Goal: Task Accomplishment & Management: Complete application form

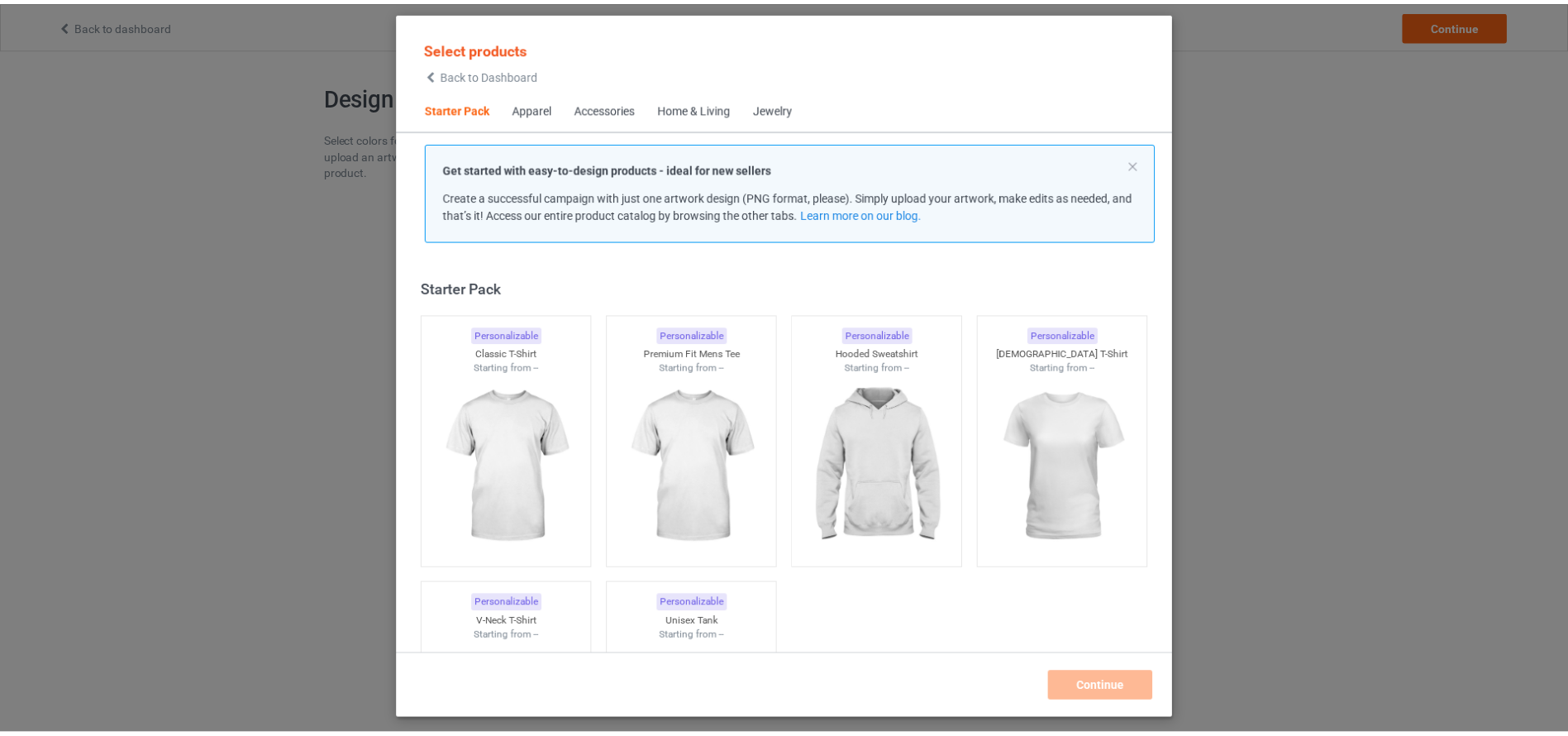
scroll to position [22, 0]
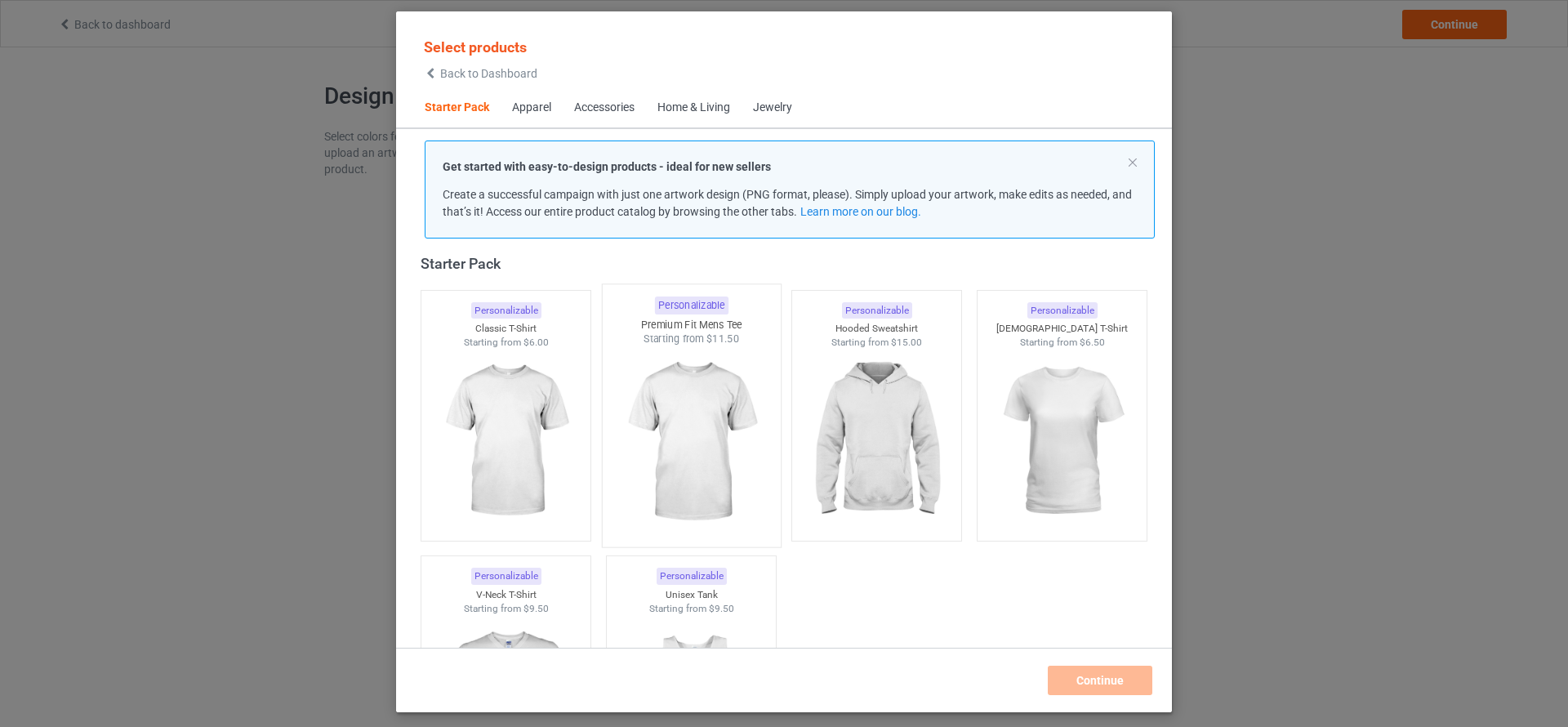
click at [706, 428] on img at bounding box center [691, 442] width 154 height 192
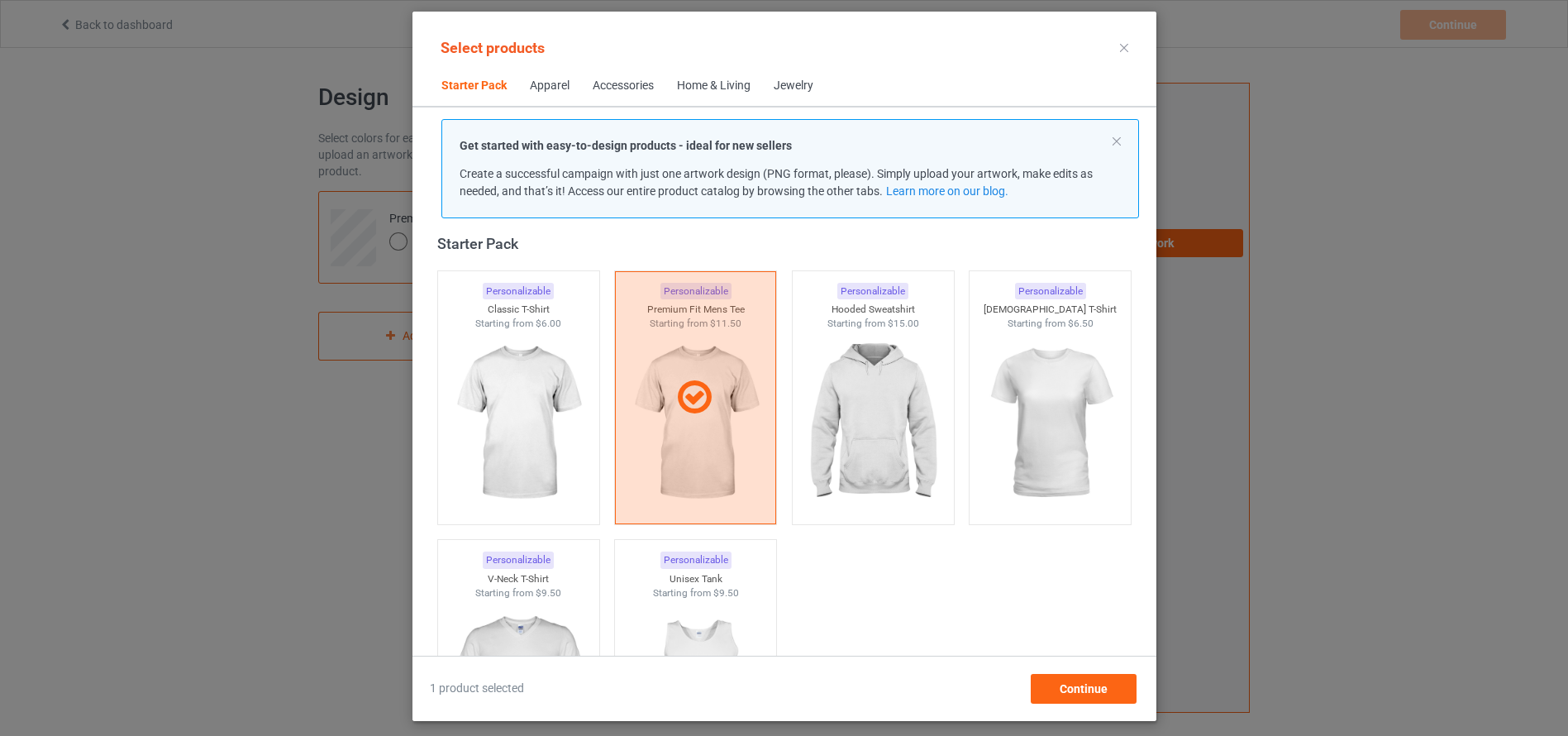
scroll to position [187, 0]
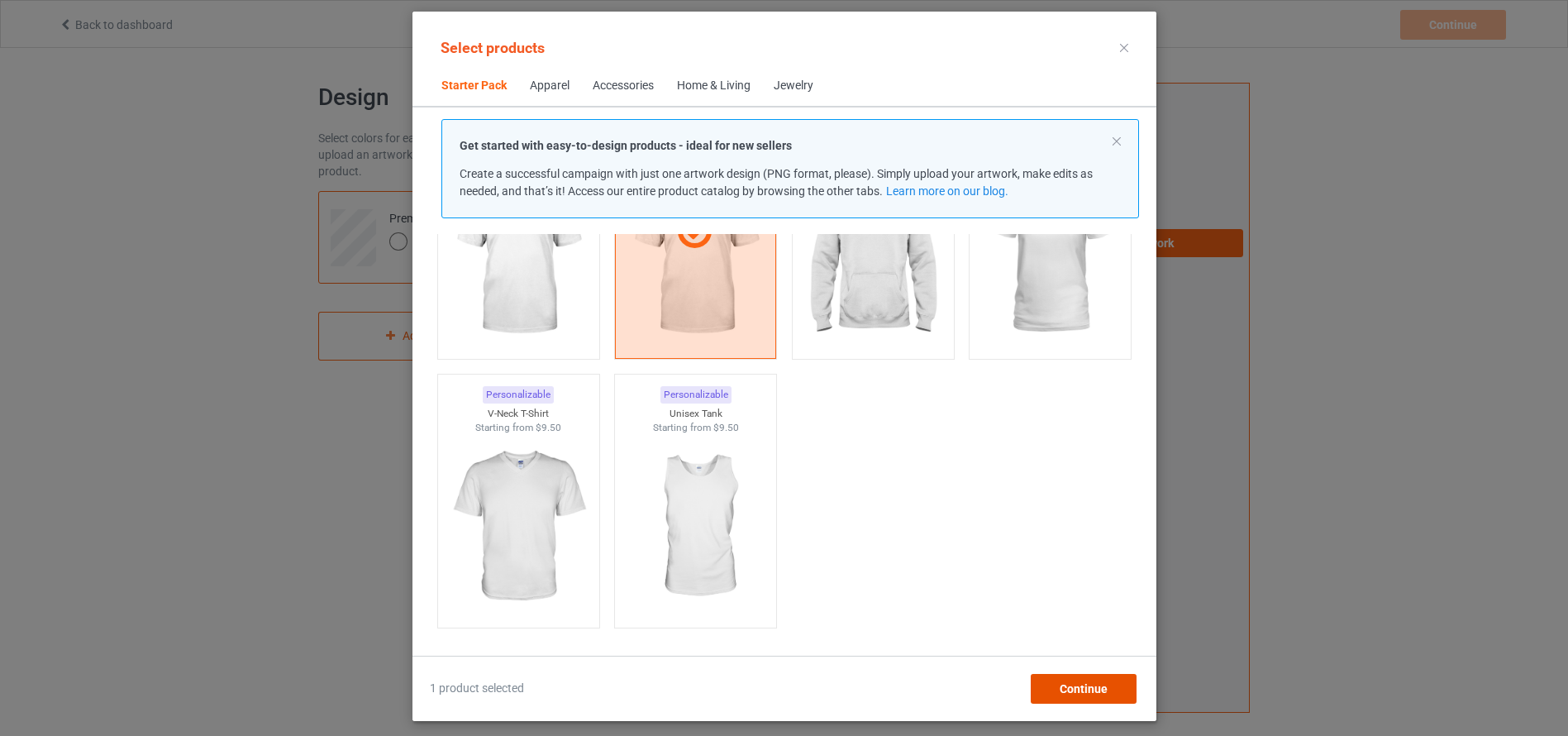
click at [1104, 686] on span "Continue" at bounding box center [1083, 688] width 48 height 13
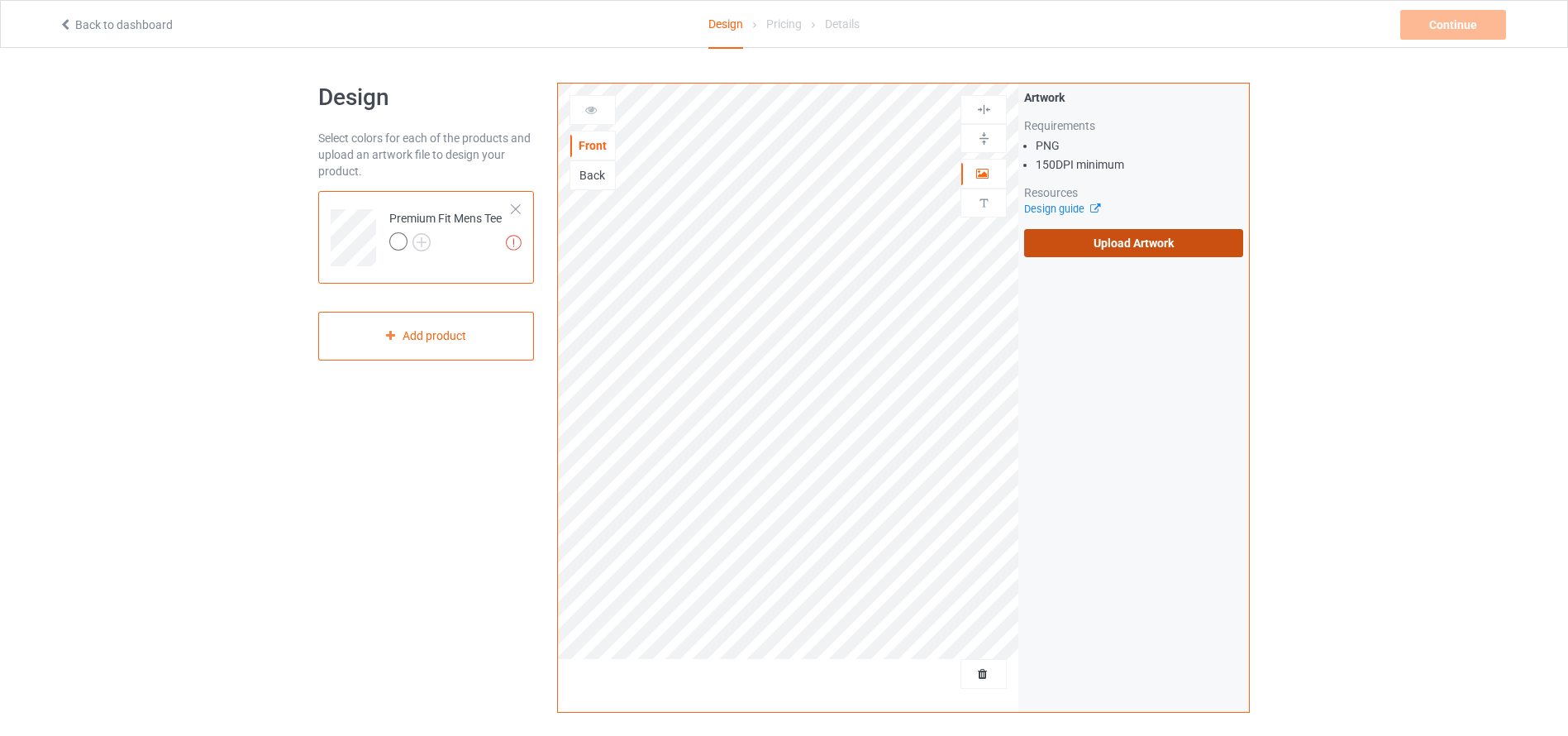
click at [1093, 243] on label "Upload Artwork" at bounding box center [1134, 243] width 219 height 28
click at [0, 0] on input "Upload Artwork" at bounding box center [0, 0] width 0 height 0
click at [596, 175] on div "Back" at bounding box center [592, 175] width 45 height 17
click at [1120, 245] on label "Upload Artwork" at bounding box center [1134, 243] width 219 height 28
click at [0, 0] on input "Upload Artwork" at bounding box center [0, 0] width 0 height 0
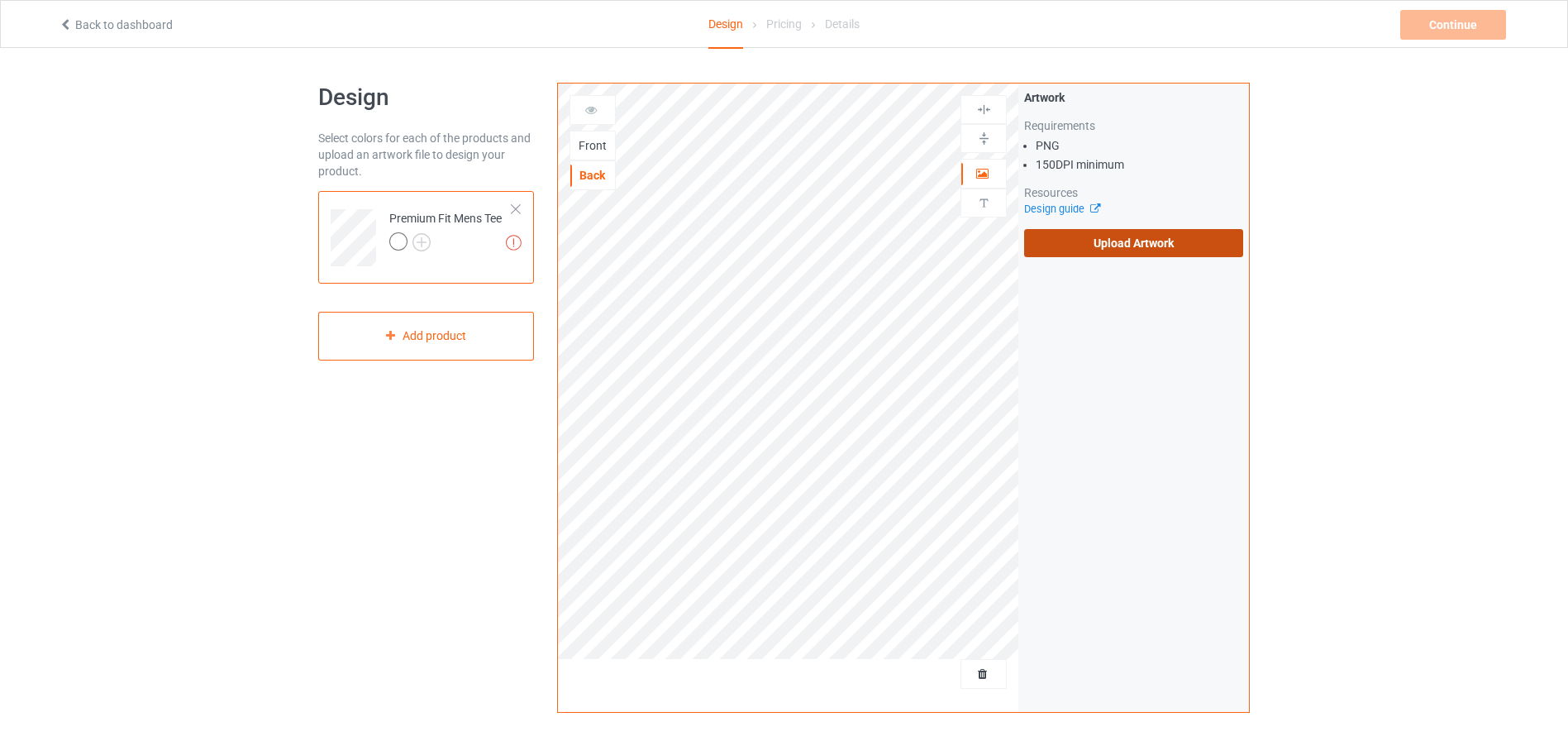
click at [1126, 248] on label "Upload Artwork" at bounding box center [1134, 243] width 219 height 28
click at [0, 0] on input "Upload Artwork" at bounding box center [0, 0] width 0 height 0
click at [1101, 233] on label "Upload Artwork" at bounding box center [1134, 243] width 219 height 28
click at [0, 0] on input "Upload Artwork" at bounding box center [0, 0] width 0 height 0
click at [1119, 240] on label "Upload Artwork" at bounding box center [1134, 243] width 219 height 28
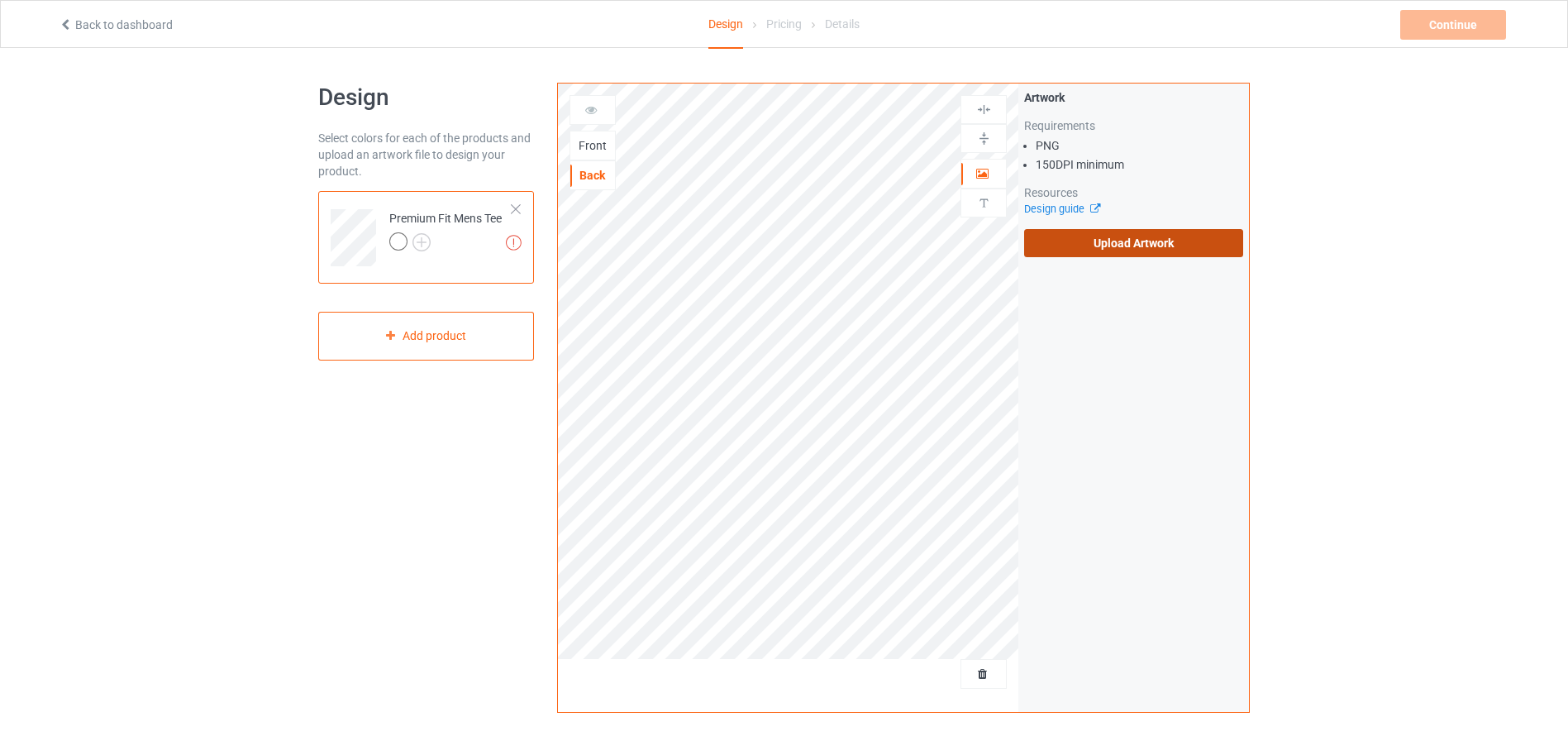
click at [0, 0] on input "Upload Artwork" at bounding box center [0, 0] width 0 height 0
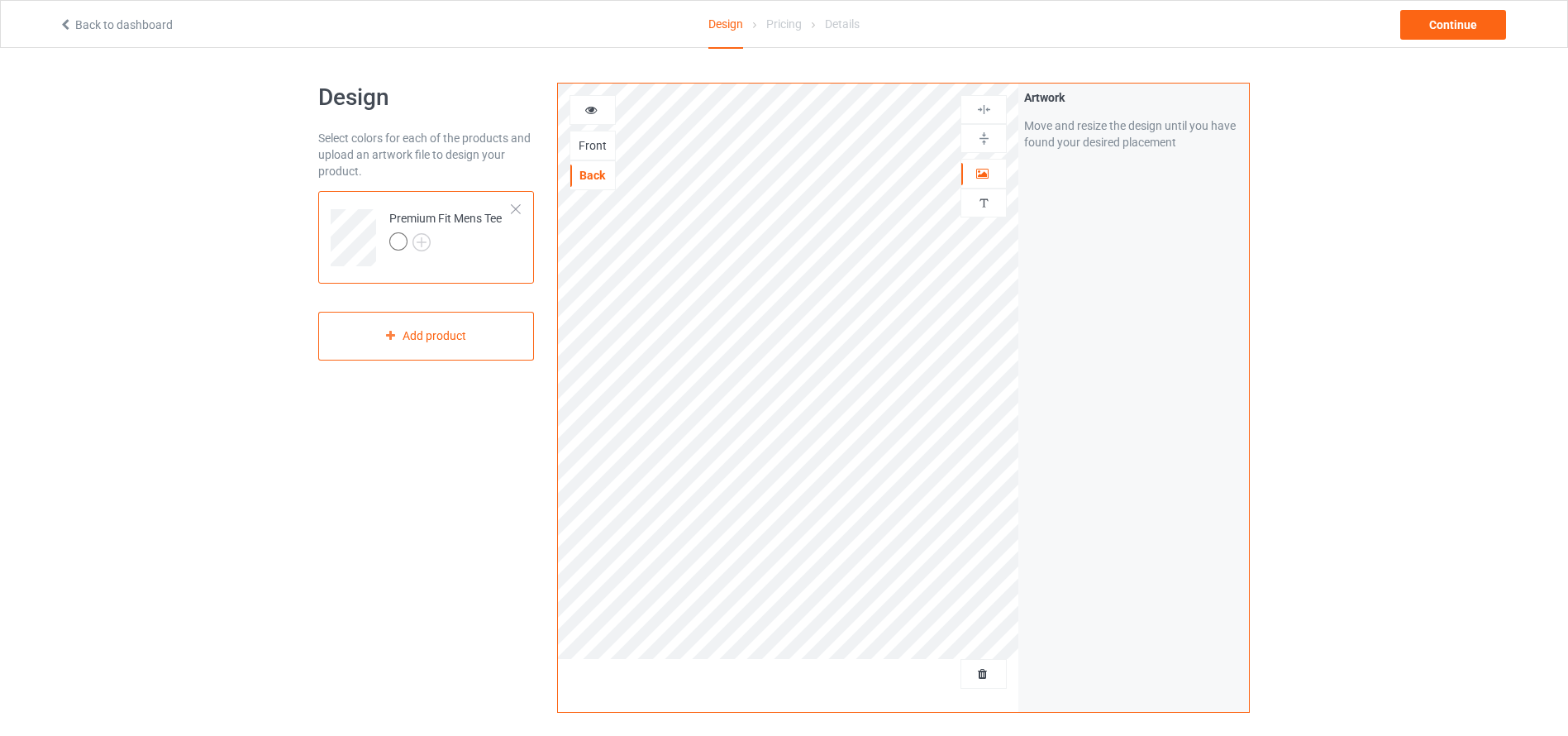
click at [586, 133] on div "Front" at bounding box center [592, 146] width 46 height 30
click at [588, 142] on div "Front" at bounding box center [592, 145] width 45 height 17
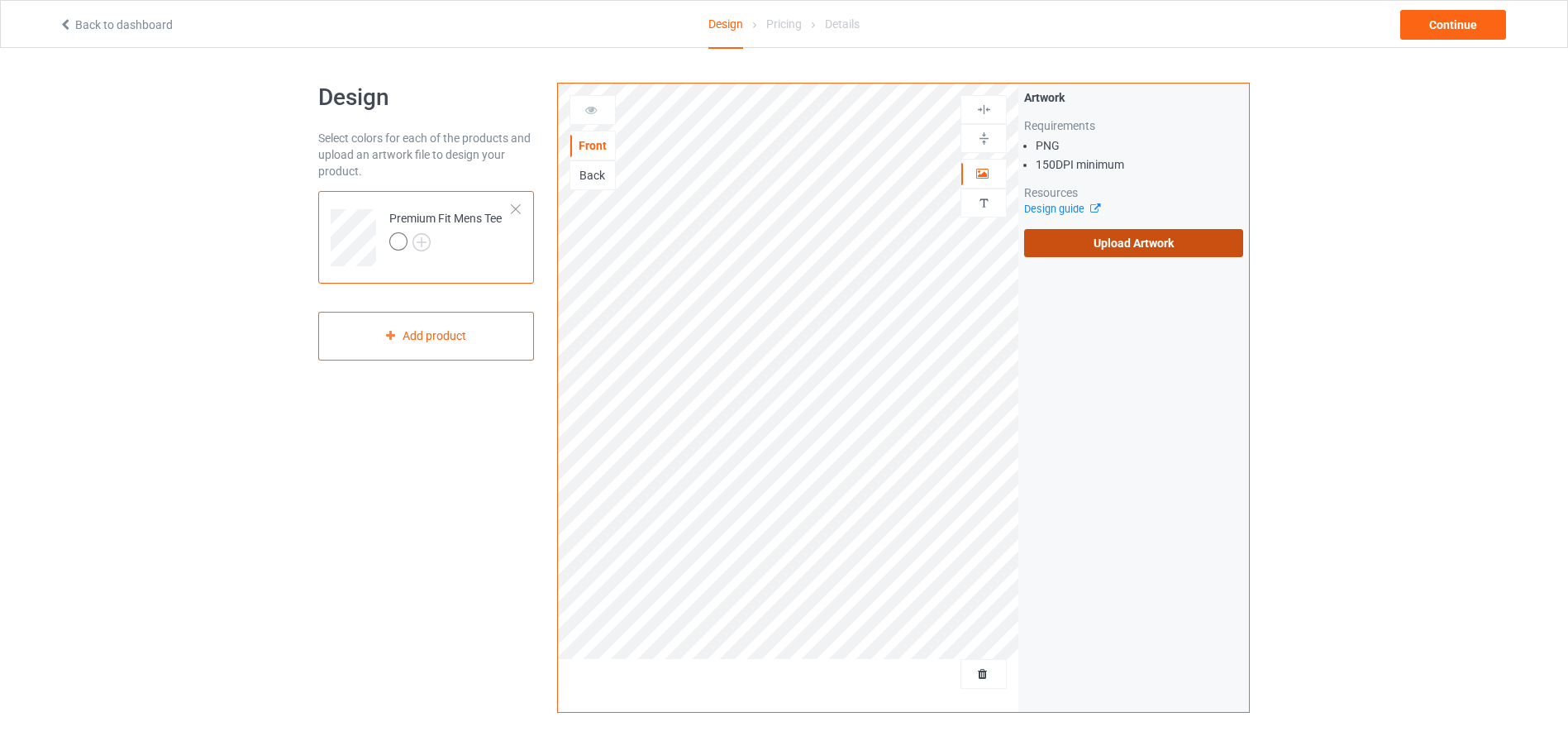
click at [1065, 236] on label "Upload Artwork" at bounding box center [1134, 243] width 219 height 28
click at [0, 0] on input "Upload Artwork" at bounding box center [0, 0] width 0 height 0
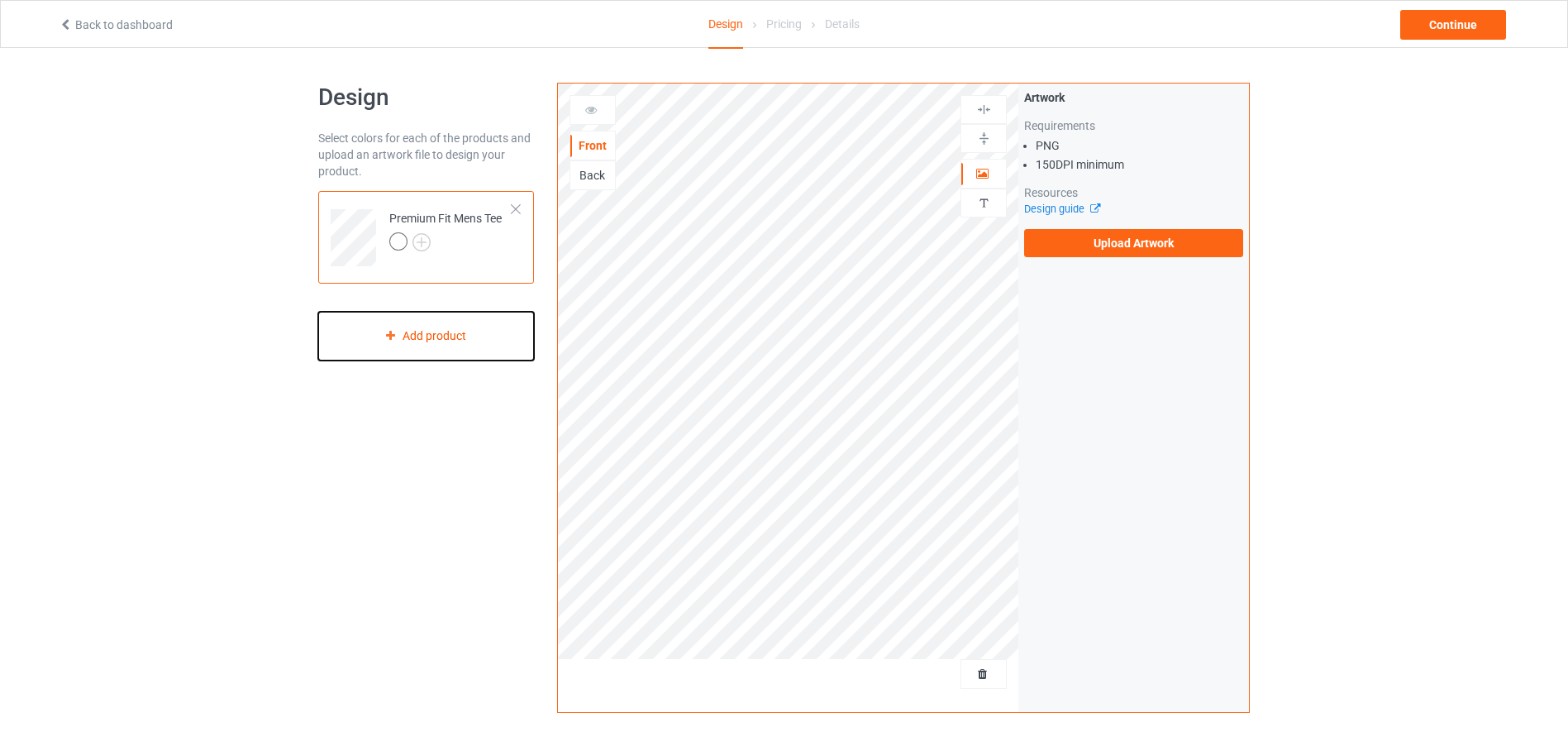
click at [417, 338] on div "Add product" at bounding box center [426, 336] width 216 height 49
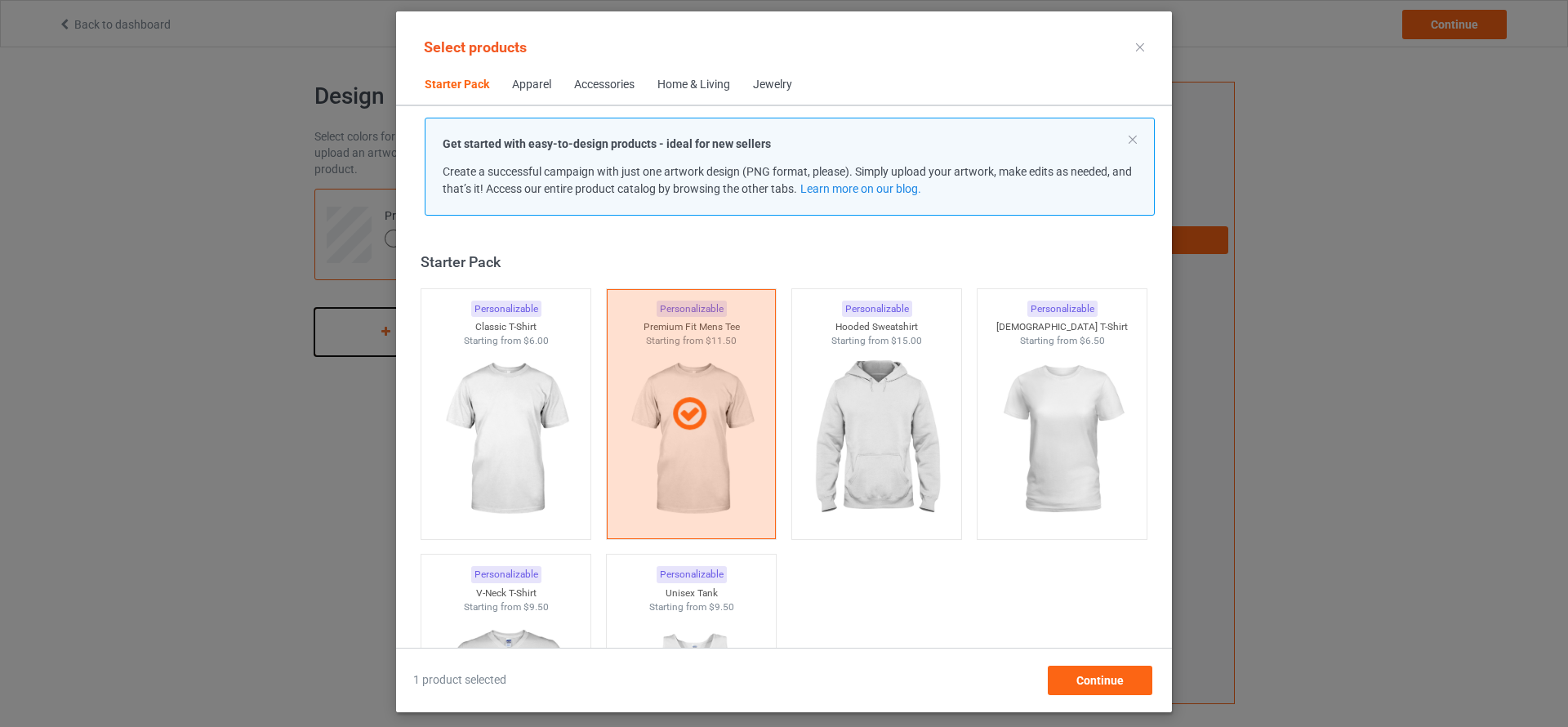
scroll to position [22, 0]
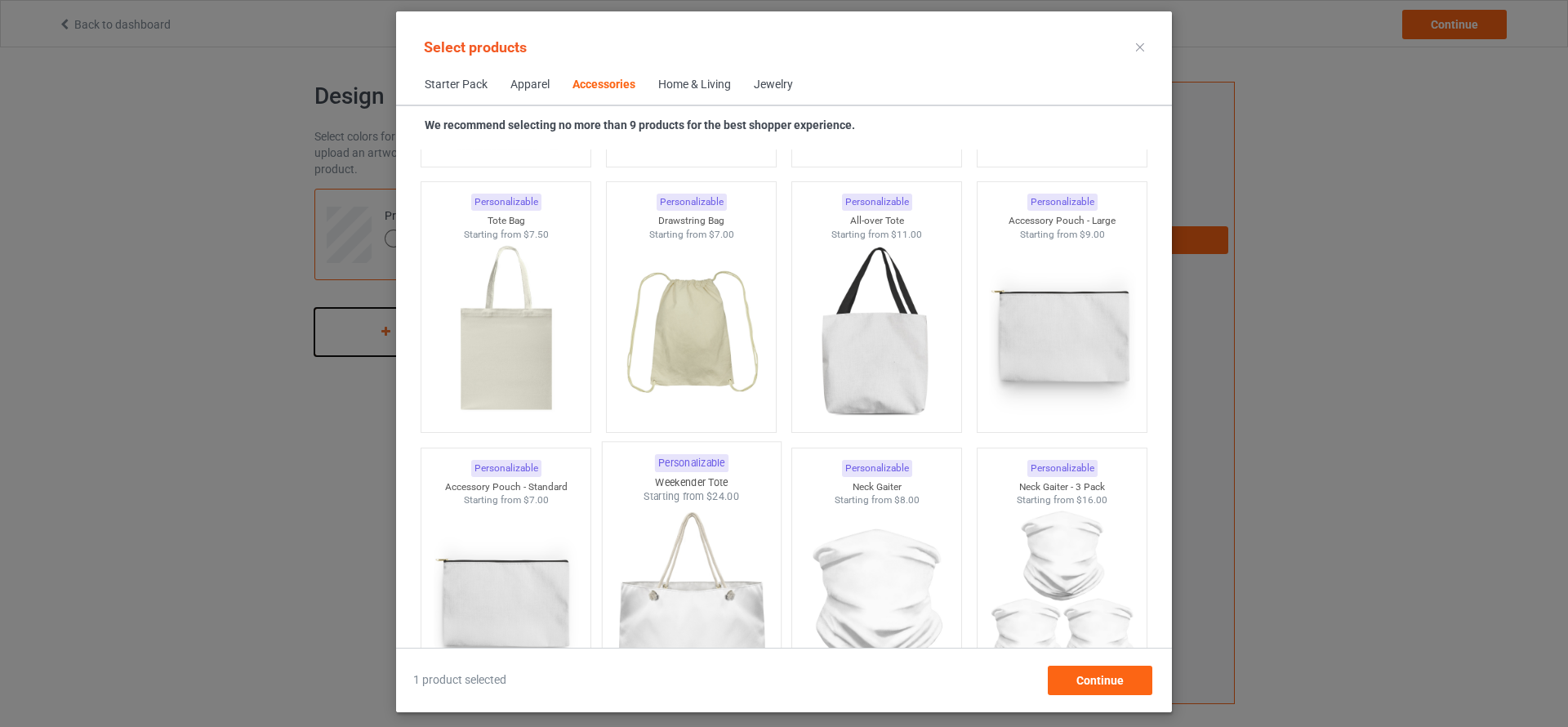
scroll to position [4901, 0]
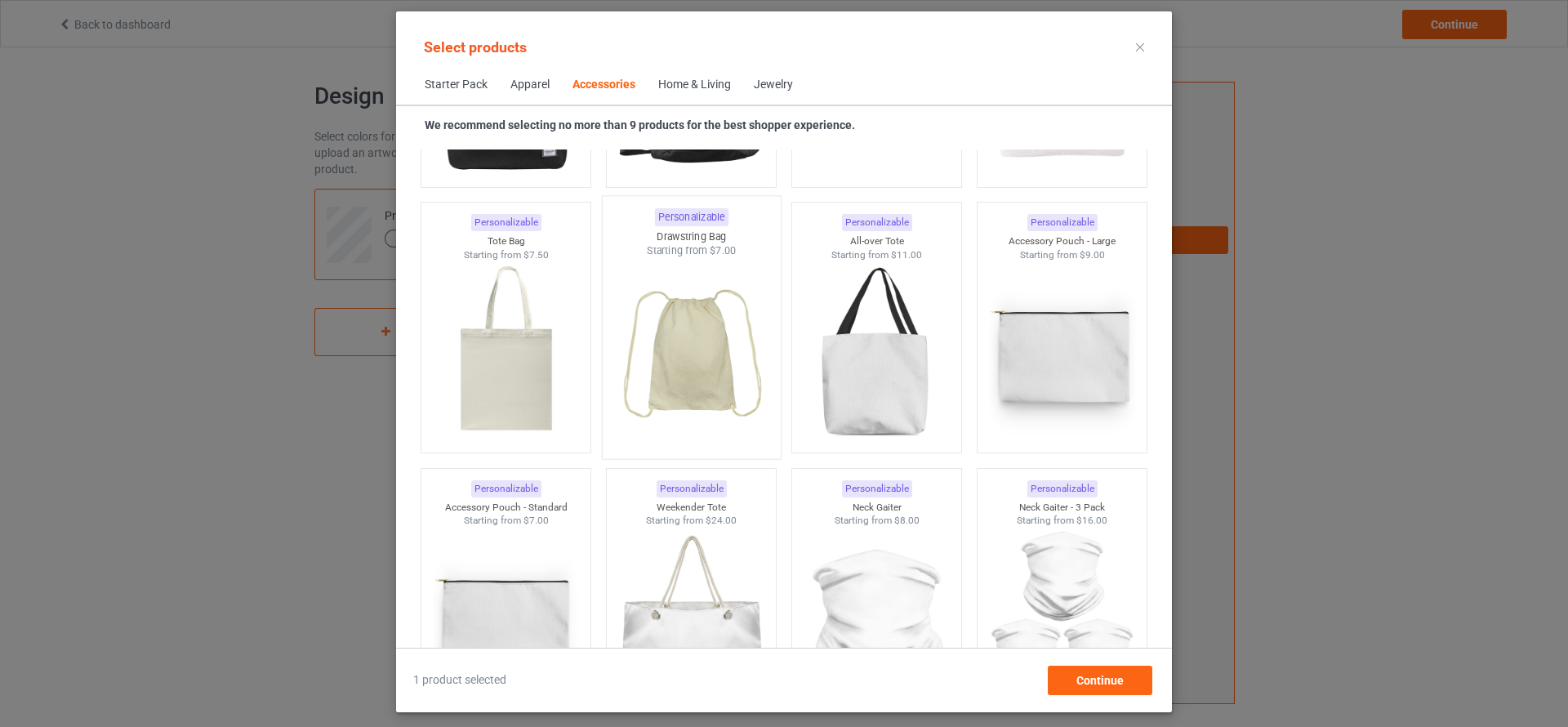
click at [666, 333] on img at bounding box center [691, 354] width 154 height 192
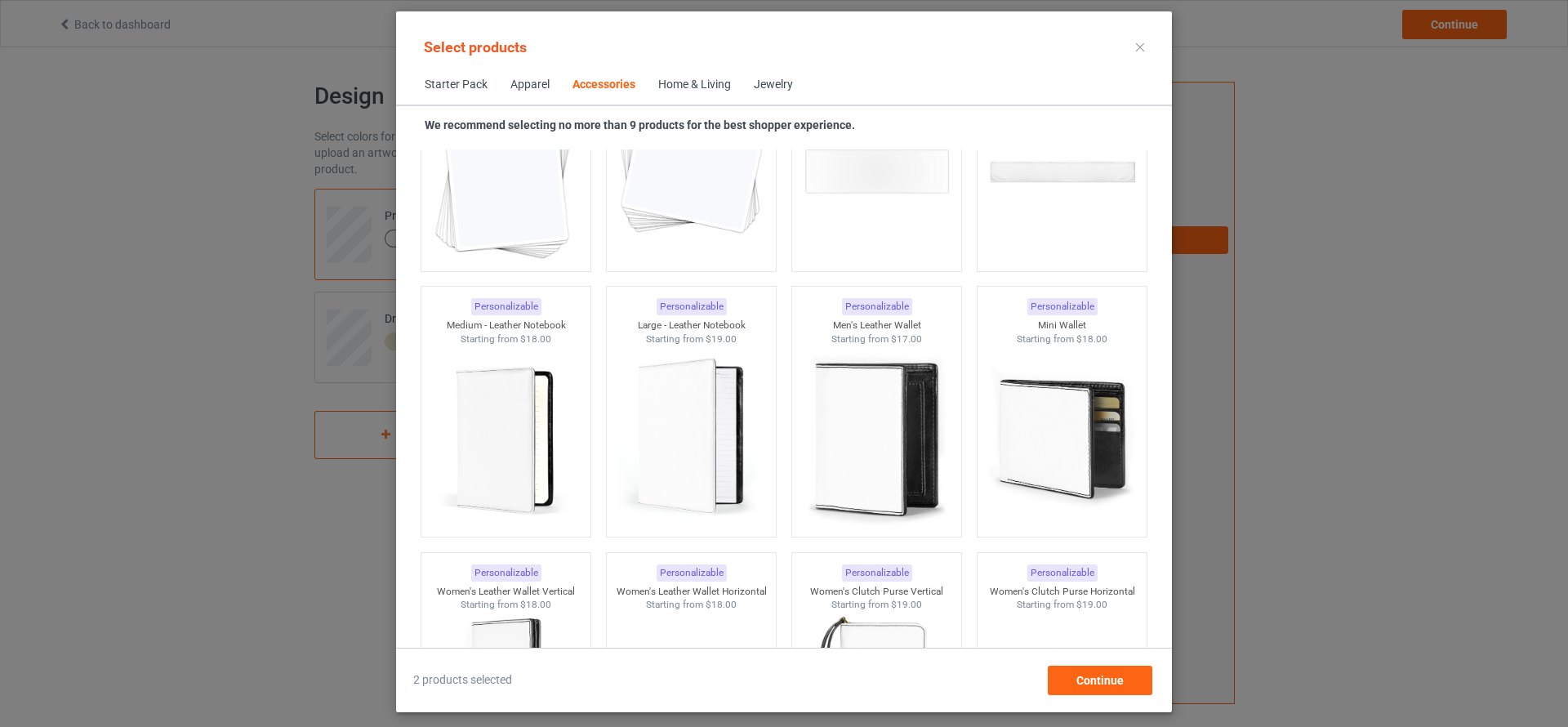
scroll to position [6575, 0]
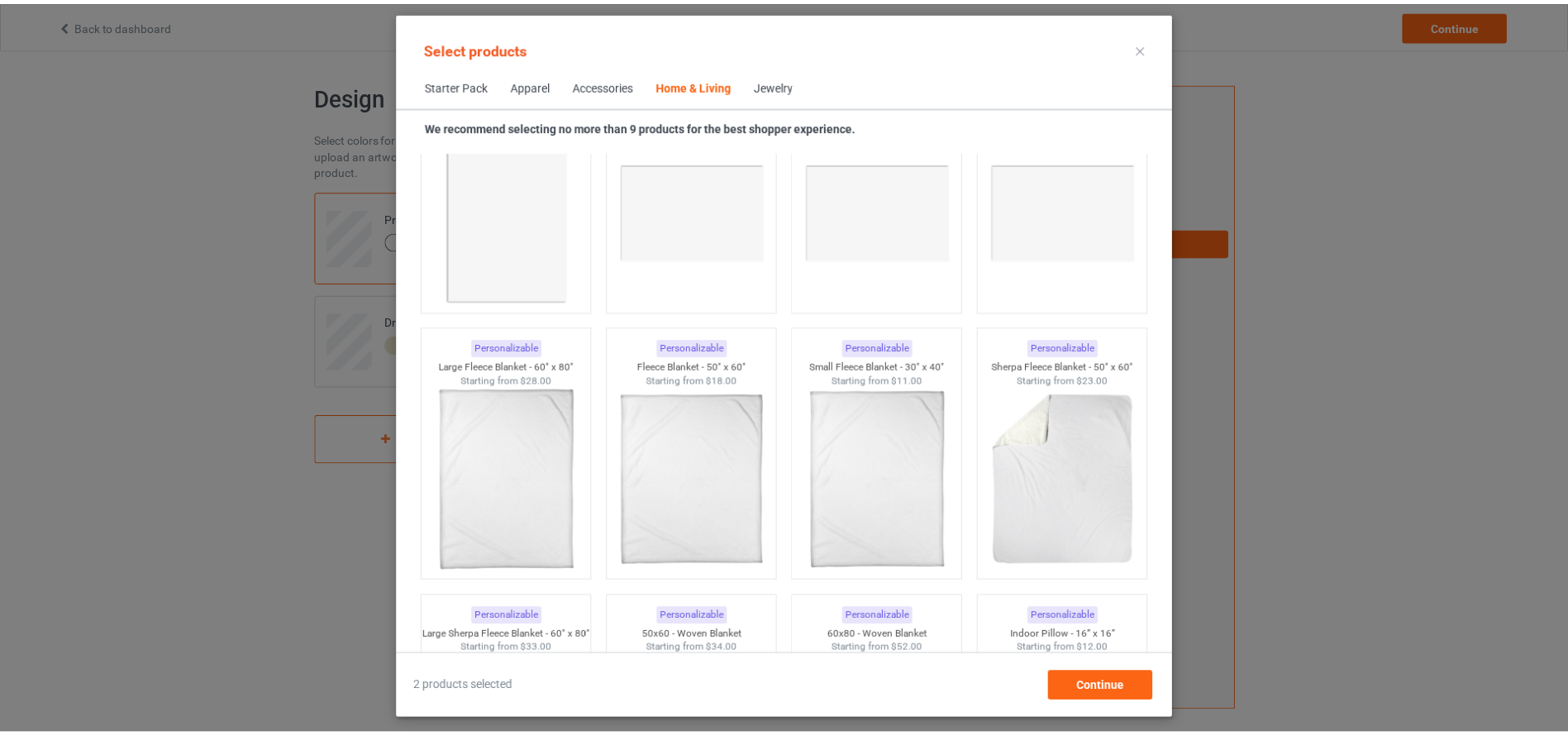
scroll to position [8082, 0]
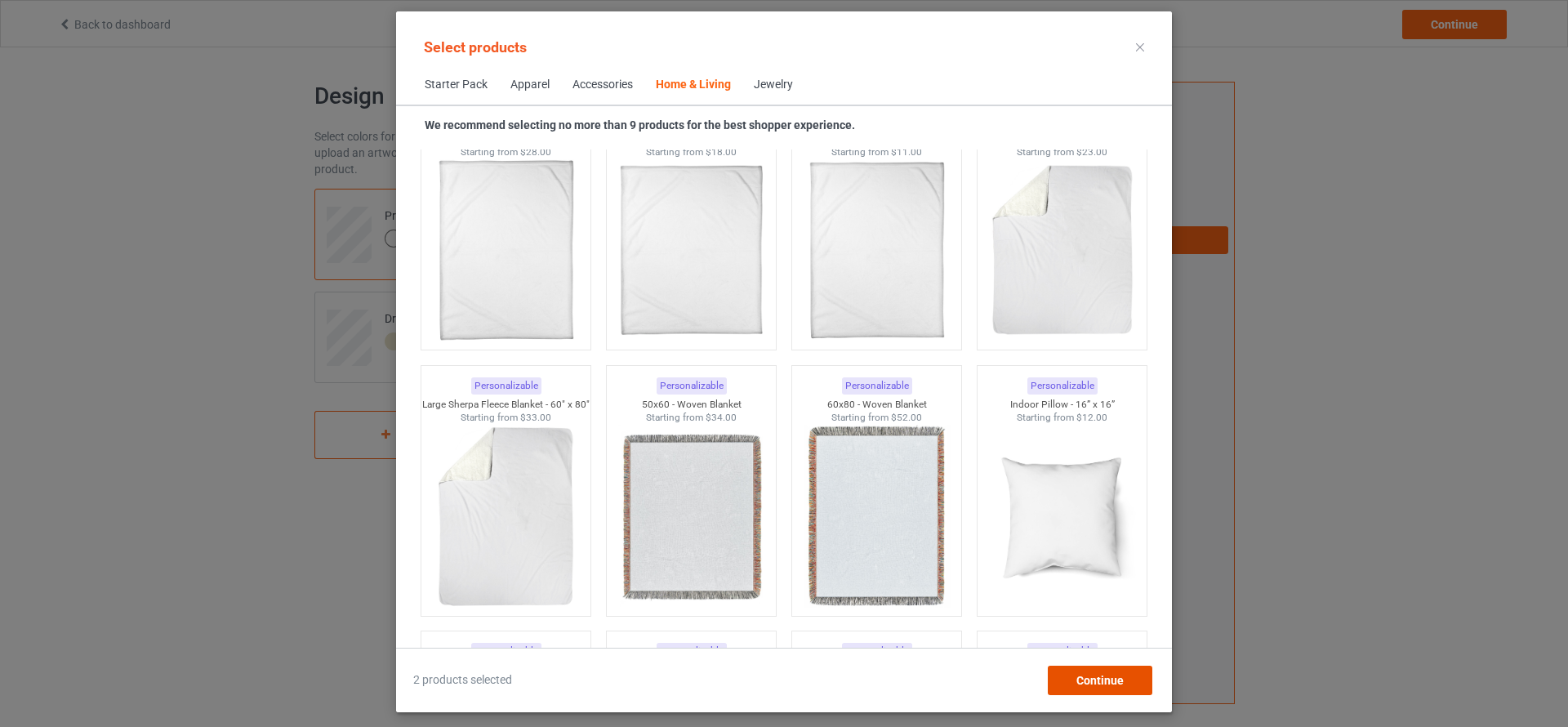
click at [1092, 676] on span "Continue" at bounding box center [1100, 680] width 47 height 13
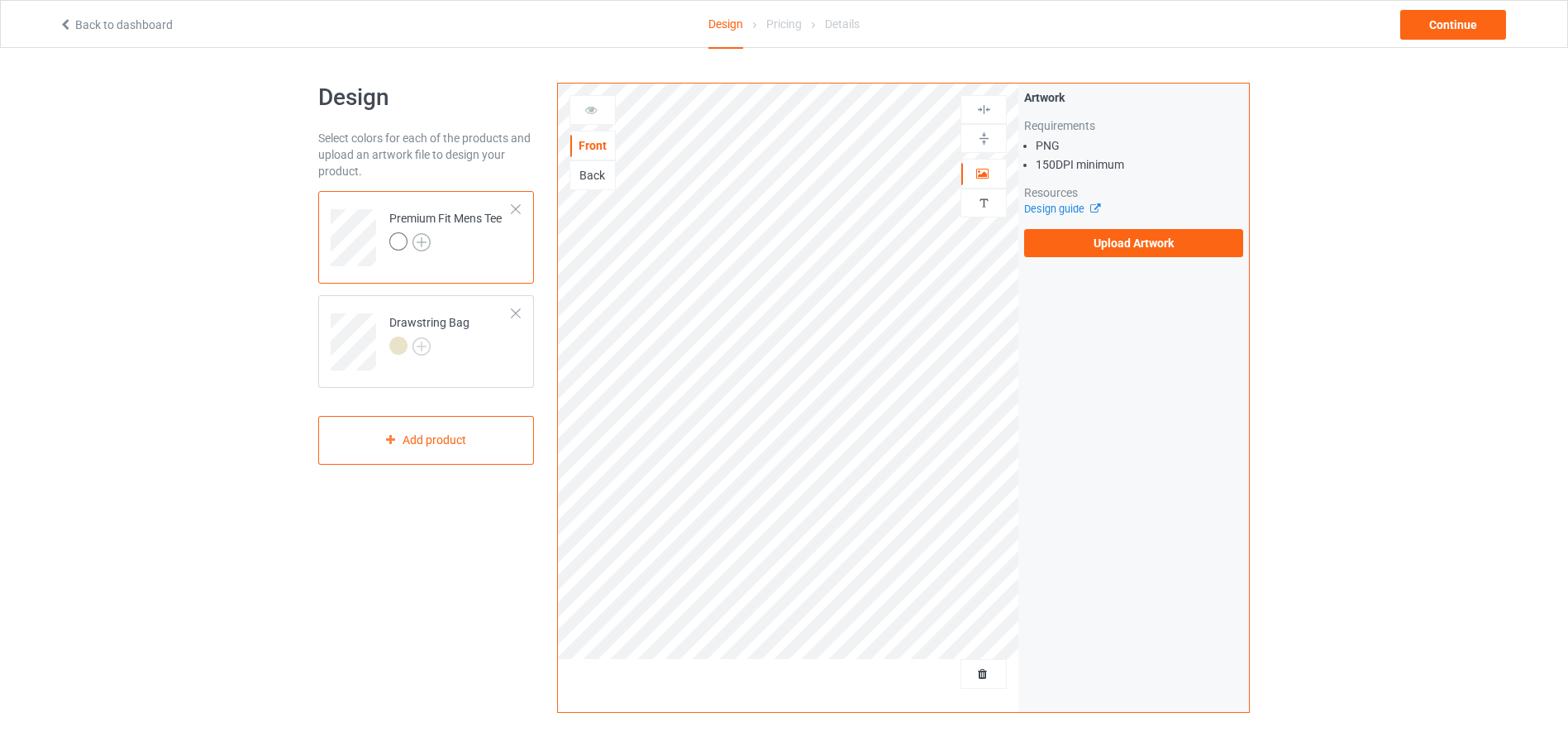
click at [421, 237] on img at bounding box center [421, 242] width 18 height 18
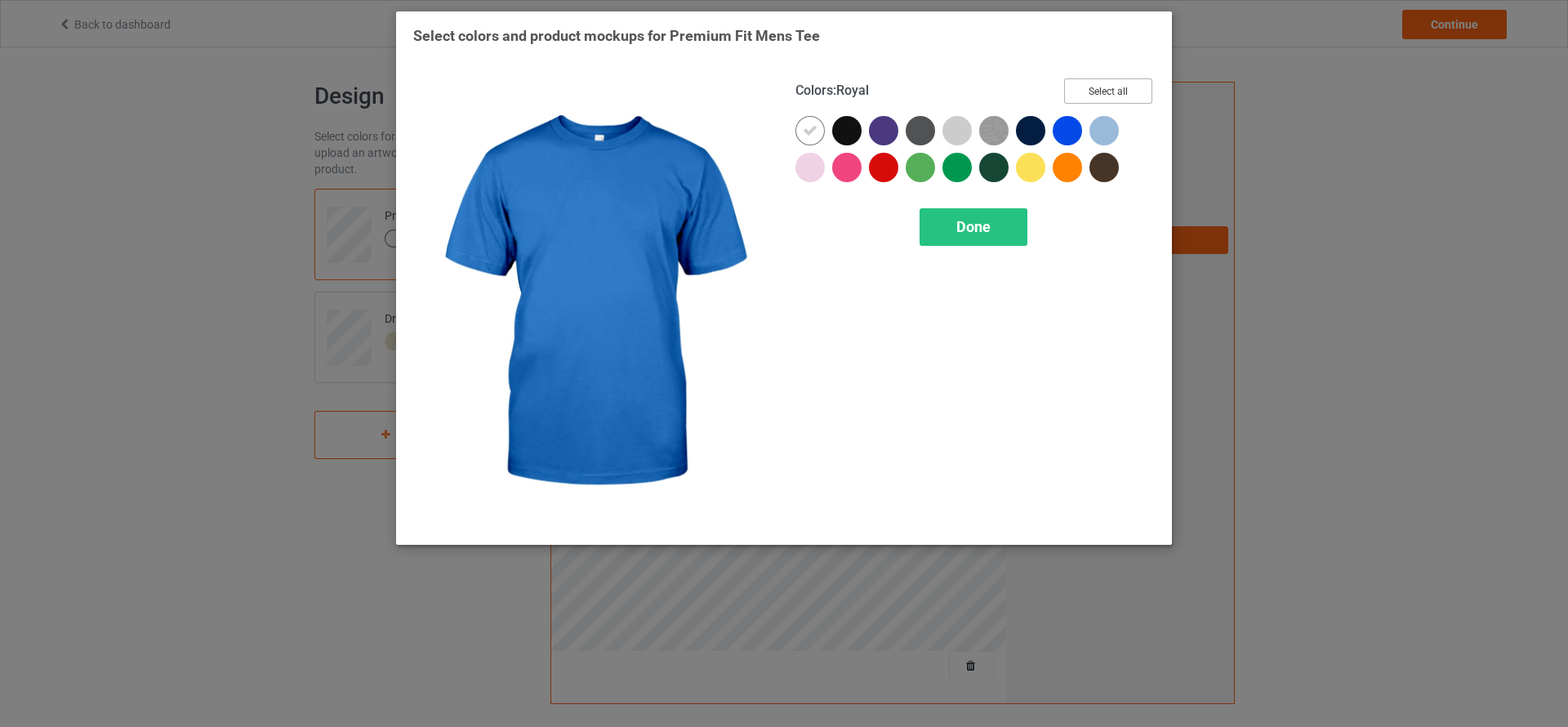
click at [1100, 96] on button "Select all" at bounding box center [1107, 91] width 88 height 26
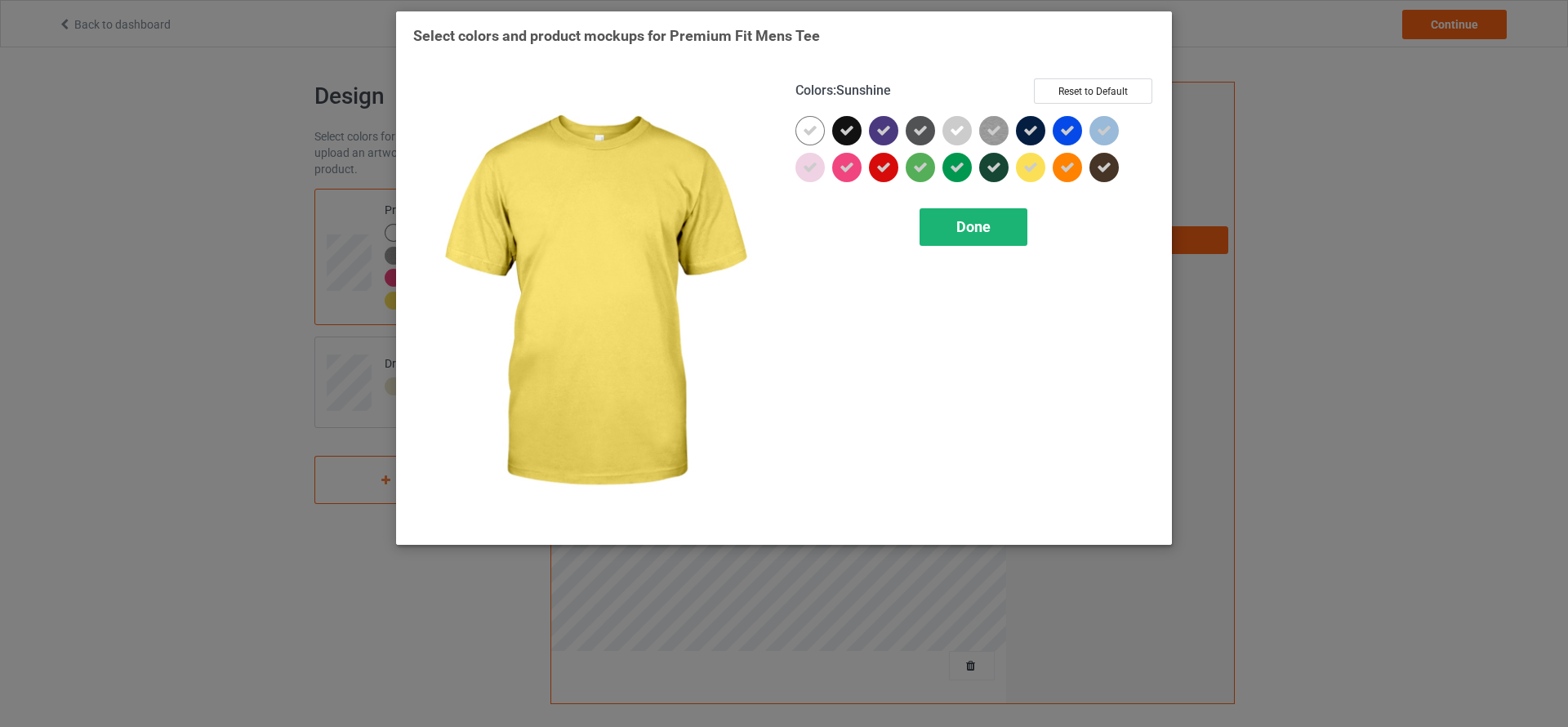
click at [996, 225] on div "Done" at bounding box center [972, 227] width 107 height 37
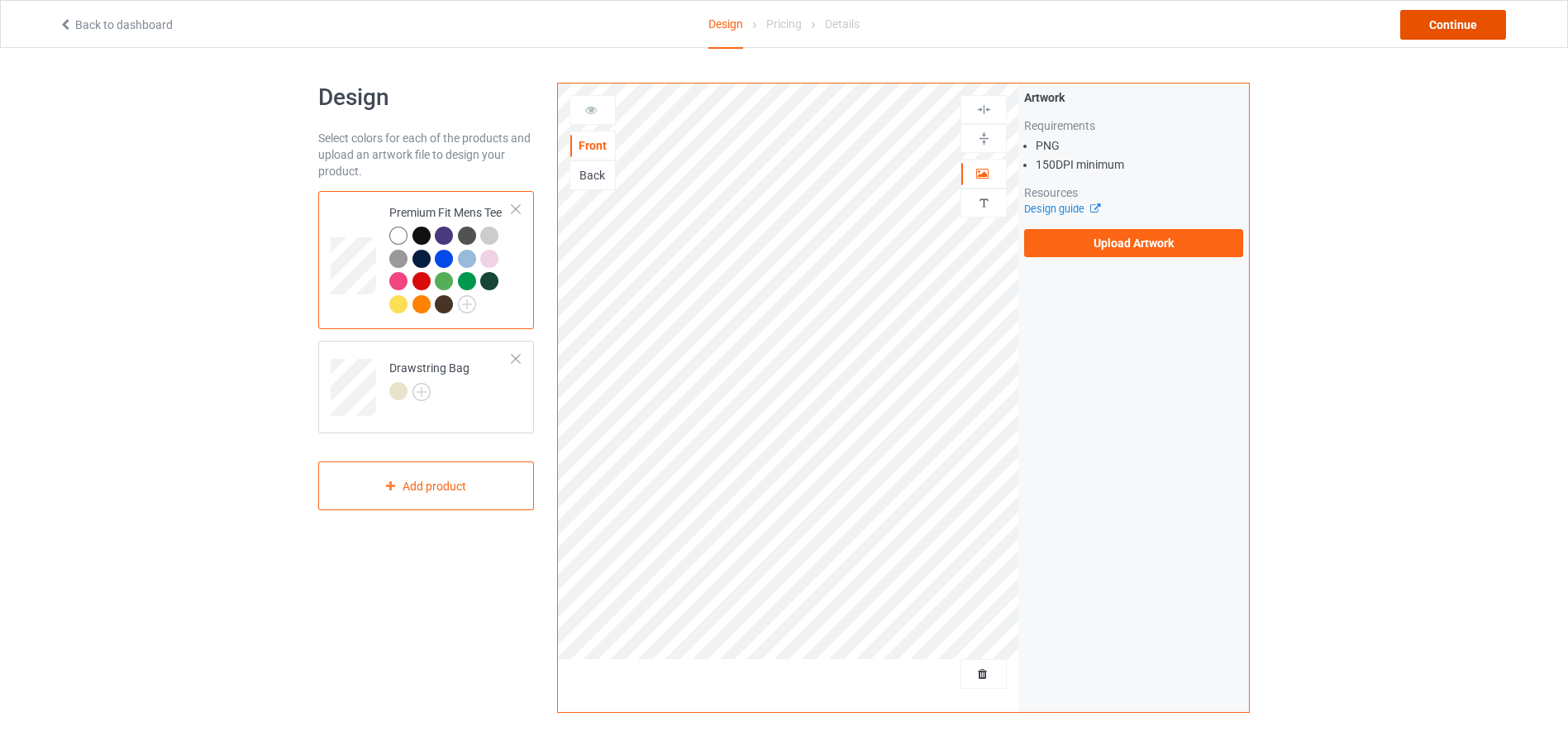
click at [1444, 12] on div "Continue" at bounding box center [1453, 25] width 106 height 30
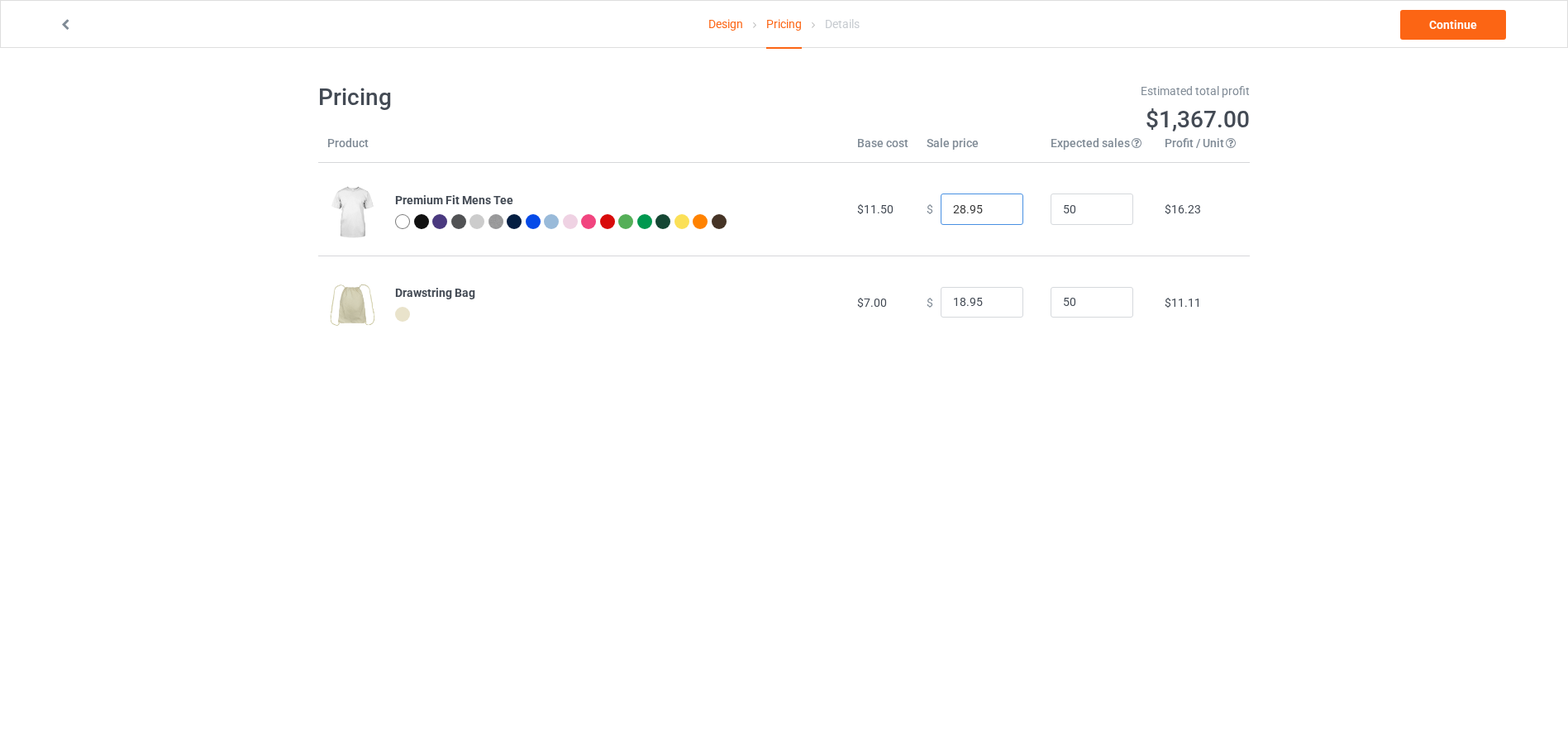
click at [994, 219] on input "28.95" at bounding box center [982, 209] width 83 height 31
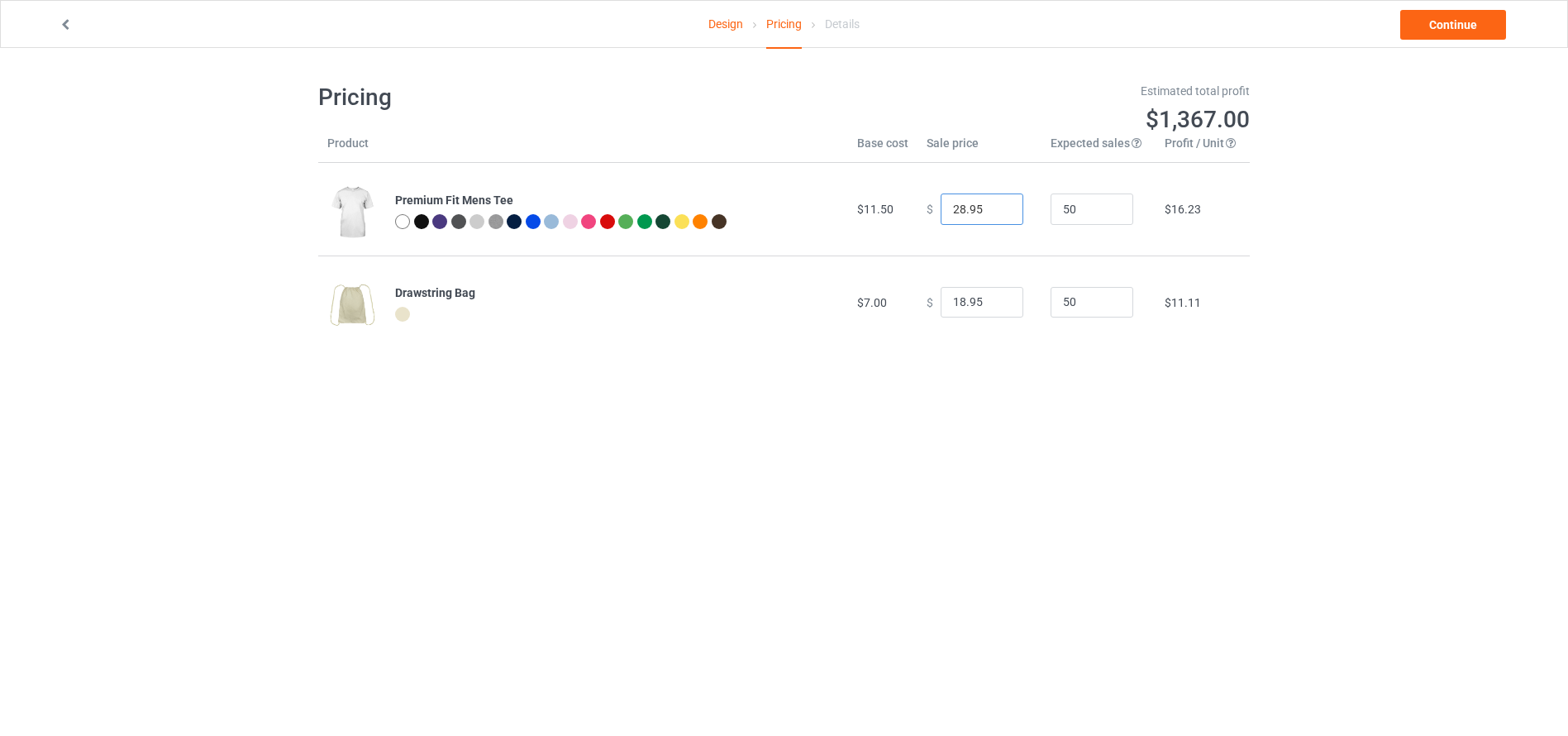
click at [994, 219] on input "28.95" at bounding box center [982, 209] width 83 height 31
click at [1294, 289] on div "Design Pricing Details Continue Pricing Estimated total profit $951.00 Product …" at bounding box center [784, 215] width 1568 height 335
type input "20.00"
click at [967, 301] on input "18.95" at bounding box center [982, 302] width 83 height 31
drag, startPoint x: 973, startPoint y: 301, endPoint x: 937, endPoint y: 310, distance: 37.1
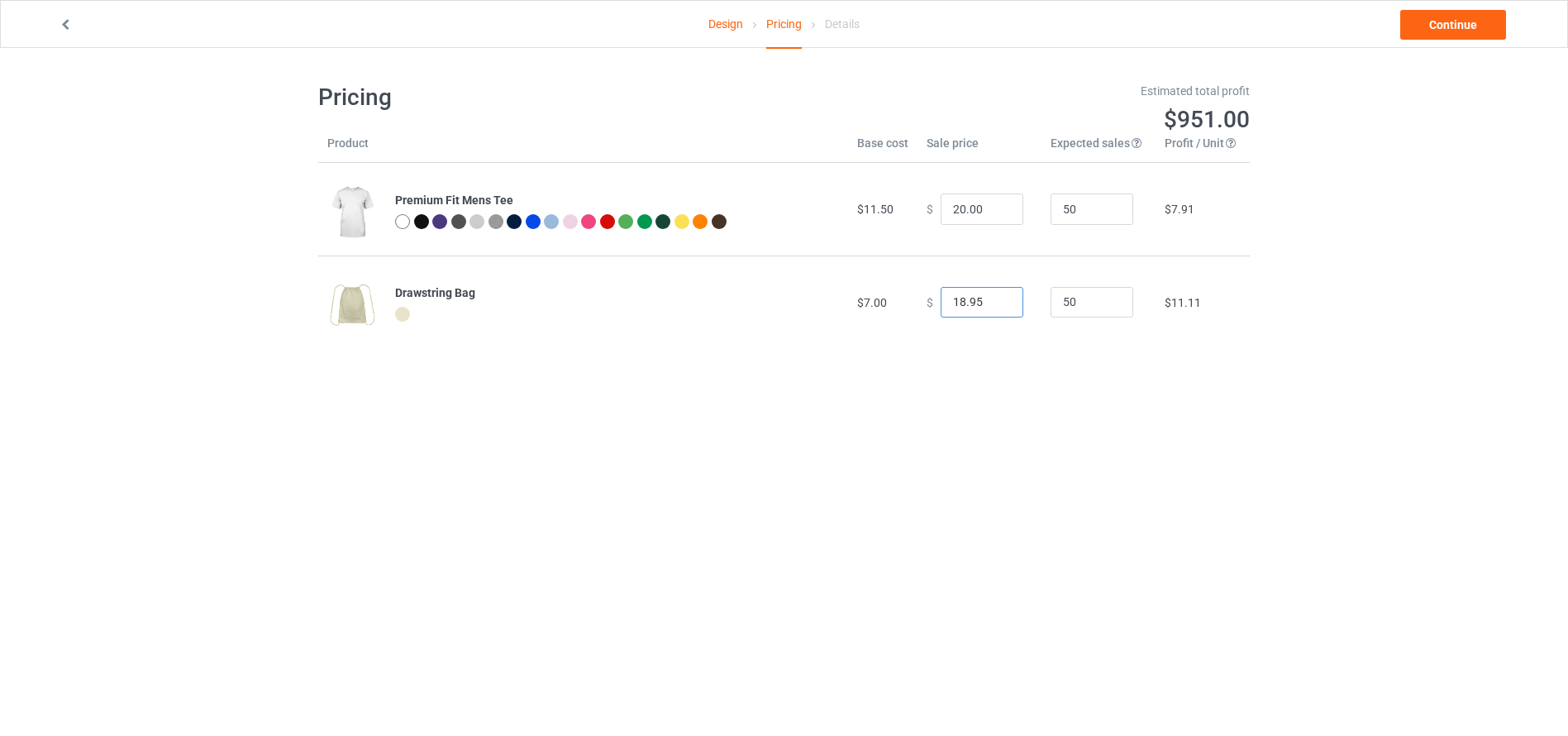
click at [941, 310] on input "18.95" at bounding box center [982, 302] width 83 height 31
type input "13"
click at [1448, 25] on link "Continue" at bounding box center [1453, 25] width 106 height 30
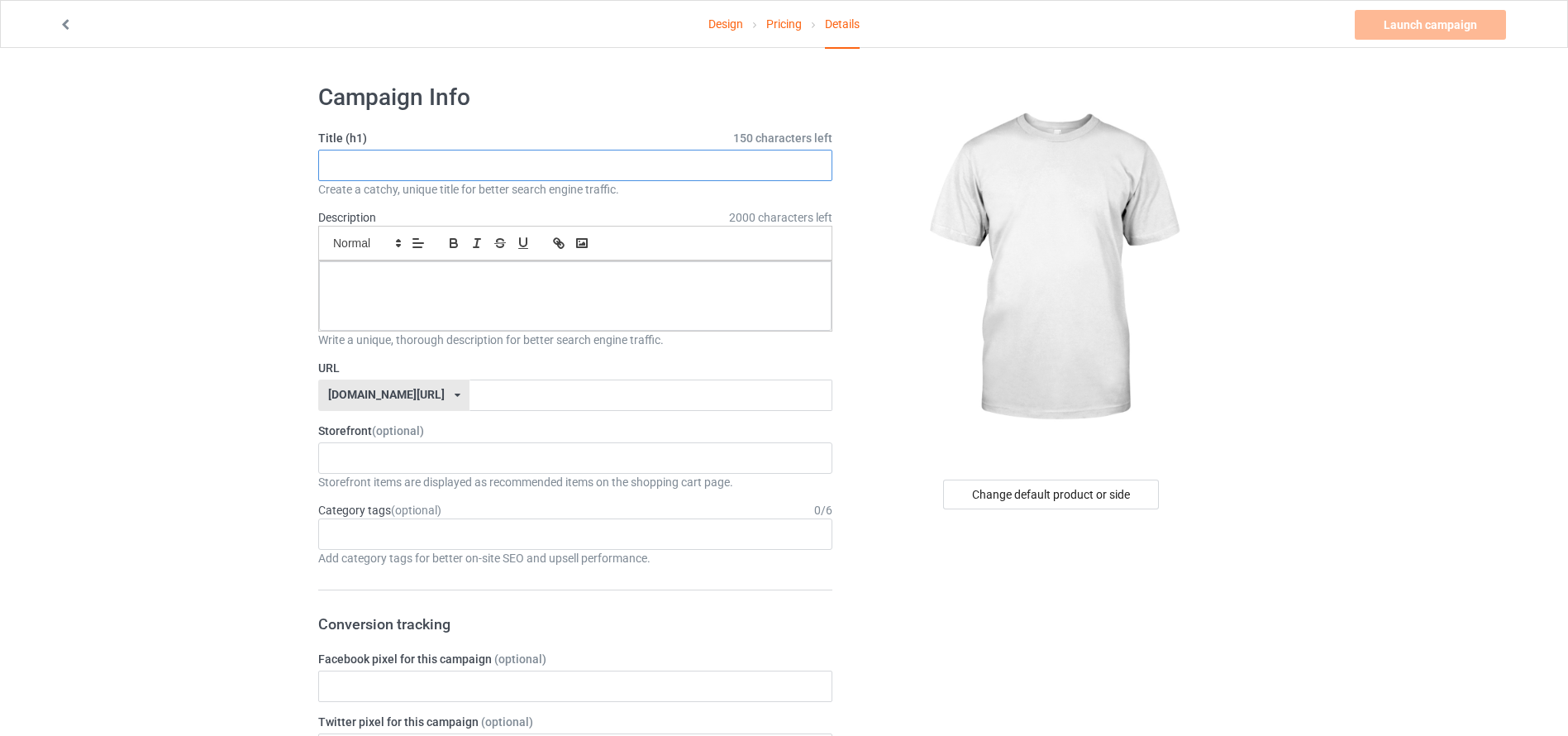
click at [722, 162] on input "text" at bounding box center [575, 165] width 514 height 31
click at [330, 164] on input "shirt" at bounding box center [575, 165] width 514 height 31
drag, startPoint x: 387, startPoint y: 156, endPoint x: 314, endPoint y: 162, distance: 73.2
type input "t-shirt"
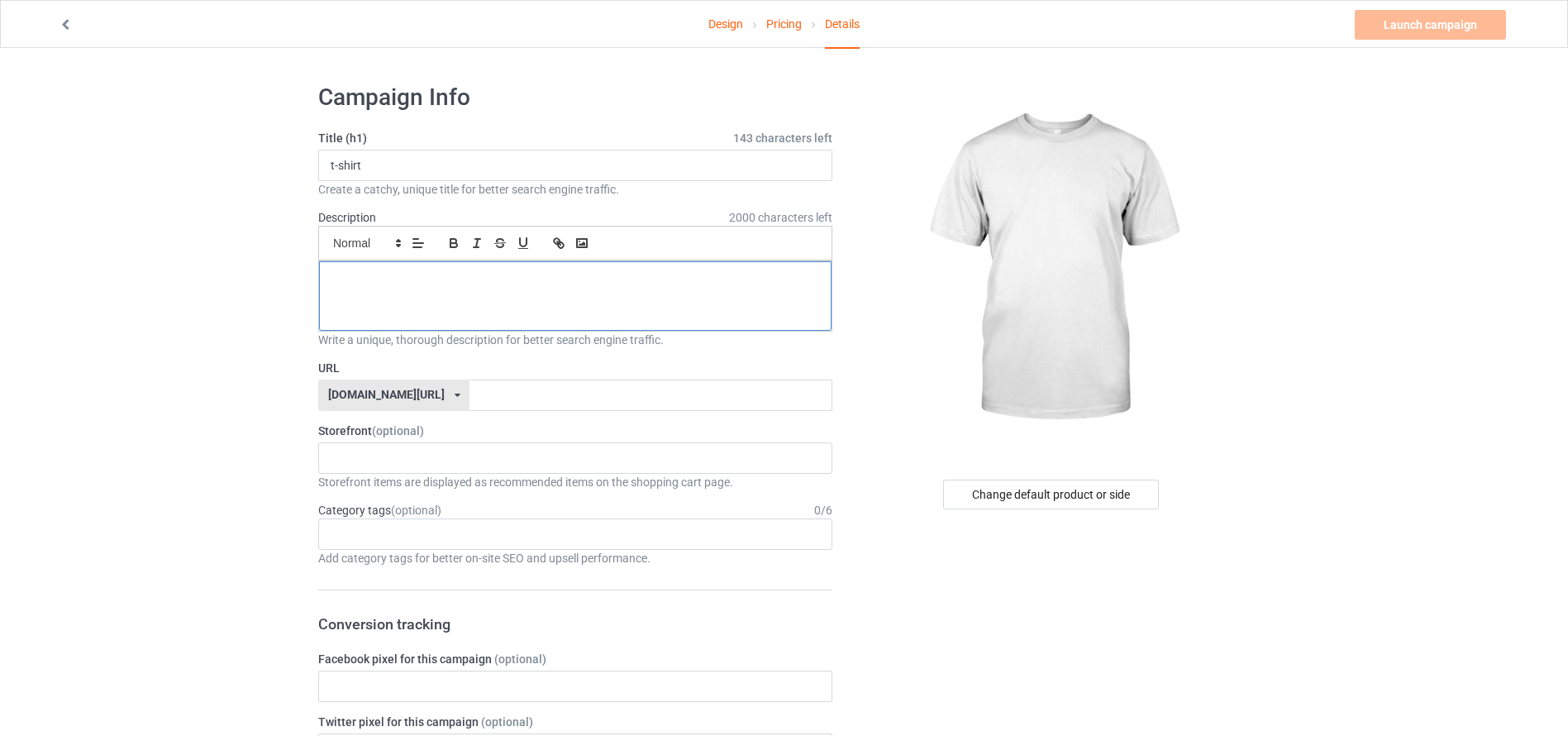
click at [399, 328] on div at bounding box center [575, 297] width 512 height 70
click at [469, 387] on input "text" at bounding box center [650, 394] width 363 height 31
type input "ca5k4"
click at [1031, 494] on div "Change default product or side" at bounding box center [1052, 494] width 216 height 30
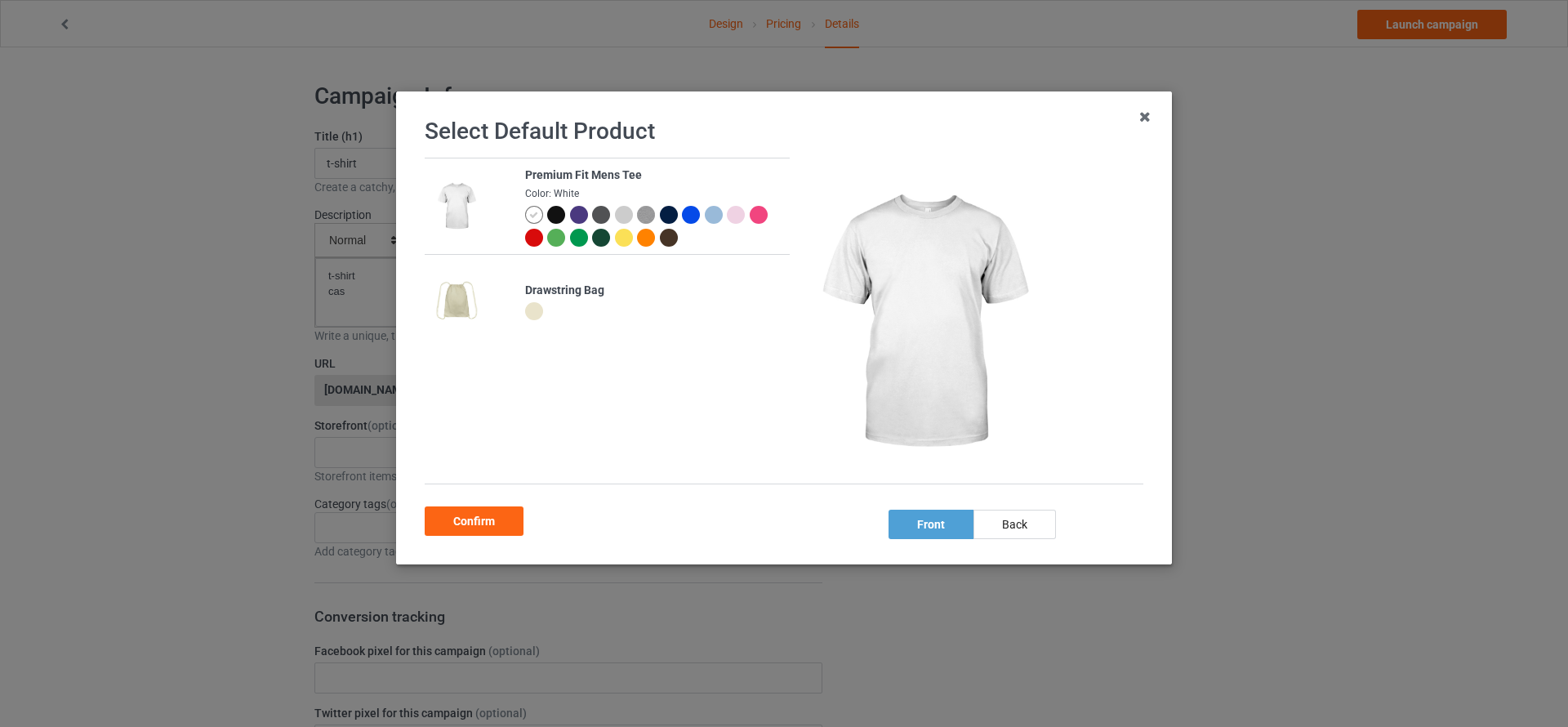
click at [577, 213] on div at bounding box center [579, 215] width 18 height 18
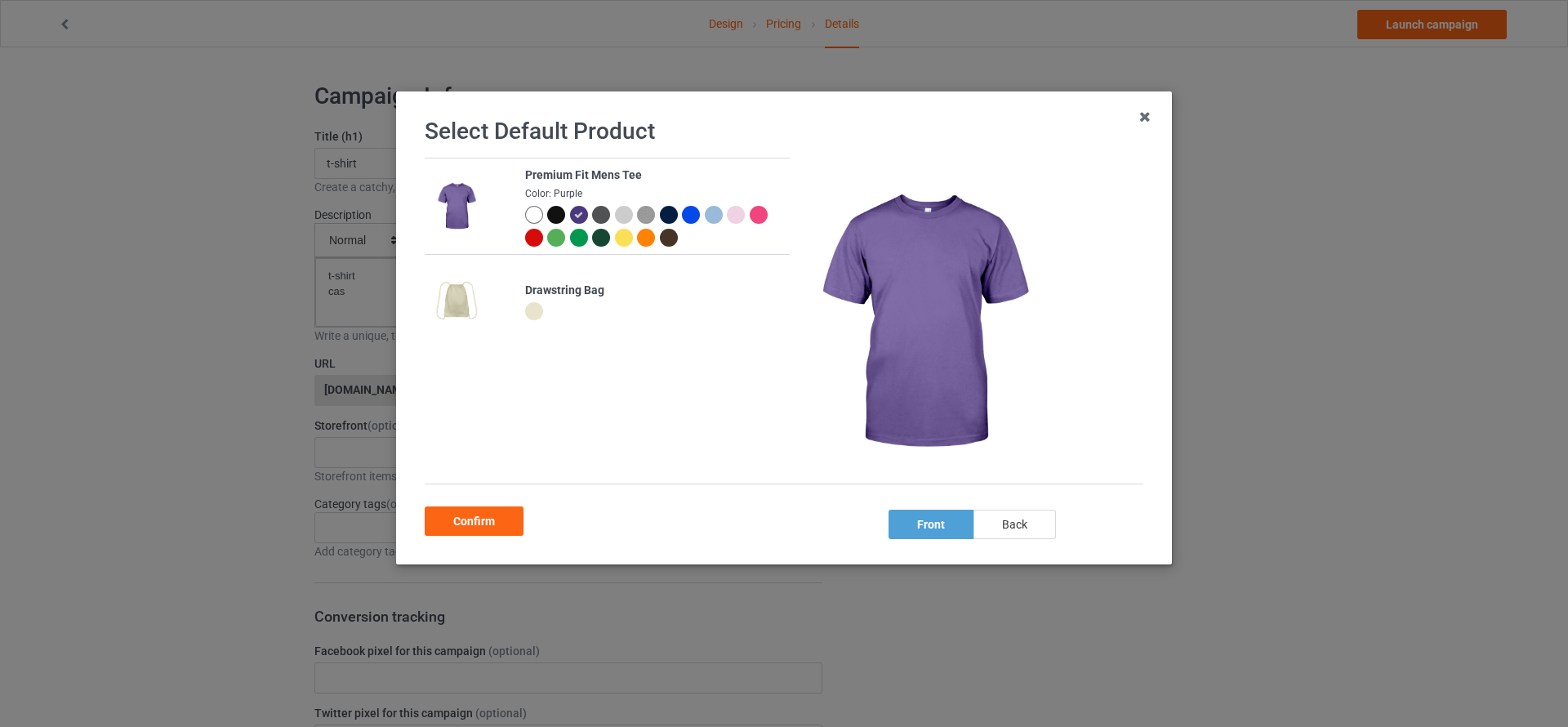
click at [1008, 534] on div "back" at bounding box center [1015, 525] width 83 height 30
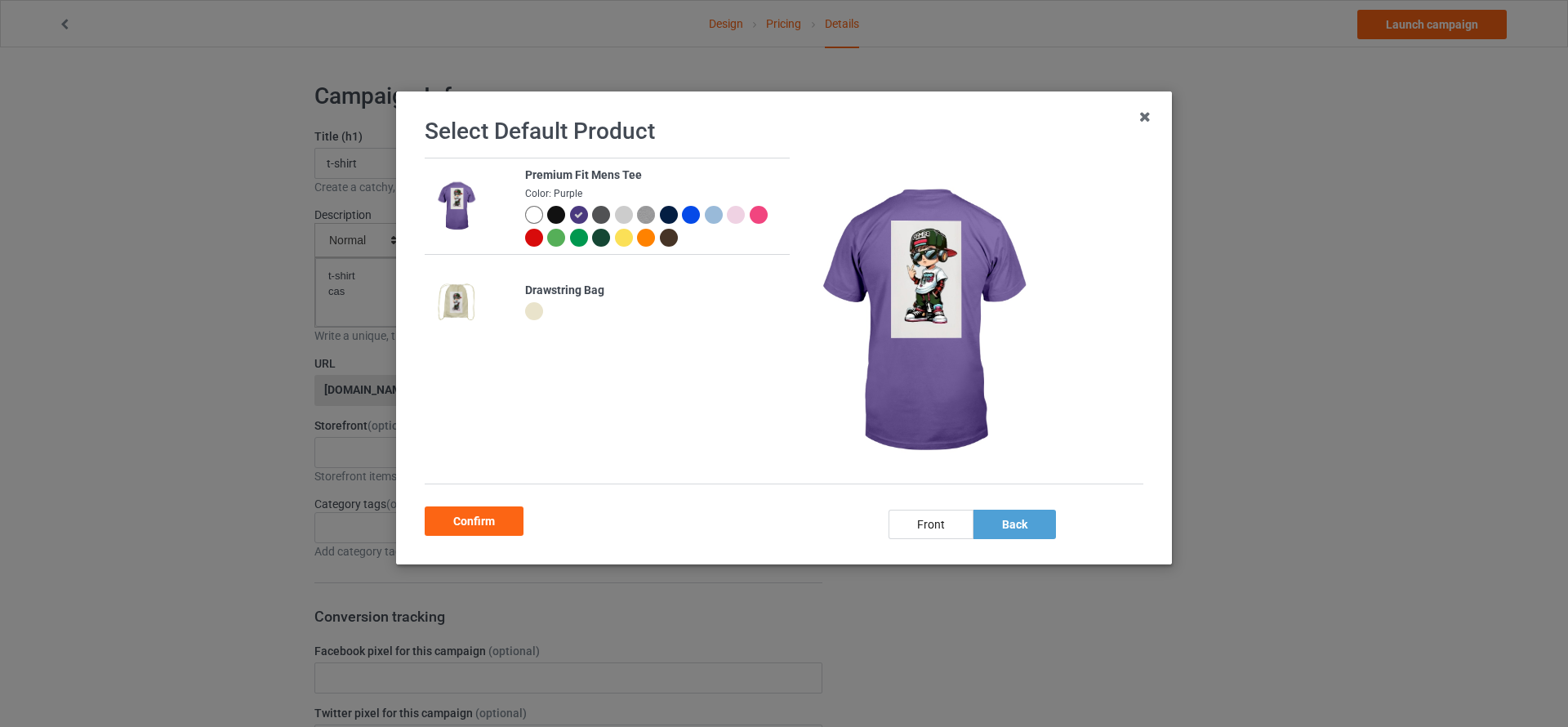
click at [554, 211] on div at bounding box center [556, 215] width 18 height 18
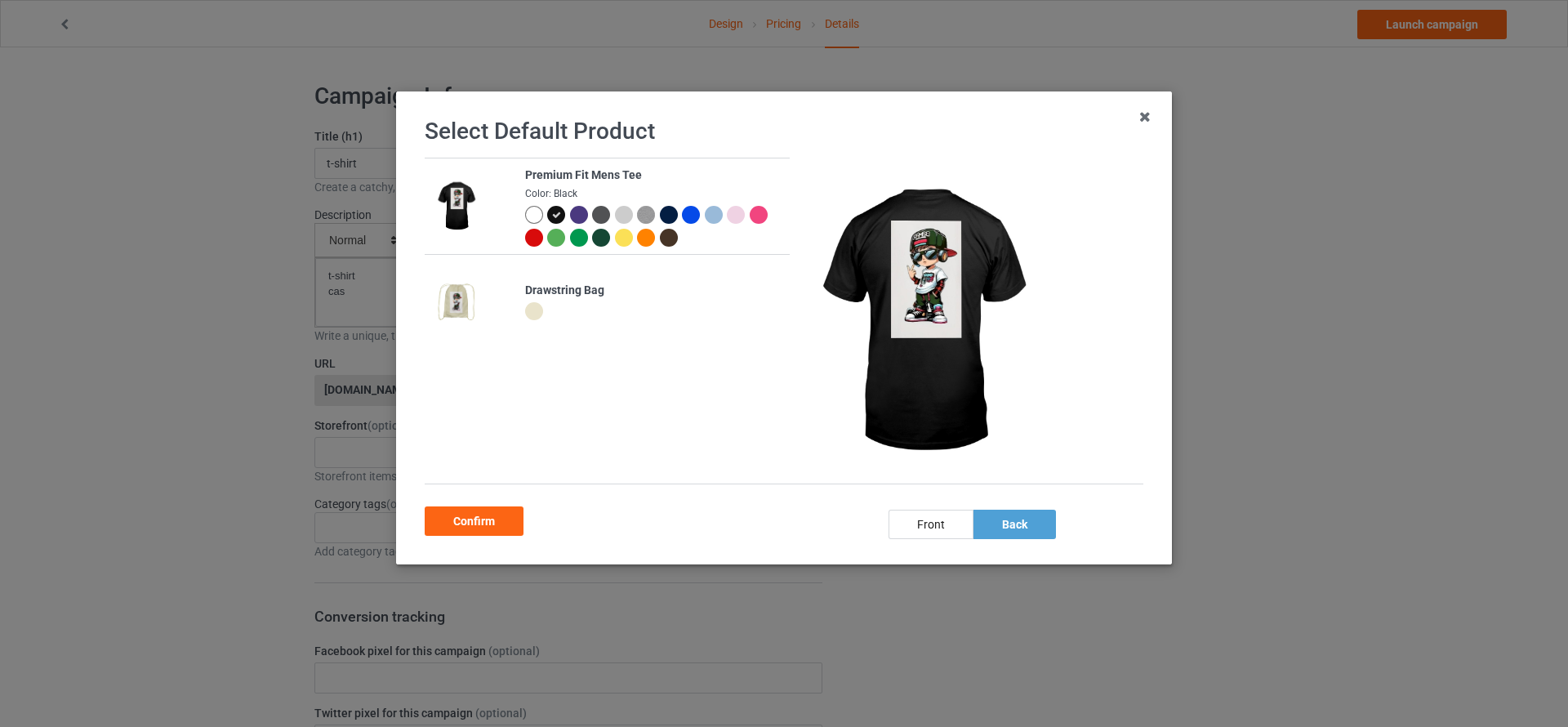
click at [526, 214] on div at bounding box center [534, 215] width 18 height 18
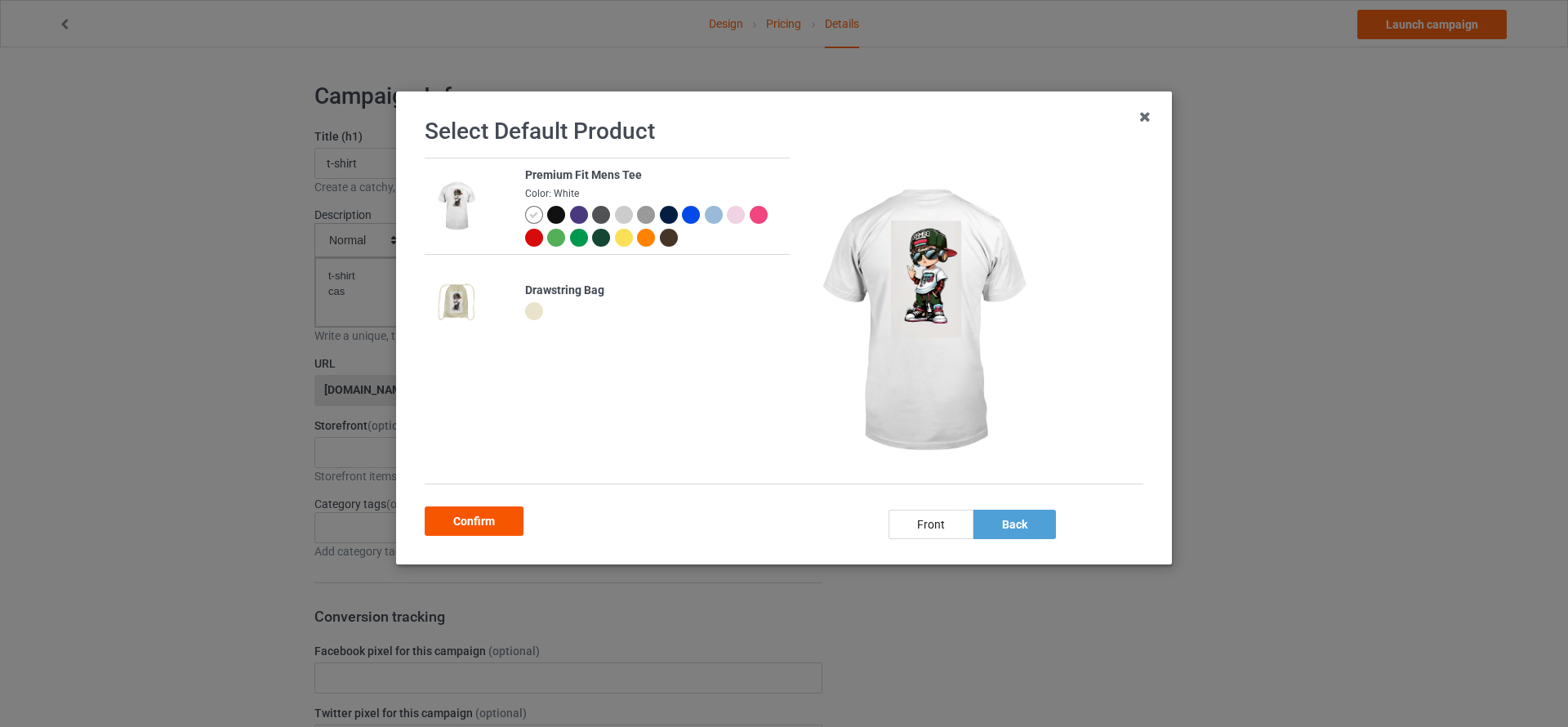
click at [502, 515] on div "Confirm" at bounding box center [473, 521] width 99 height 30
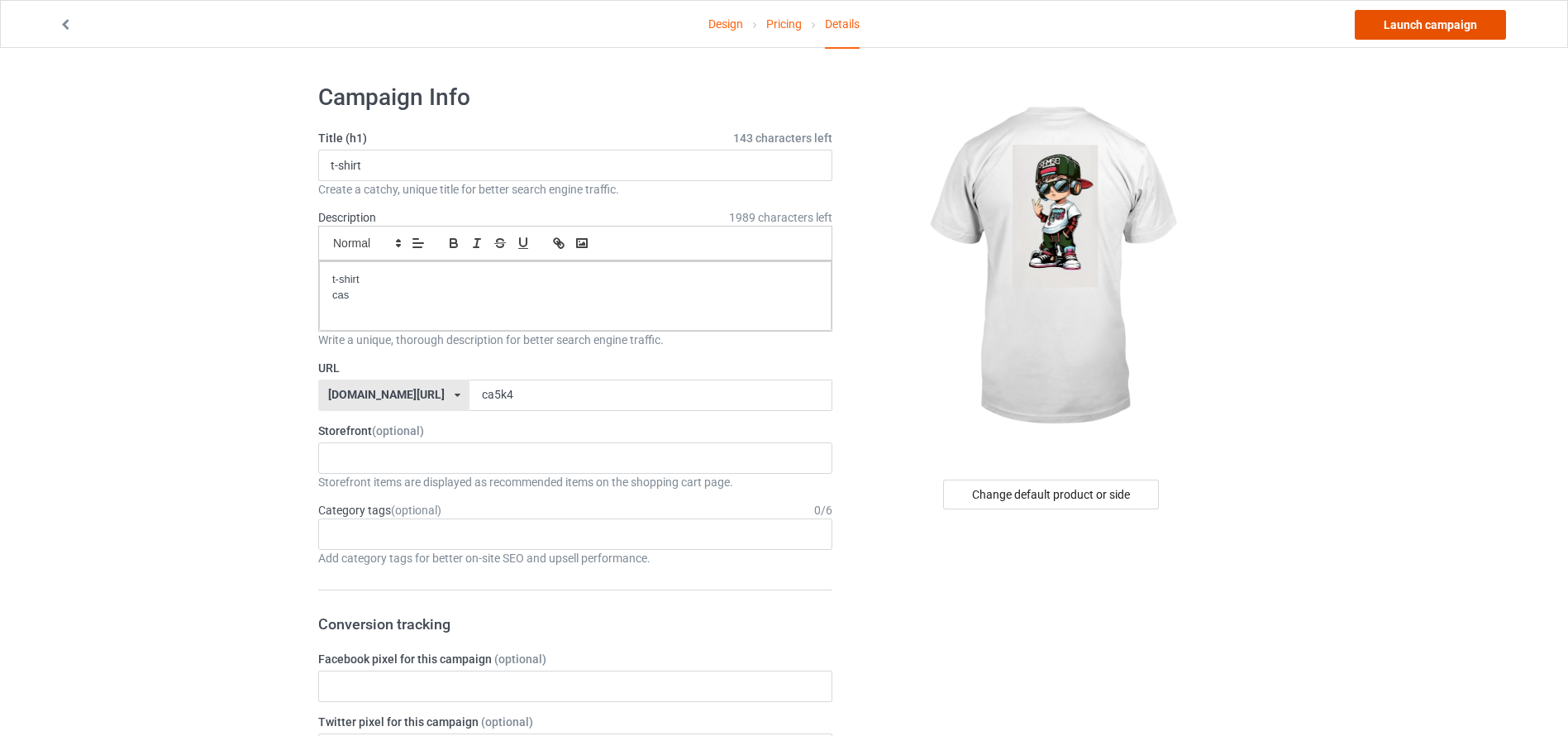
click at [1410, 19] on link "Launch campaign" at bounding box center [1430, 25] width 151 height 30
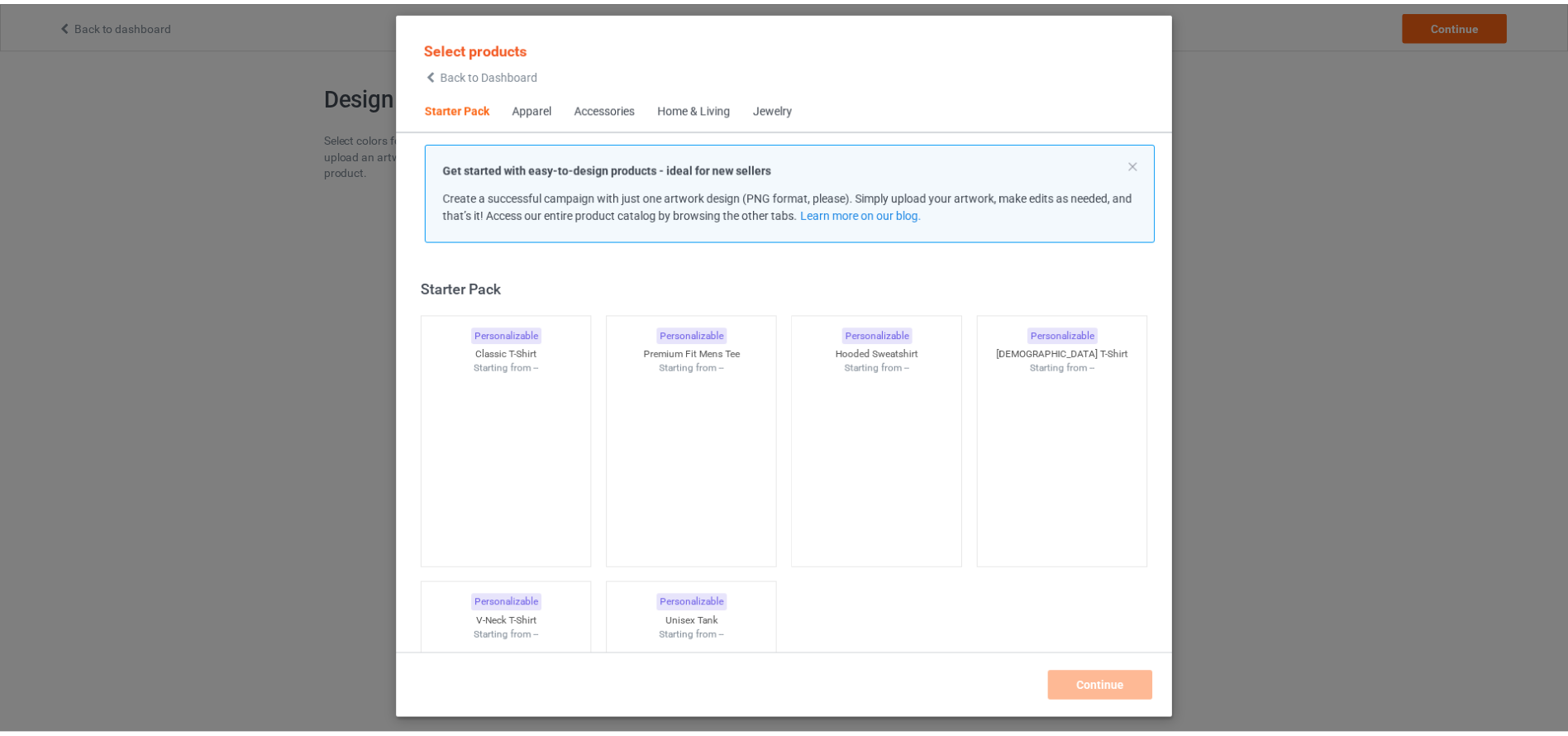
scroll to position [22, 0]
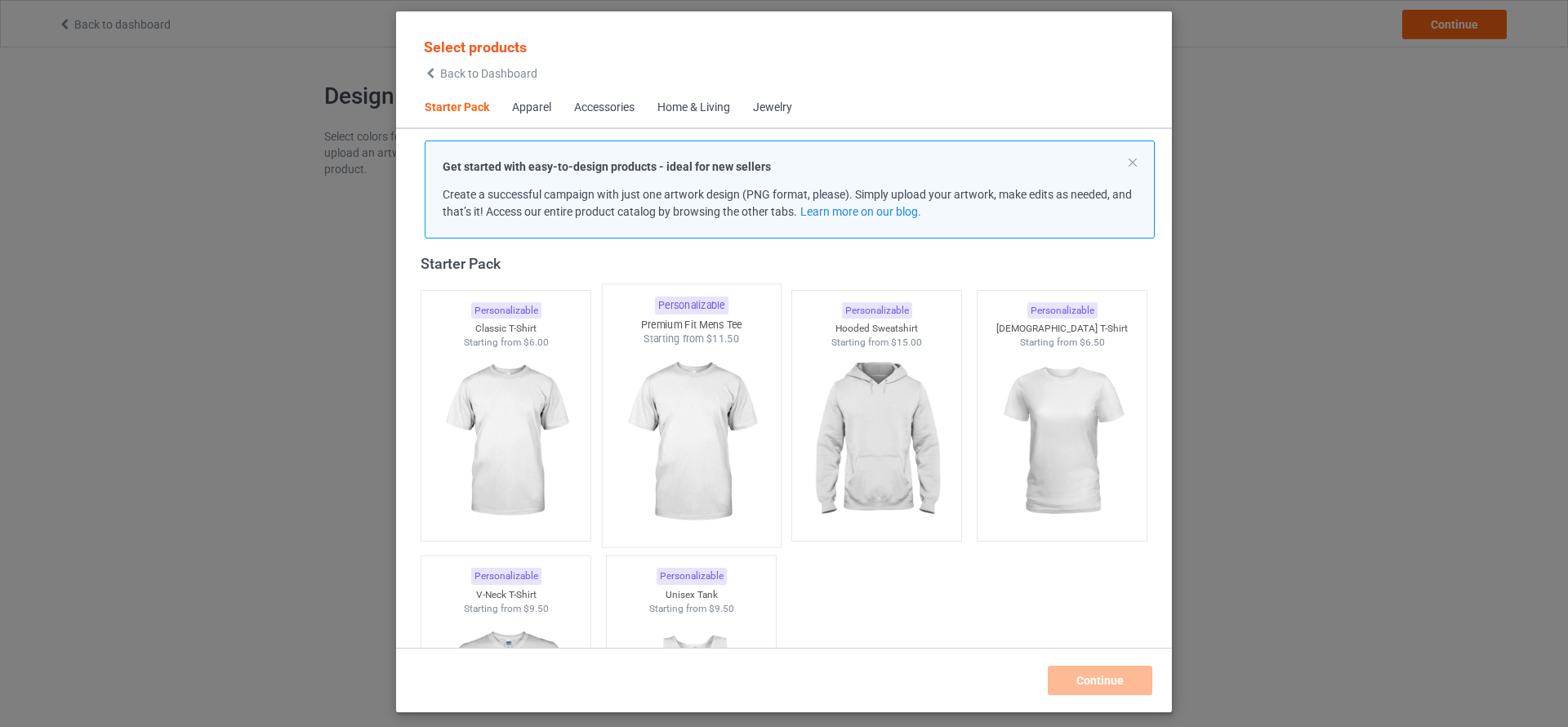
click at [724, 429] on img at bounding box center [691, 442] width 154 height 192
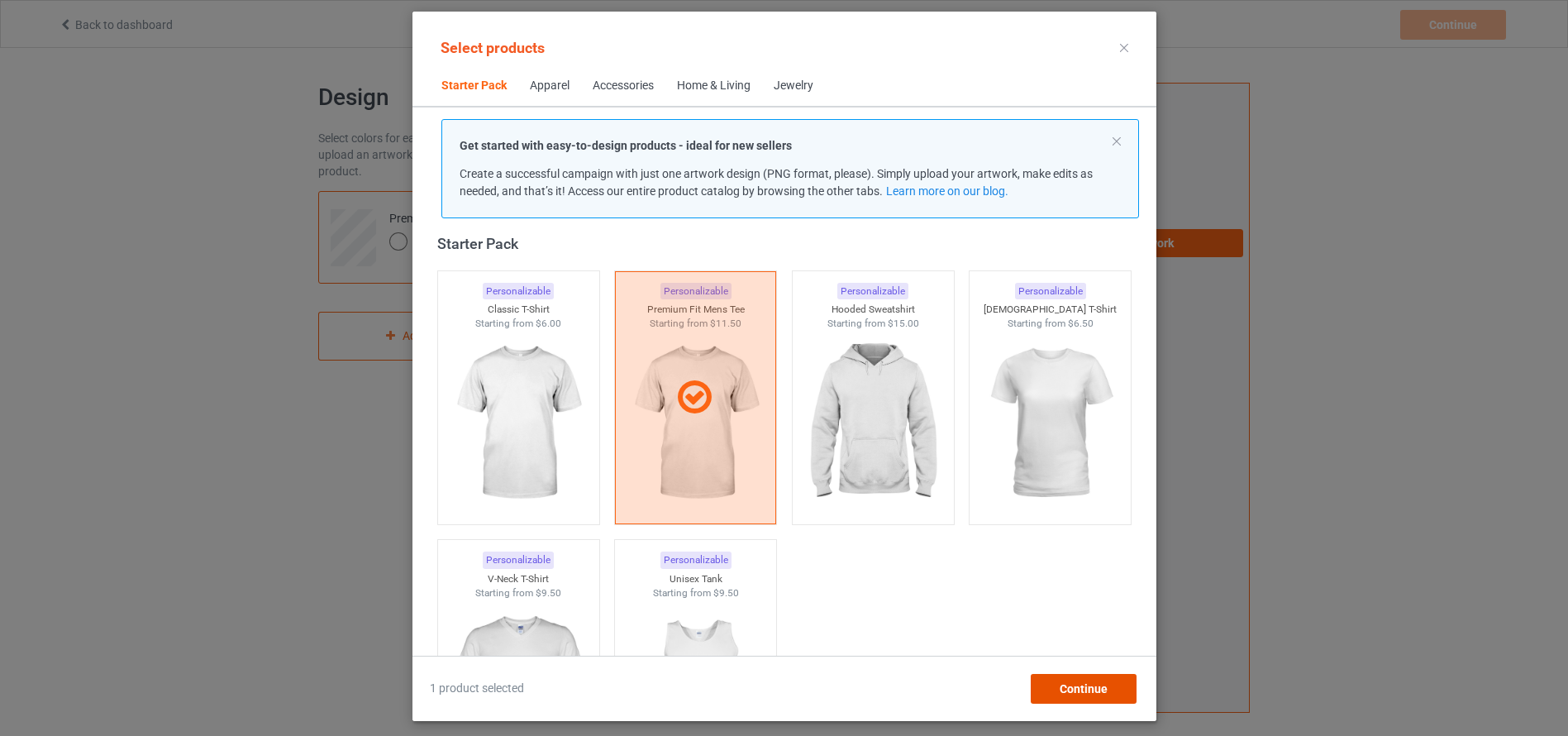
click at [1132, 683] on div "Continue" at bounding box center [1084, 689] width 106 height 30
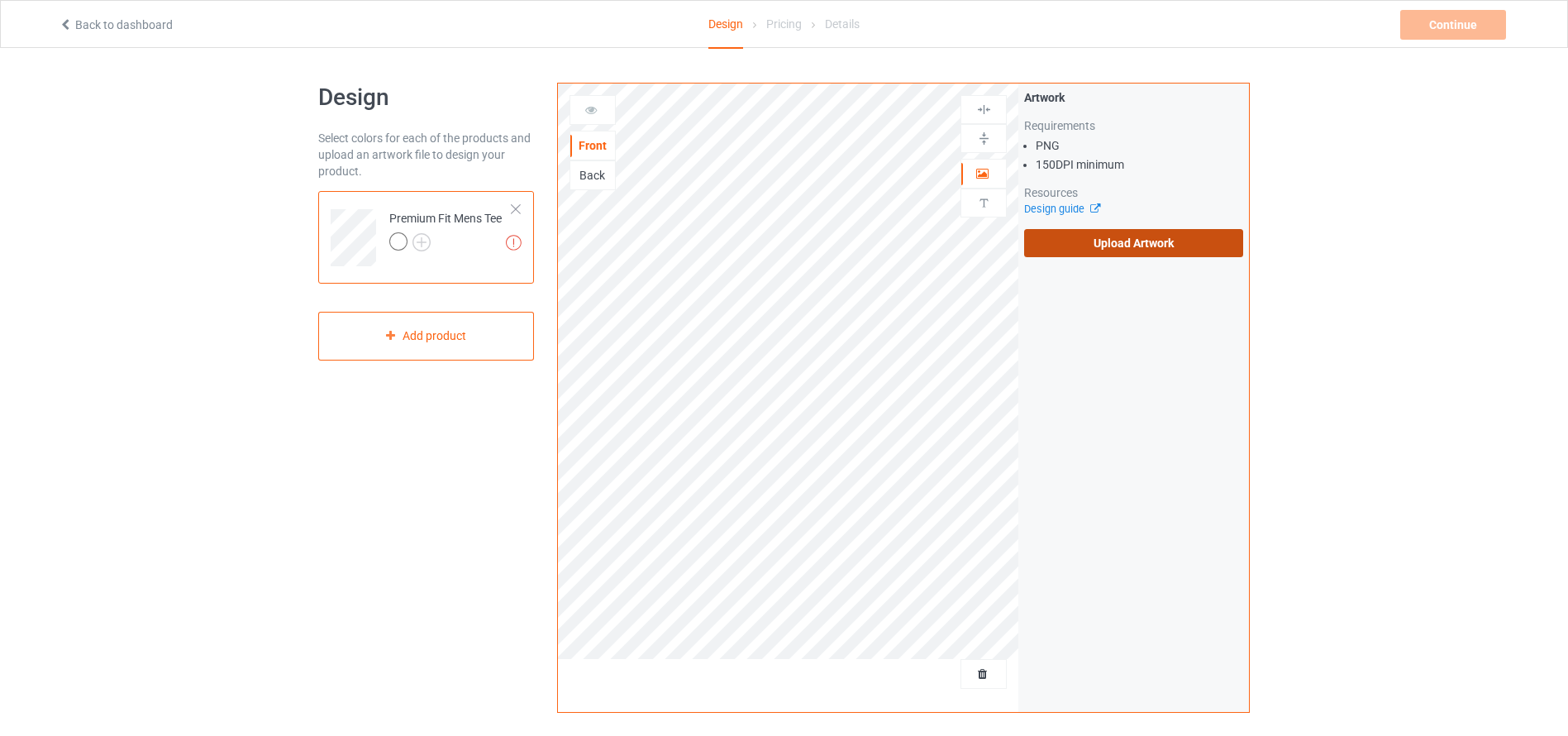
click at [1055, 253] on label "Upload Artwork" at bounding box center [1134, 243] width 219 height 28
click at [0, 0] on input "Upload Artwork" at bounding box center [0, 0] width 0 height 0
click at [1136, 249] on label "Upload Artwork" at bounding box center [1134, 243] width 219 height 28
click at [0, 0] on input "Upload Artwork" at bounding box center [0, 0] width 0 height 0
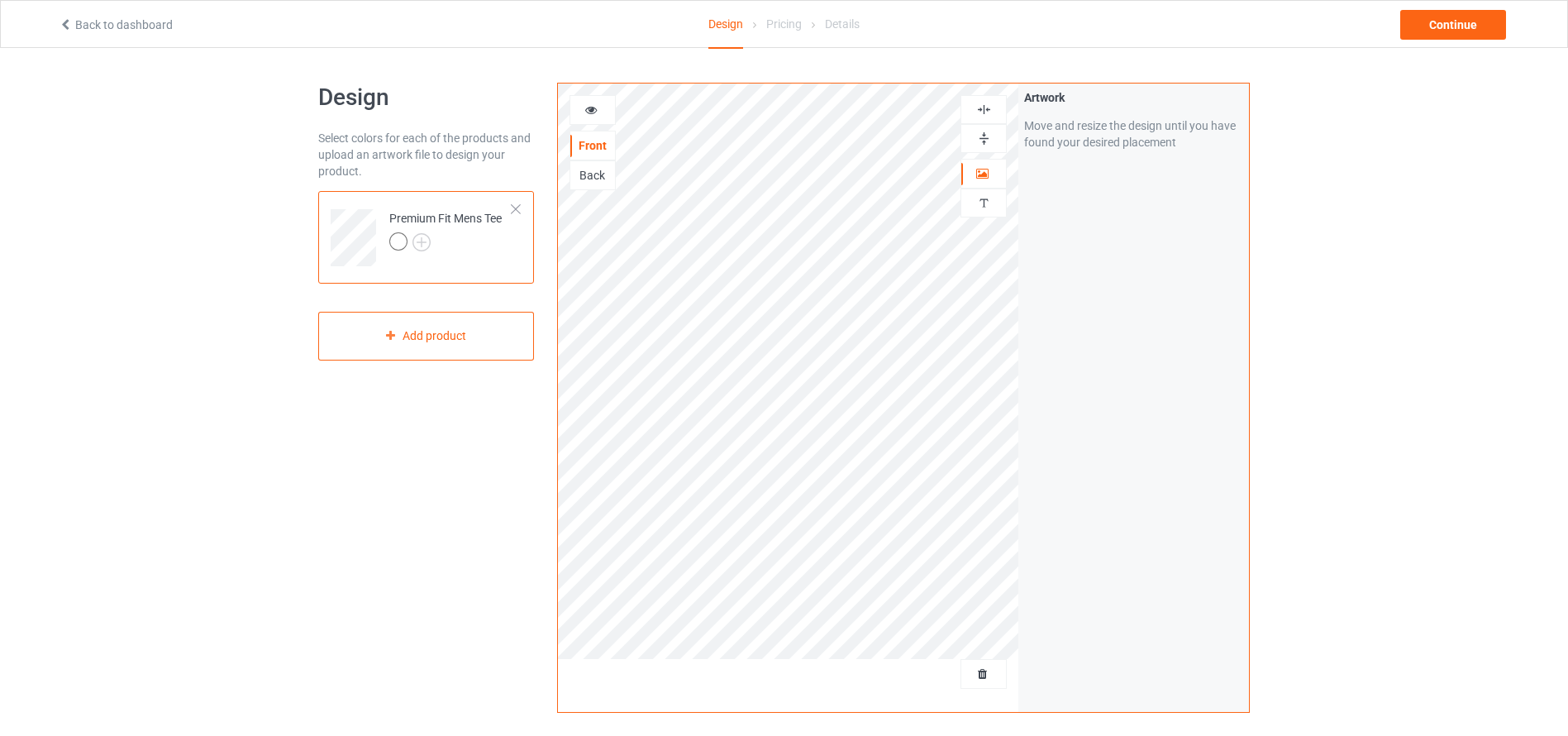
click at [595, 106] on icon at bounding box center [591, 108] width 14 height 12
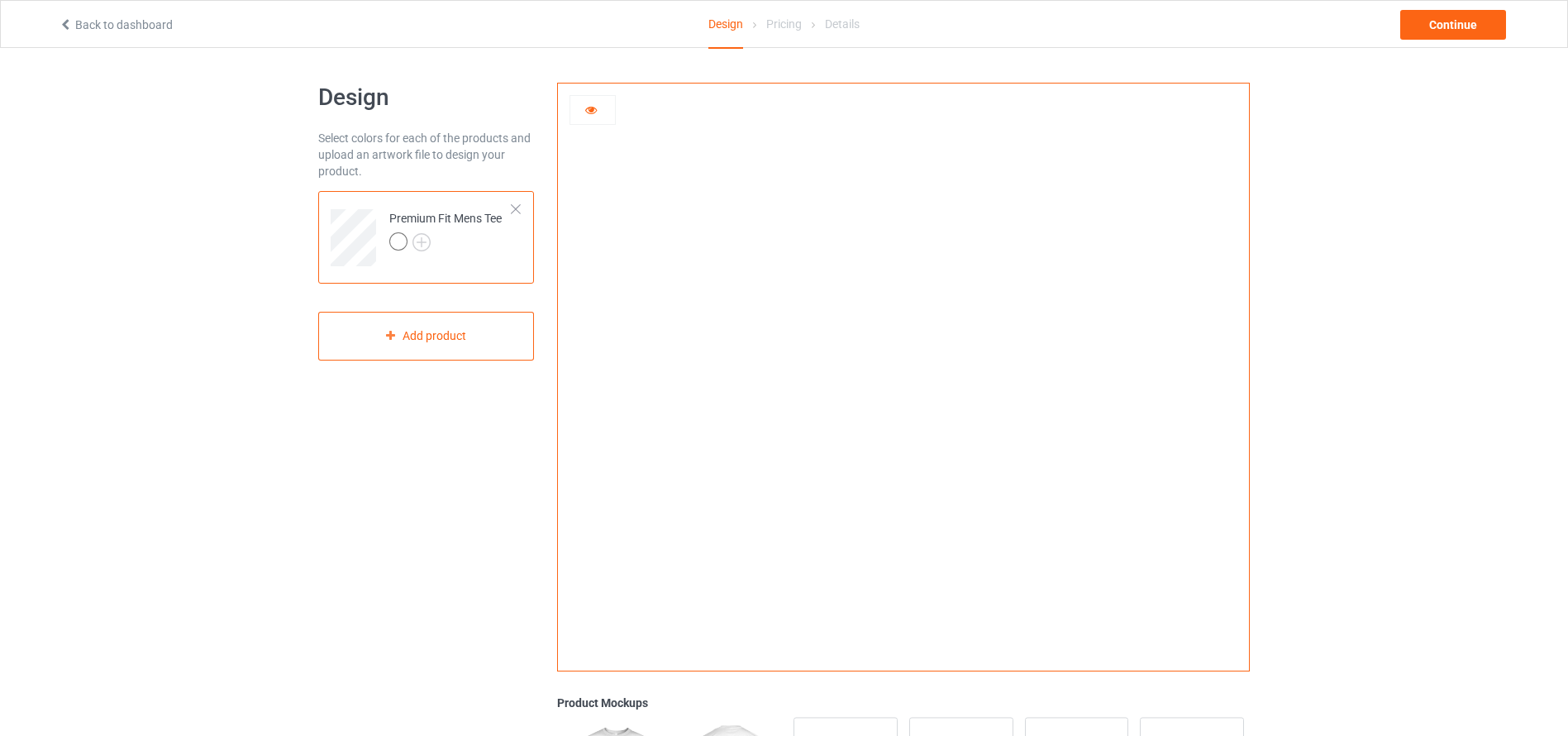
click at [593, 107] on icon at bounding box center [591, 108] width 14 height 12
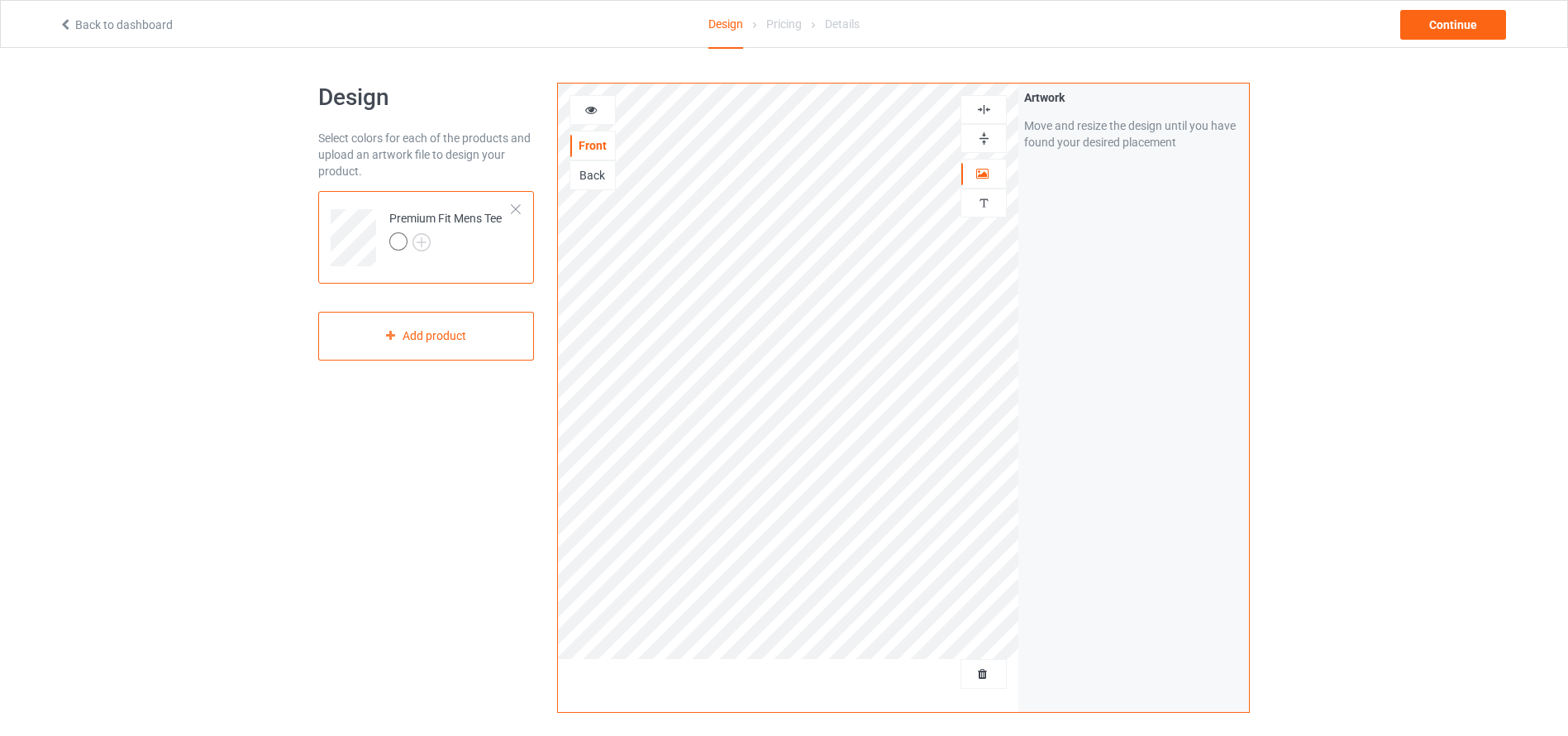
click at [602, 174] on div "Back" at bounding box center [592, 175] width 45 height 17
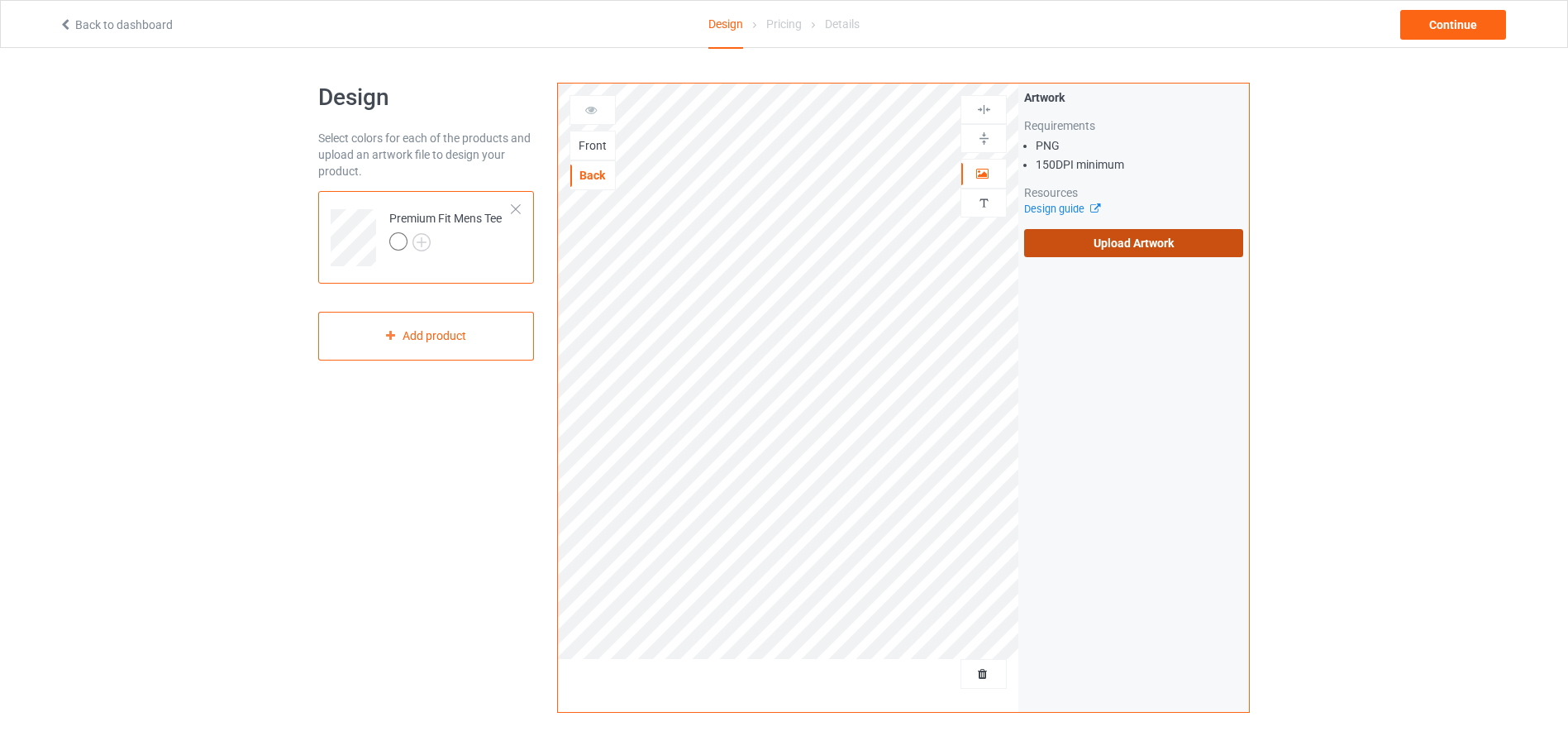
click at [1123, 241] on label "Upload Artwork" at bounding box center [1134, 243] width 219 height 28
click at [0, 0] on input "Upload Artwork" at bounding box center [0, 0] width 0 height 0
click at [587, 140] on div "Front" at bounding box center [592, 145] width 45 height 17
click at [1087, 236] on label "Upload Artwork" at bounding box center [1134, 243] width 219 height 28
click at [0, 0] on input "Upload Artwork" at bounding box center [0, 0] width 0 height 0
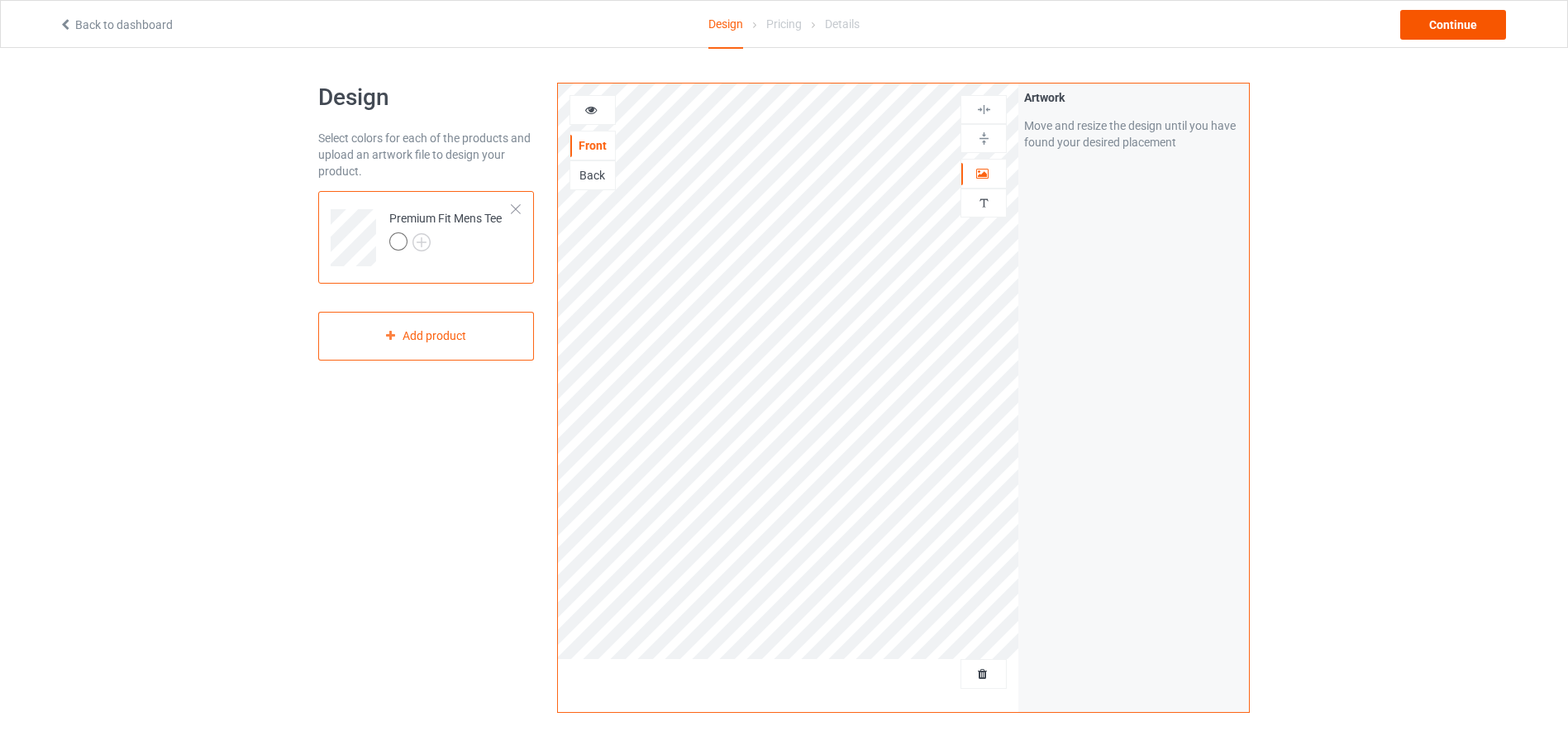
click at [1453, 33] on div "Continue" at bounding box center [1453, 25] width 106 height 30
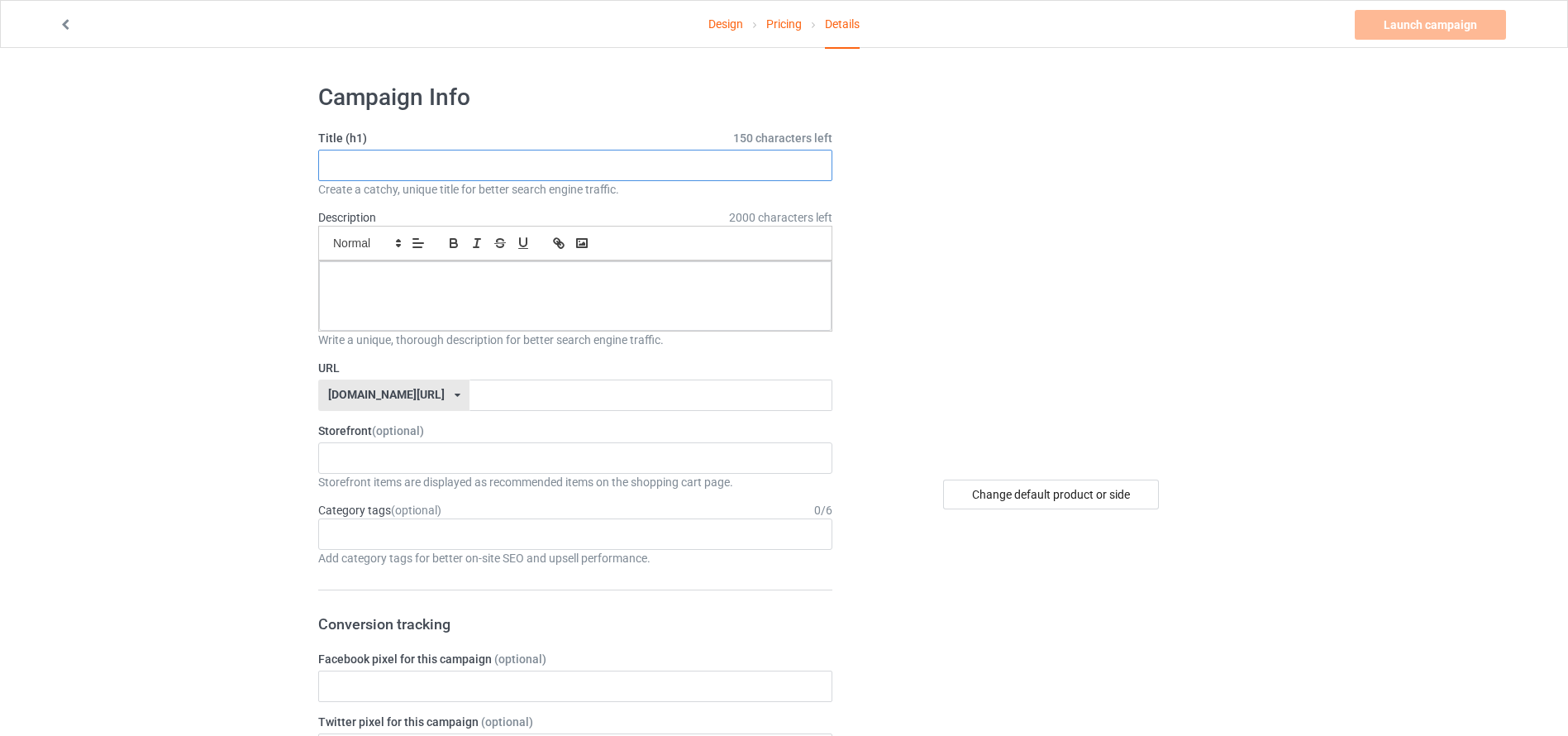
click at [600, 169] on input "text" at bounding box center [575, 165] width 514 height 31
type input "t shir"
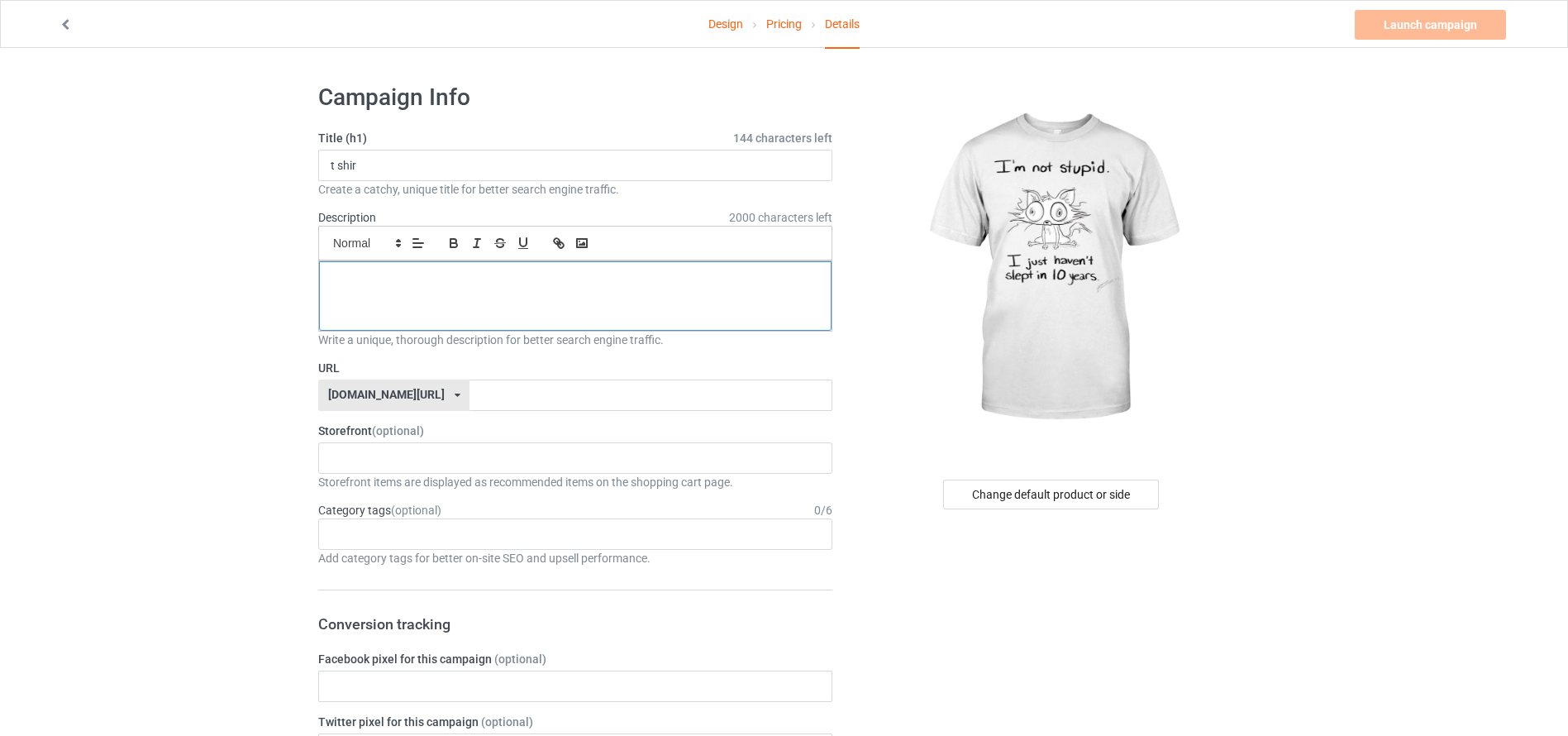
click at [512, 287] on p at bounding box center [575, 280] width 486 height 16
click at [499, 386] on input "text" at bounding box center [650, 394] width 363 height 31
type input "shirtineed"
click at [1454, 15] on link "Launch campaign" at bounding box center [1430, 25] width 151 height 30
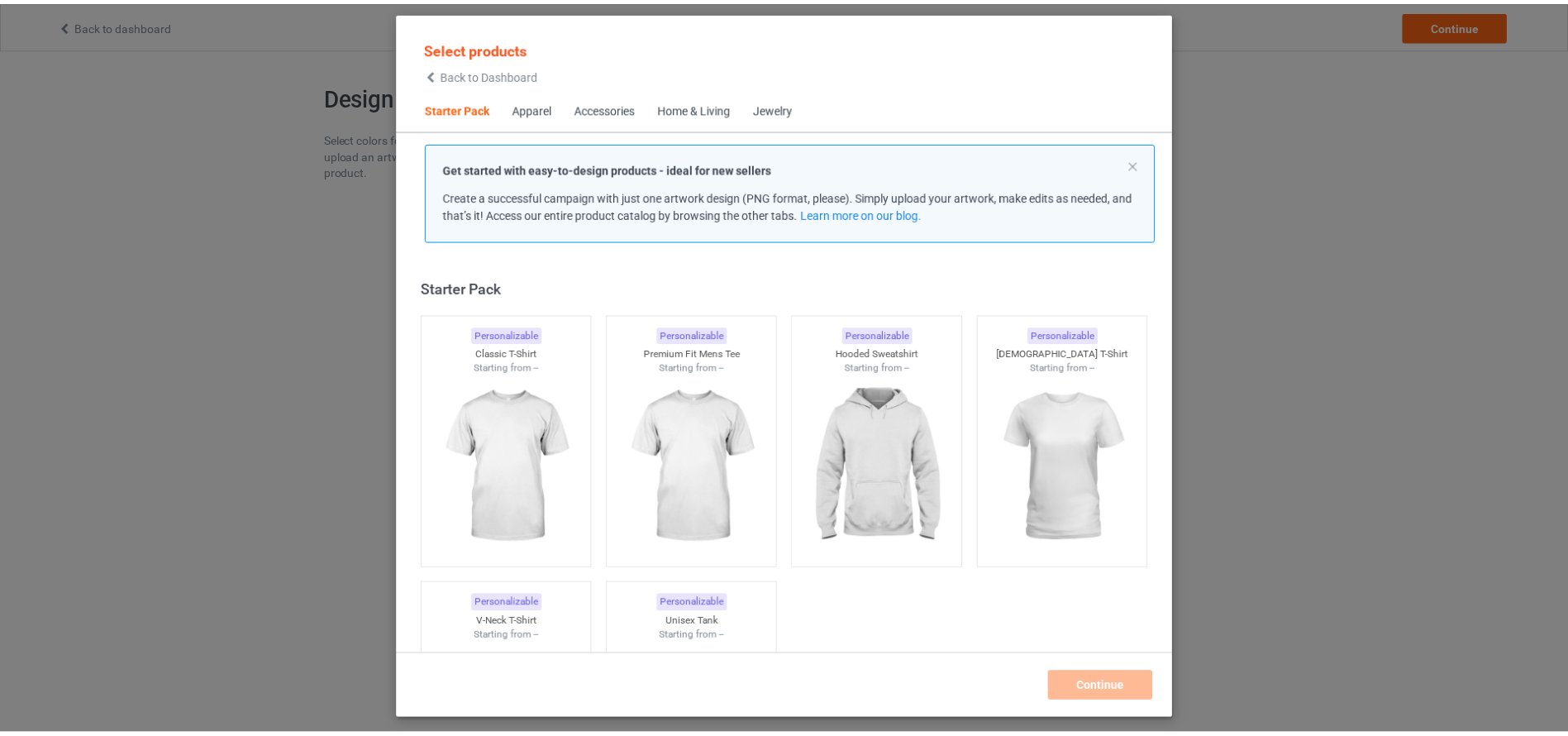
scroll to position [22, 0]
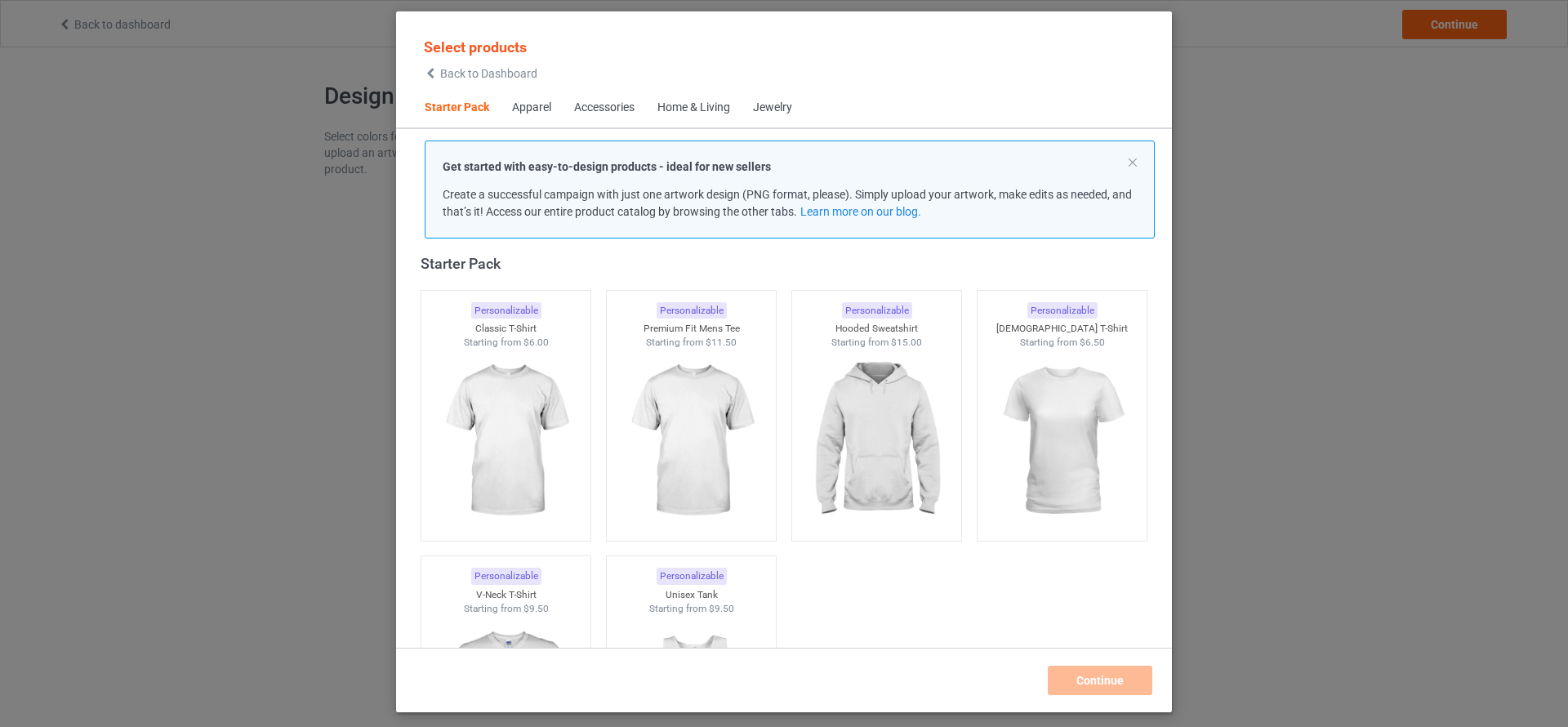
click at [0, 81] on div "Select products Back to Dashboard Starter Pack Apparel Accessories Home & Livin…" at bounding box center [784, 363] width 1568 height 727
click at [693, 452] on img at bounding box center [691, 442] width 154 height 192
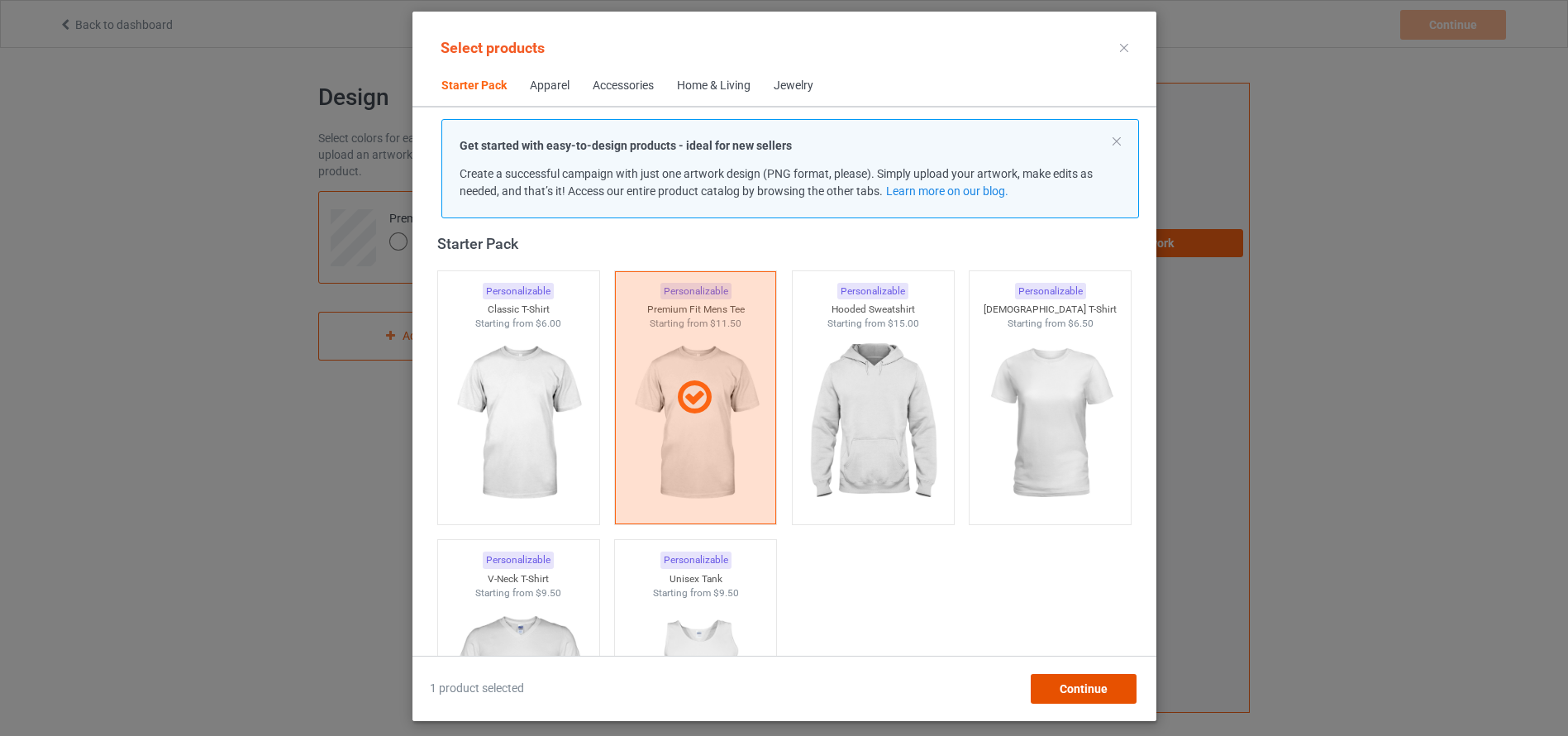
click at [1086, 680] on div "Continue" at bounding box center [1084, 689] width 106 height 30
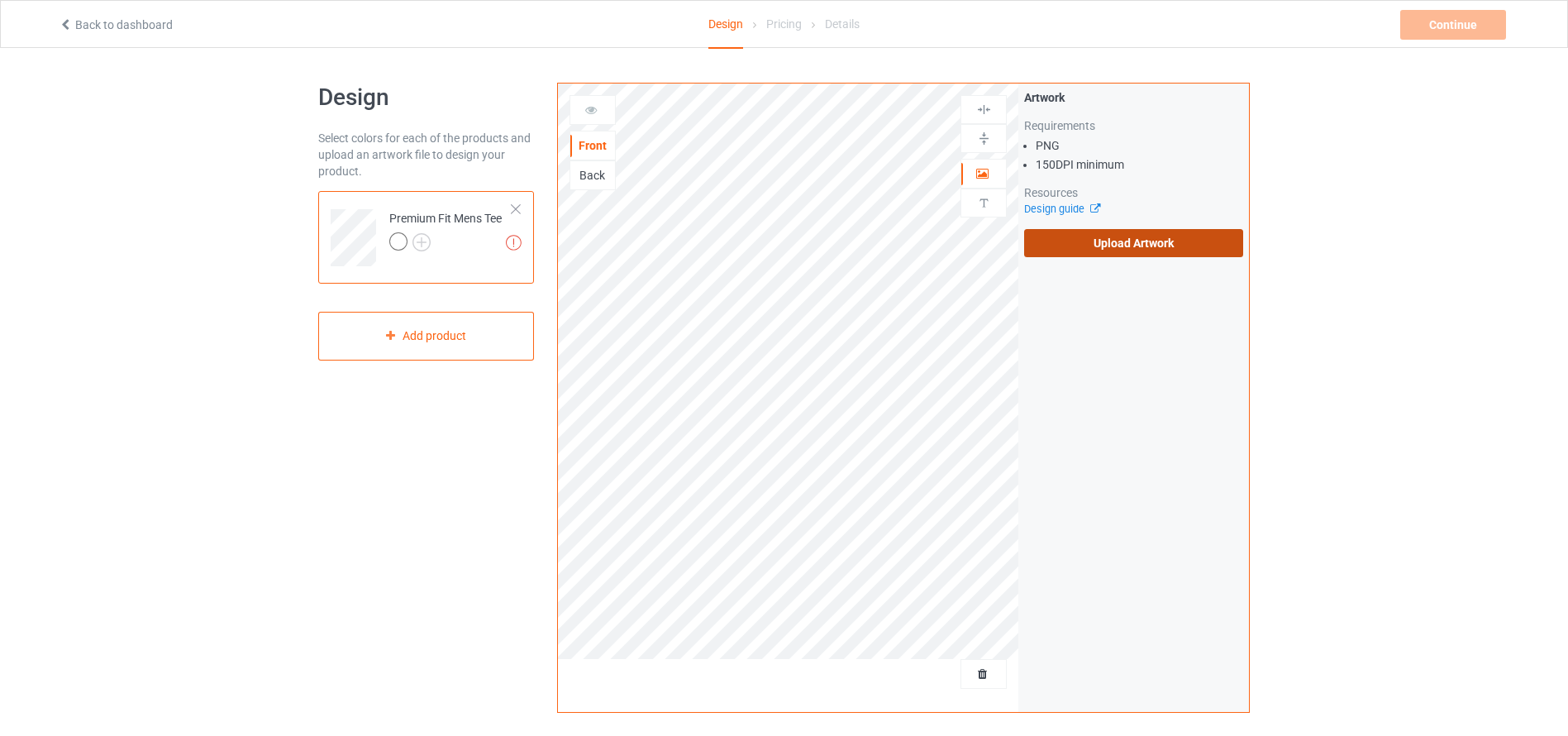
click at [1086, 243] on label "Upload Artwork" at bounding box center [1134, 243] width 219 height 28
click at [0, 0] on input "Upload Artwork" at bounding box center [0, 0] width 0 height 0
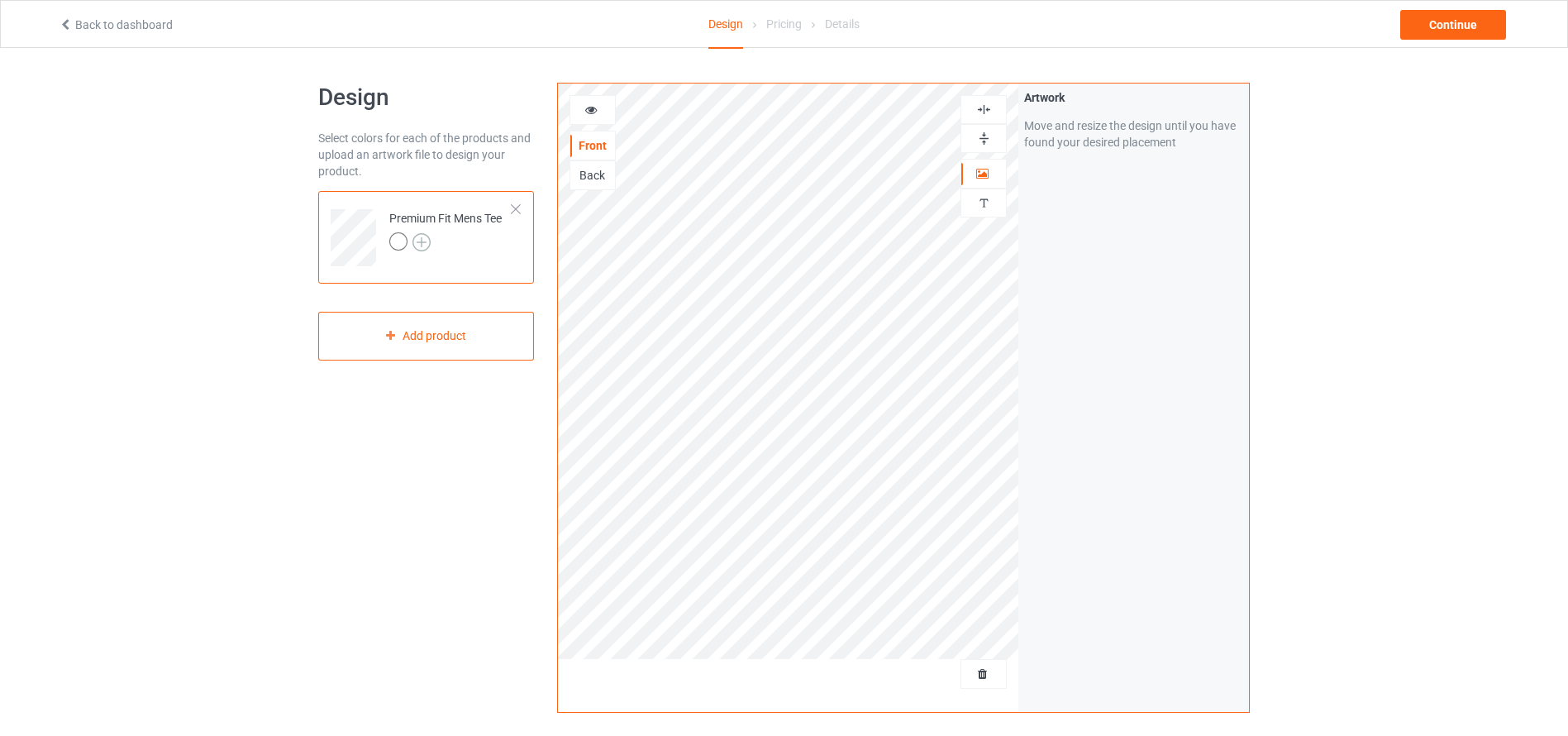
click at [416, 243] on img at bounding box center [421, 242] width 18 height 18
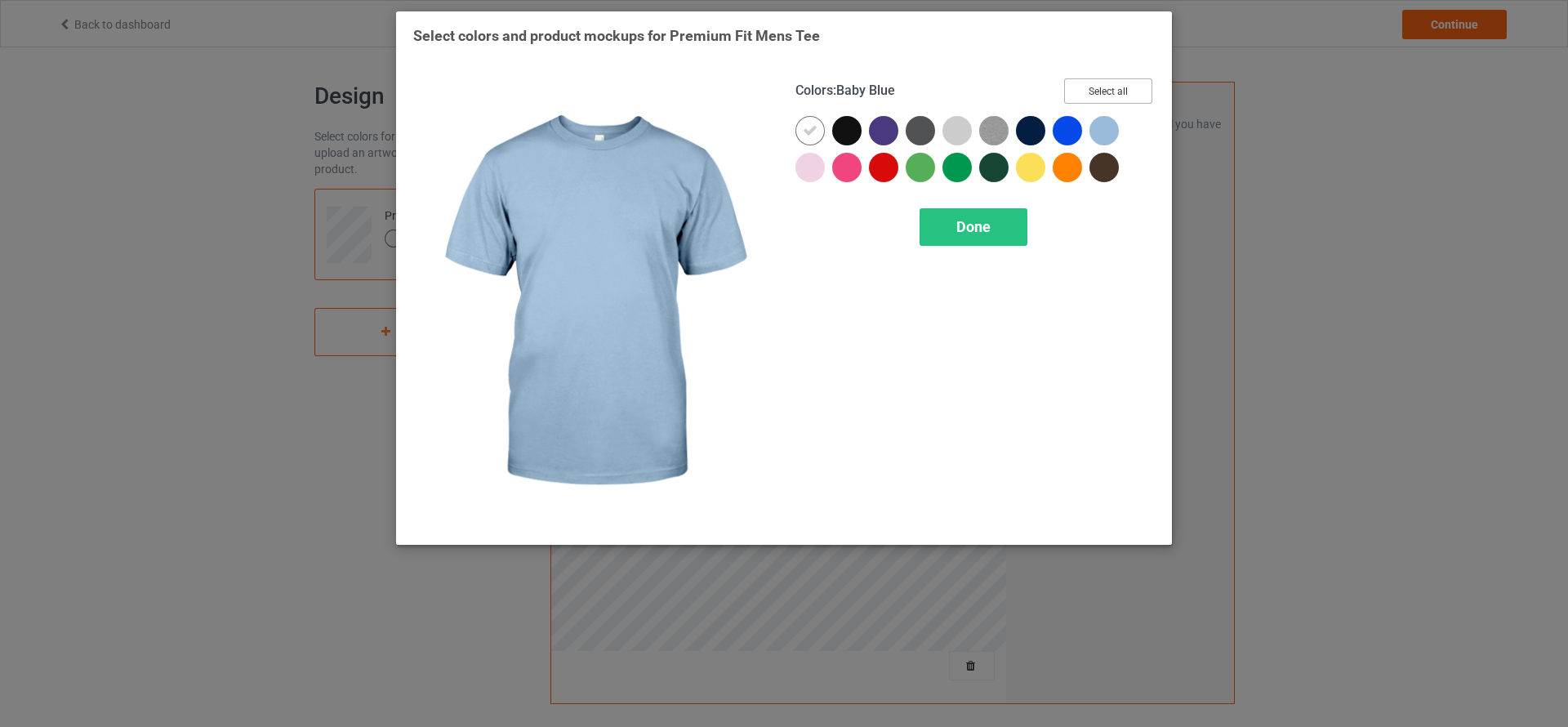
click at [1109, 96] on button "Select all" at bounding box center [1107, 91] width 88 height 26
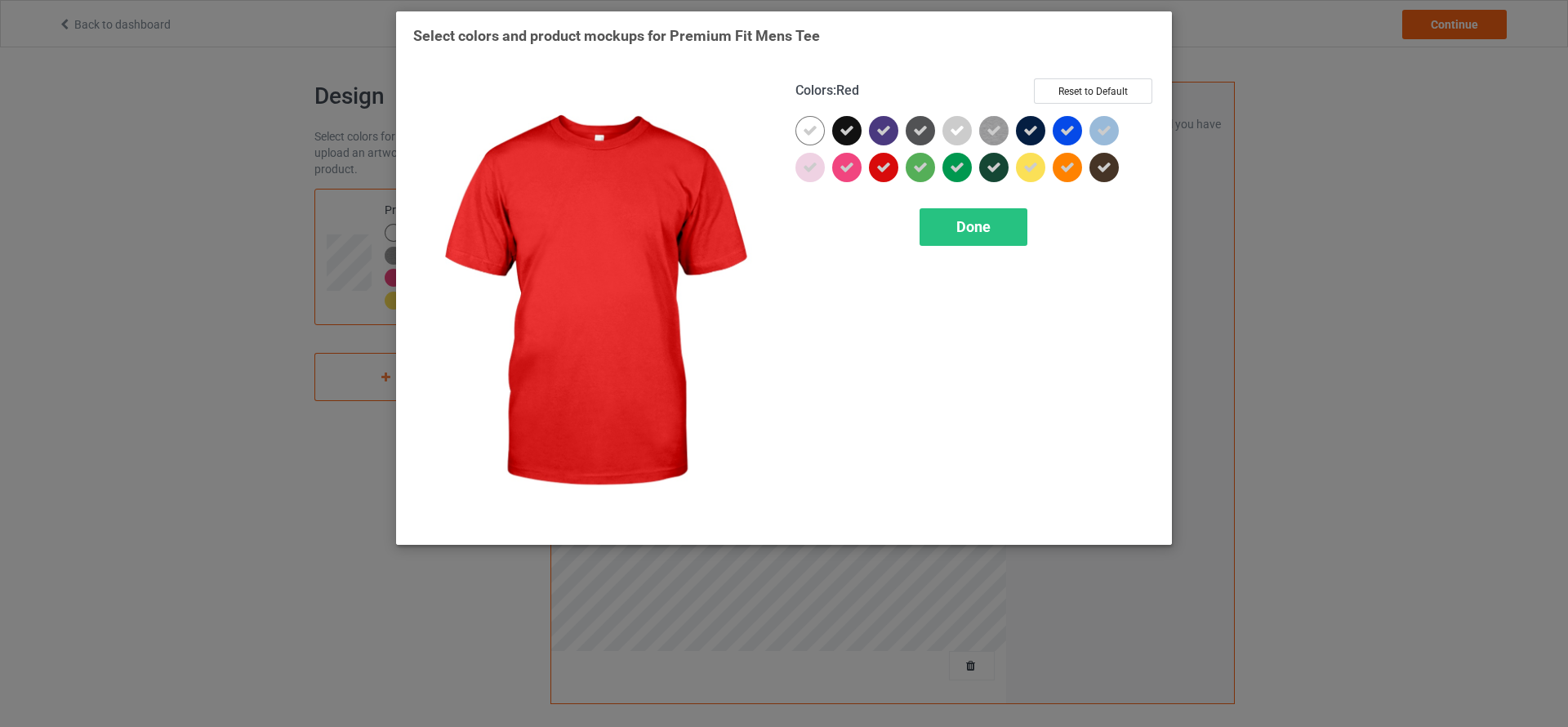
click at [881, 165] on icon at bounding box center [883, 167] width 15 height 15
click at [975, 230] on span "Done" at bounding box center [972, 226] width 35 height 17
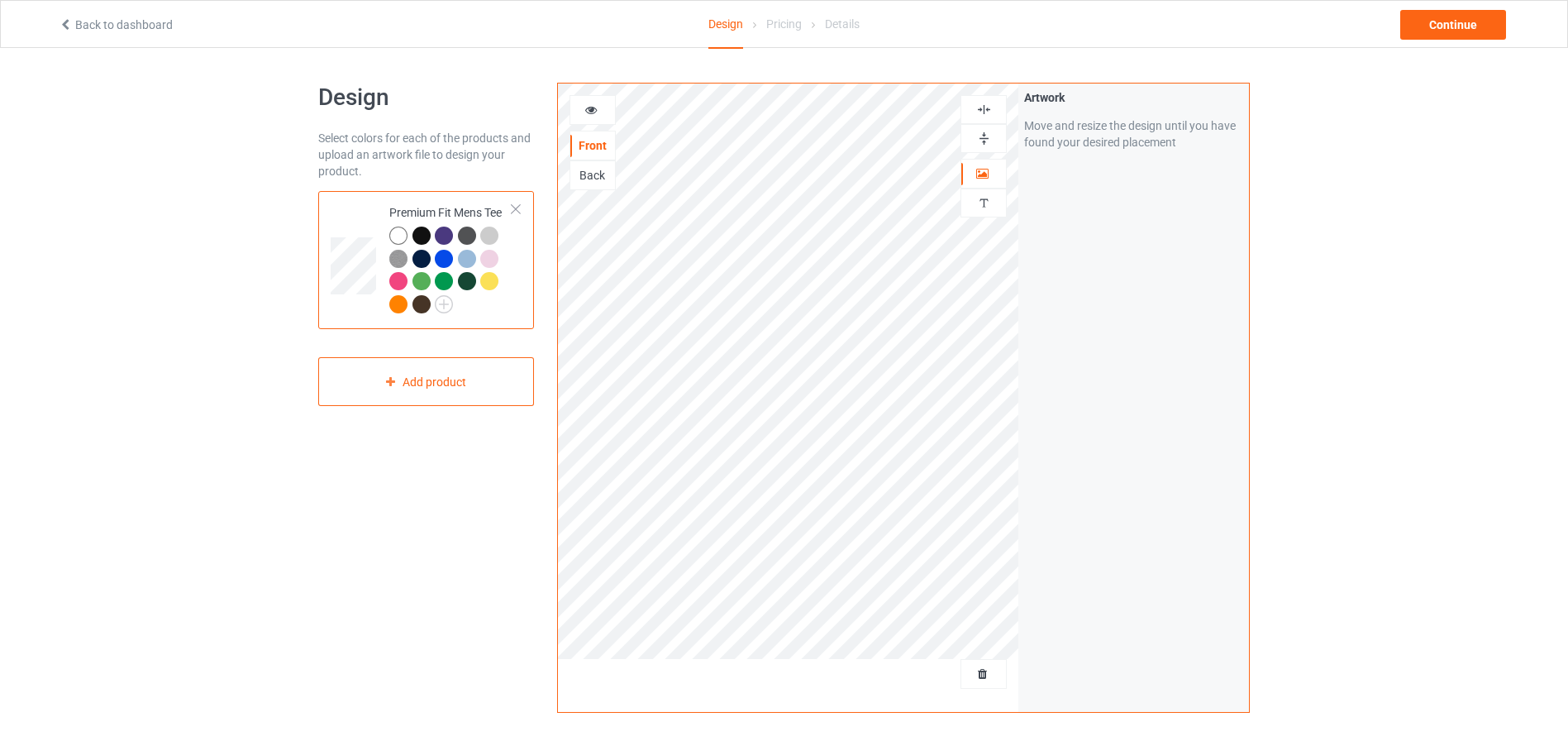
click at [421, 254] on div at bounding box center [421, 259] width 18 height 18
click at [421, 301] on div at bounding box center [421, 305] width 18 height 18
click at [424, 234] on div at bounding box center [421, 236] width 18 height 18
click at [1460, 11] on div "Continue" at bounding box center [1453, 25] width 106 height 30
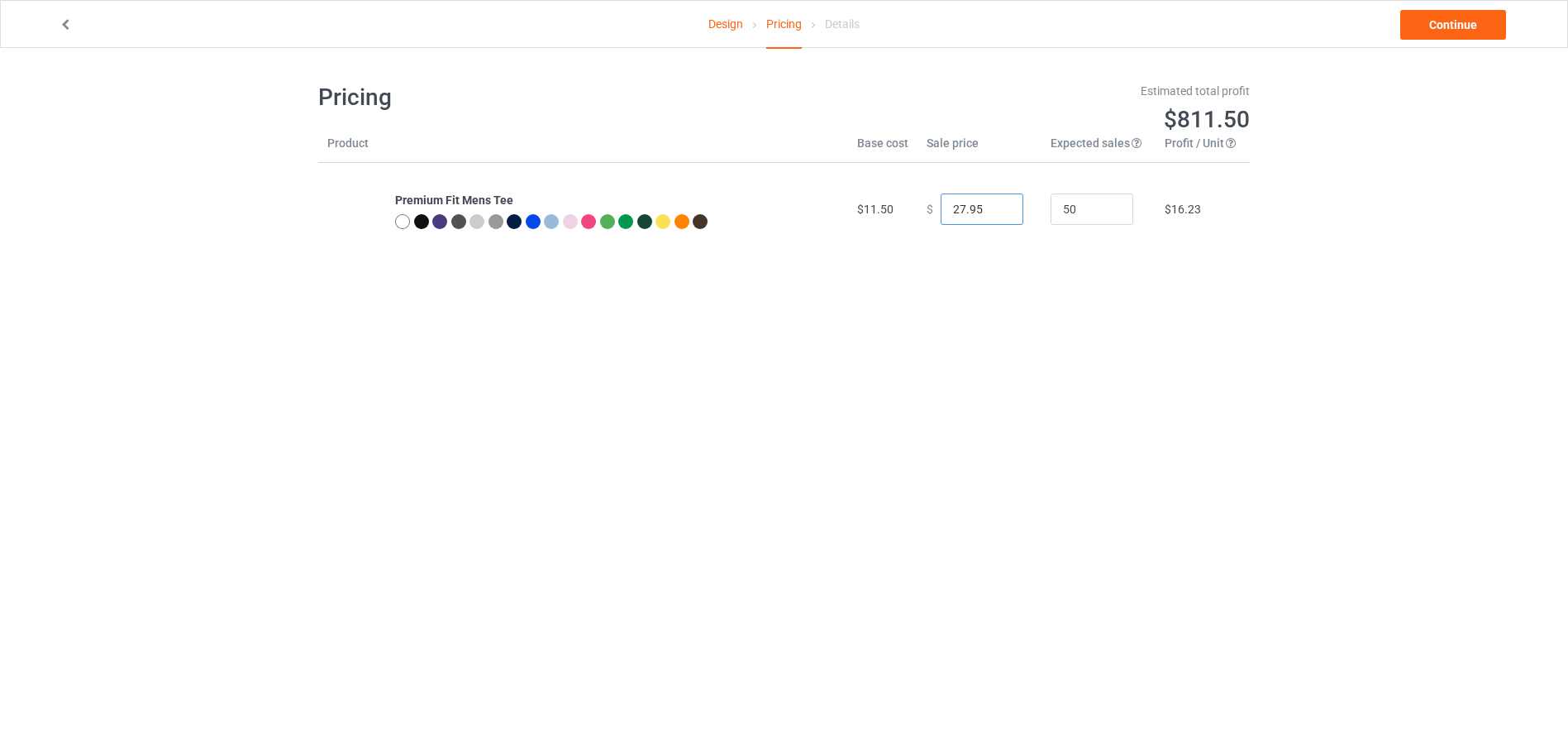
click at [999, 213] on input "27.95" at bounding box center [982, 209] width 83 height 31
click at [999, 213] on input "26.95" at bounding box center [982, 209] width 83 height 31
click at [999, 213] on input "25.95" at bounding box center [982, 209] width 83 height 31
click at [999, 213] on input "24.95" at bounding box center [982, 209] width 83 height 31
click at [999, 213] on input "23.95" at bounding box center [982, 209] width 83 height 31
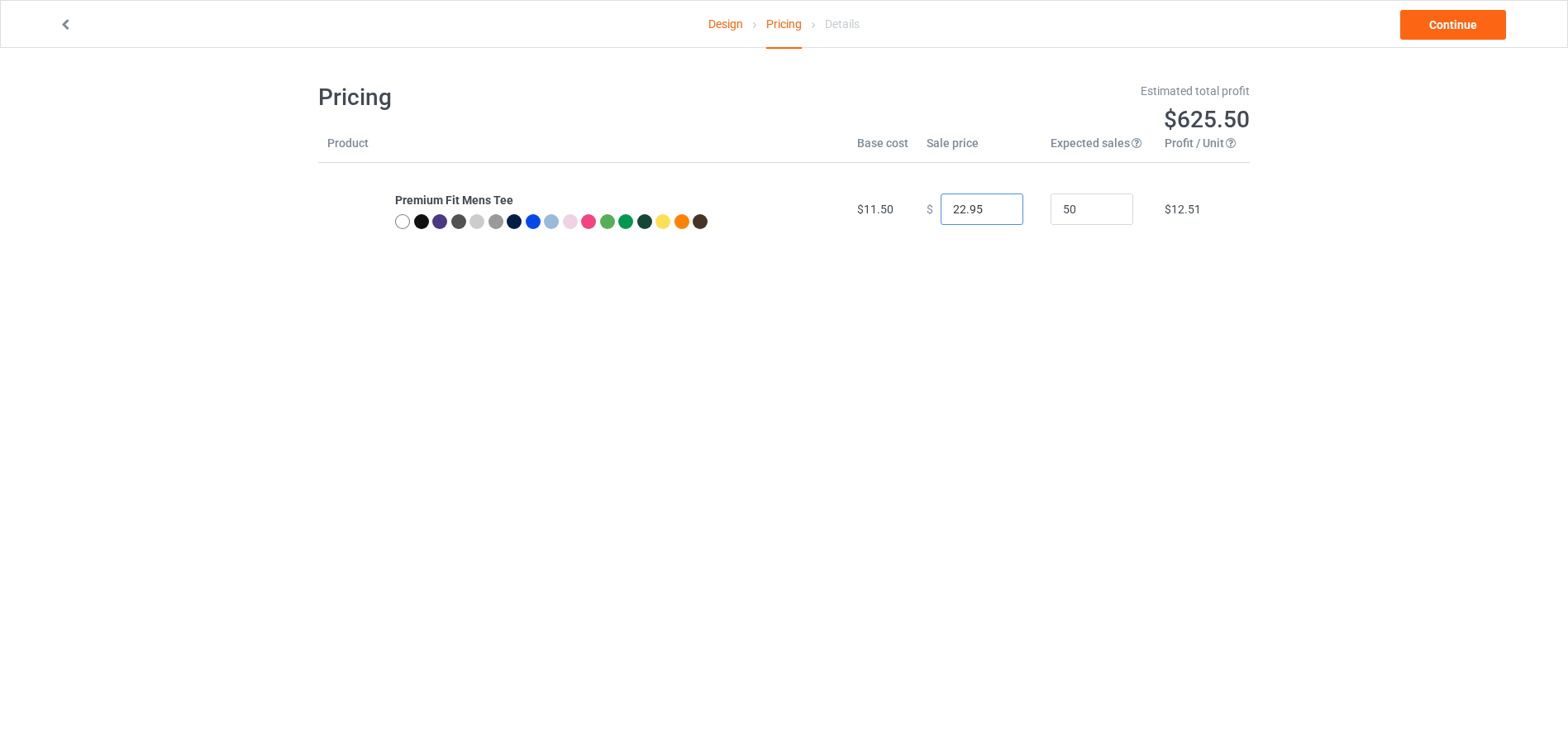
click at [999, 213] on input "22.95" at bounding box center [982, 209] width 83 height 31
click at [999, 213] on input "21.95" at bounding box center [982, 209] width 83 height 31
click at [999, 213] on input "20.95" at bounding box center [982, 209] width 83 height 31
click at [999, 213] on input "19.95" at bounding box center [982, 209] width 83 height 31
click at [999, 213] on input "18.95" at bounding box center [982, 209] width 83 height 31
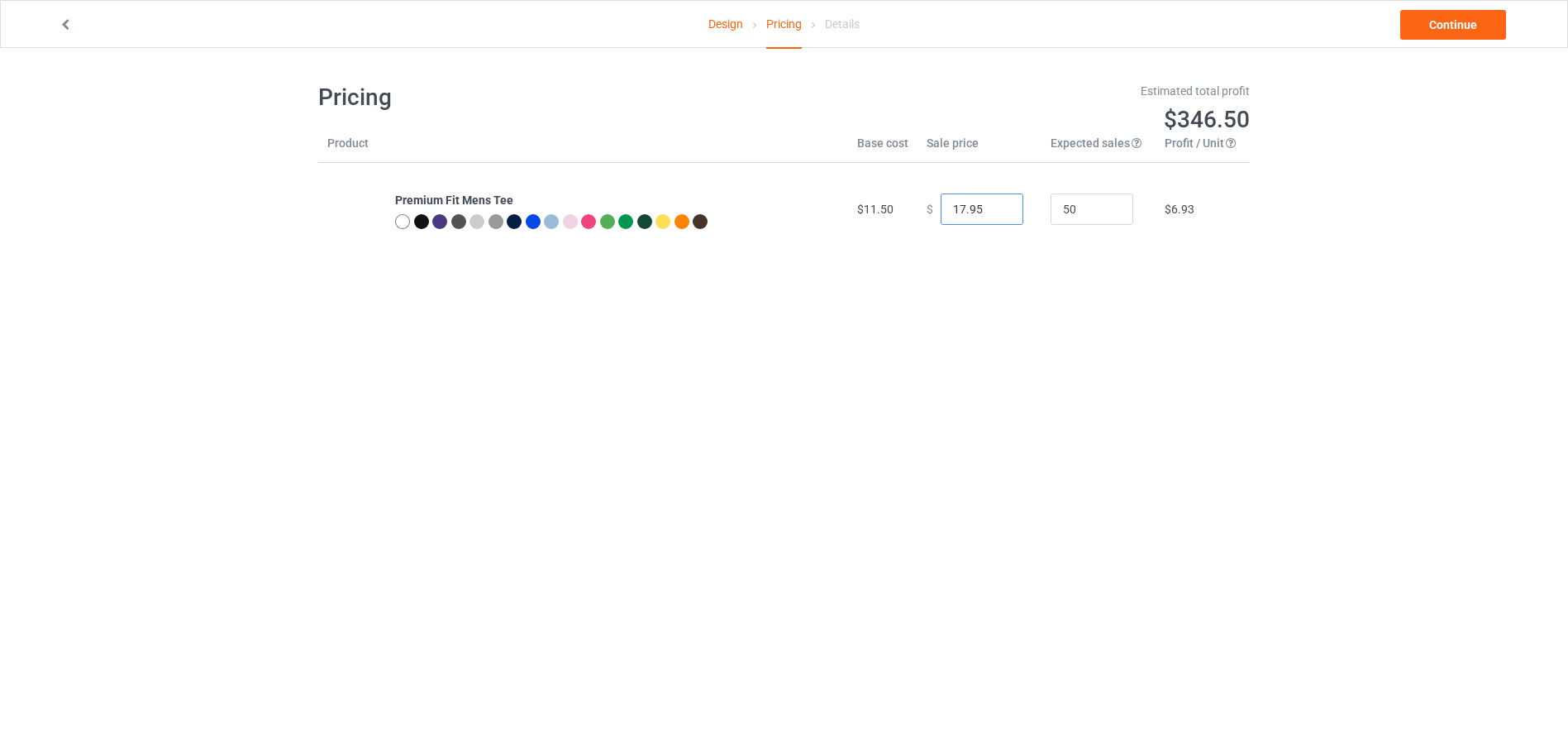
click at [999, 213] on input "17.95" at bounding box center [982, 209] width 83 height 31
type input "16.95"
click at [999, 213] on input "16.95" at bounding box center [982, 209] width 83 height 31
click at [1458, 17] on link "Continue" at bounding box center [1453, 25] width 106 height 30
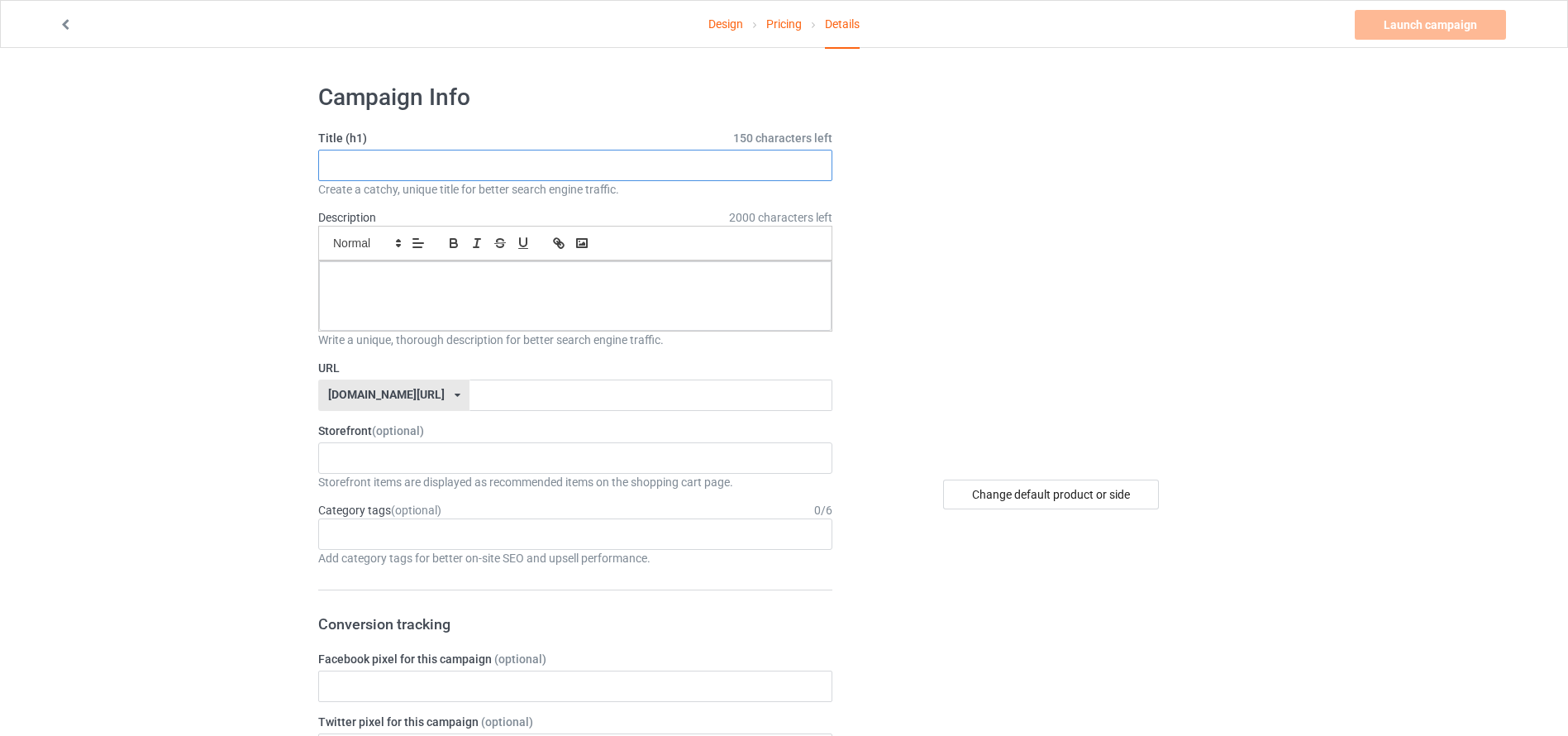
click at [697, 171] on input "text" at bounding box center [575, 165] width 514 height 31
type input "rose noir"
click at [607, 320] on div at bounding box center [575, 297] width 512 height 70
click at [549, 391] on input "text" at bounding box center [650, 394] width 363 height 31
paste input "rose noir"
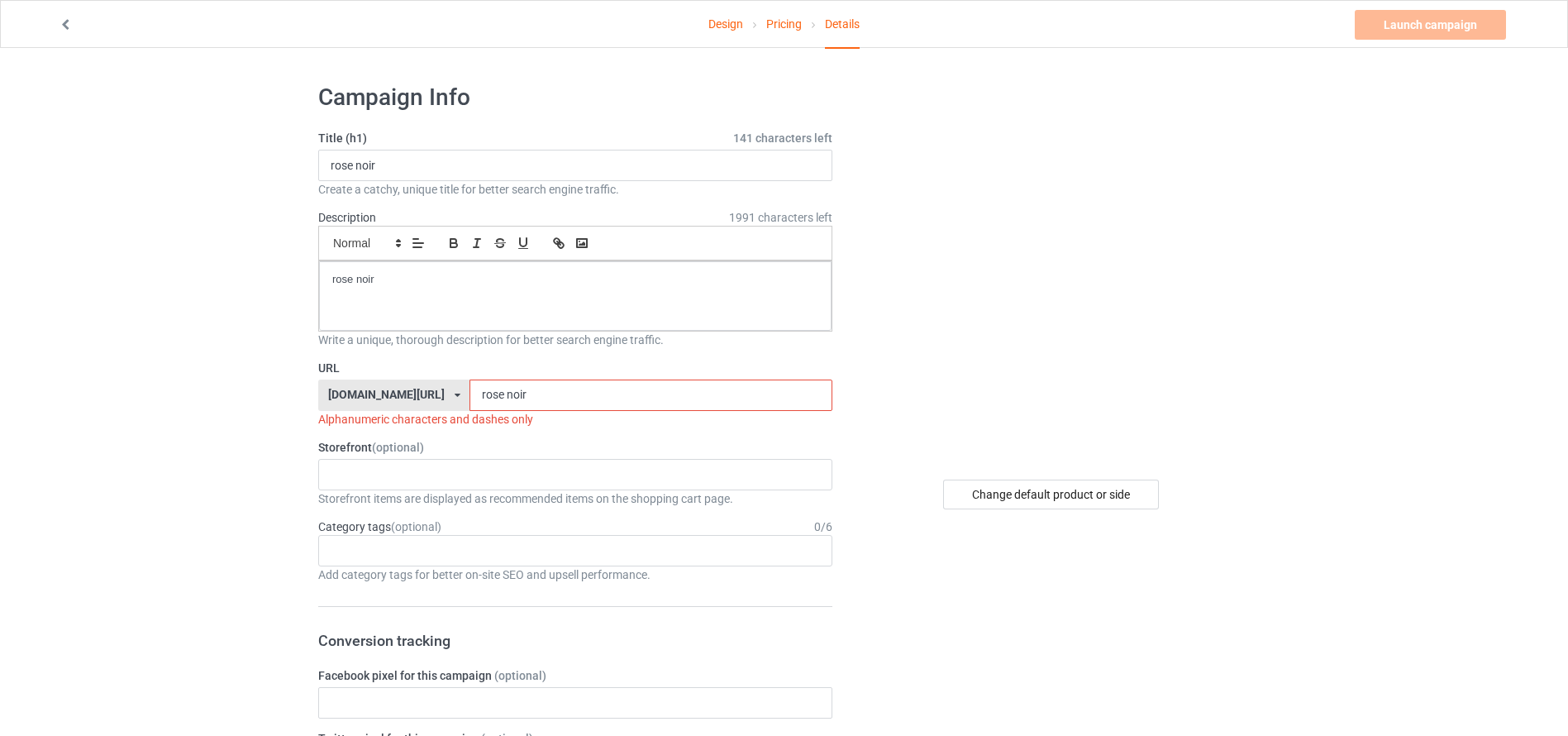
click at [469, 395] on input "rose noir" at bounding box center [650, 394] width 363 height 31
type input "rosenoir"
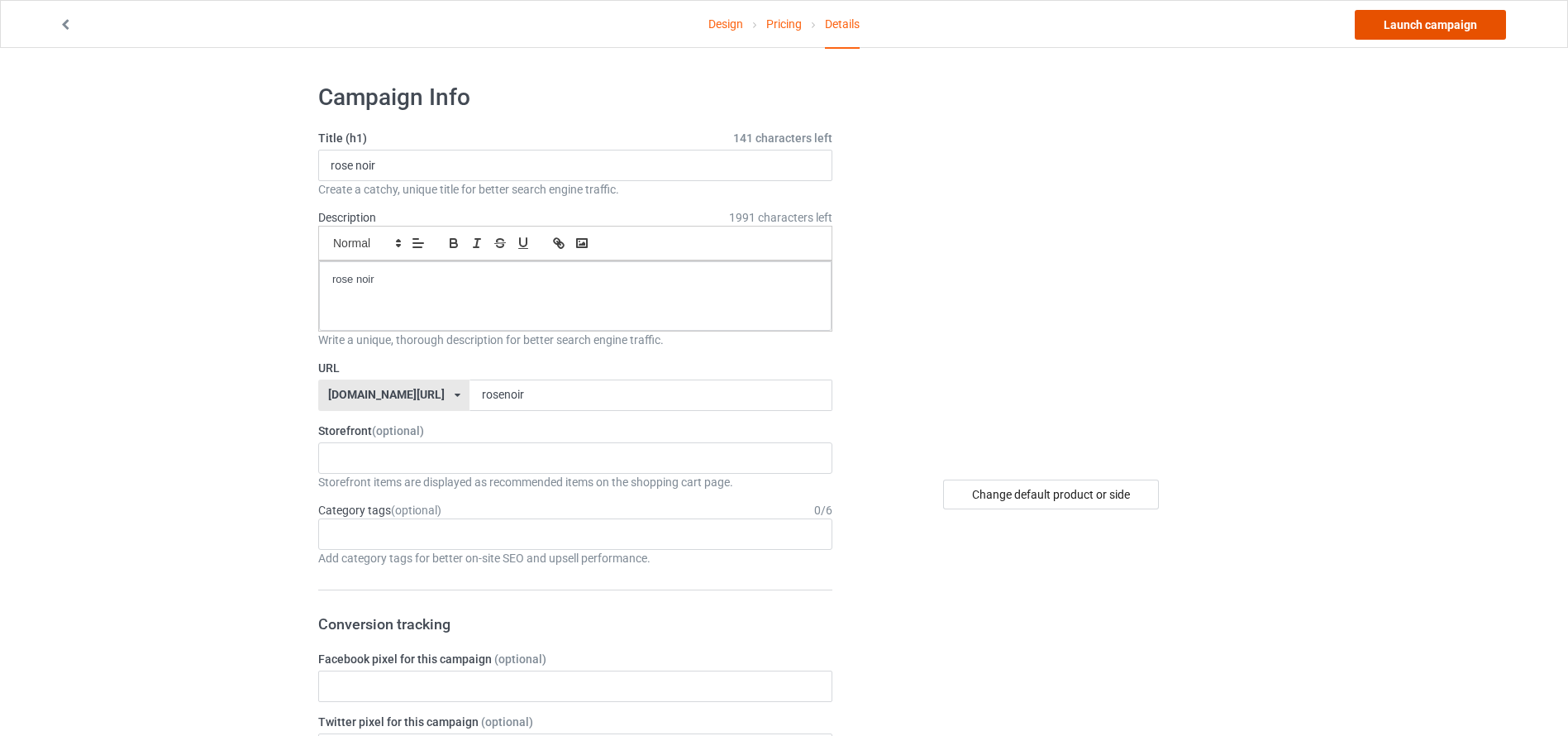
click at [1415, 22] on link "Launch campaign" at bounding box center [1430, 25] width 151 height 30
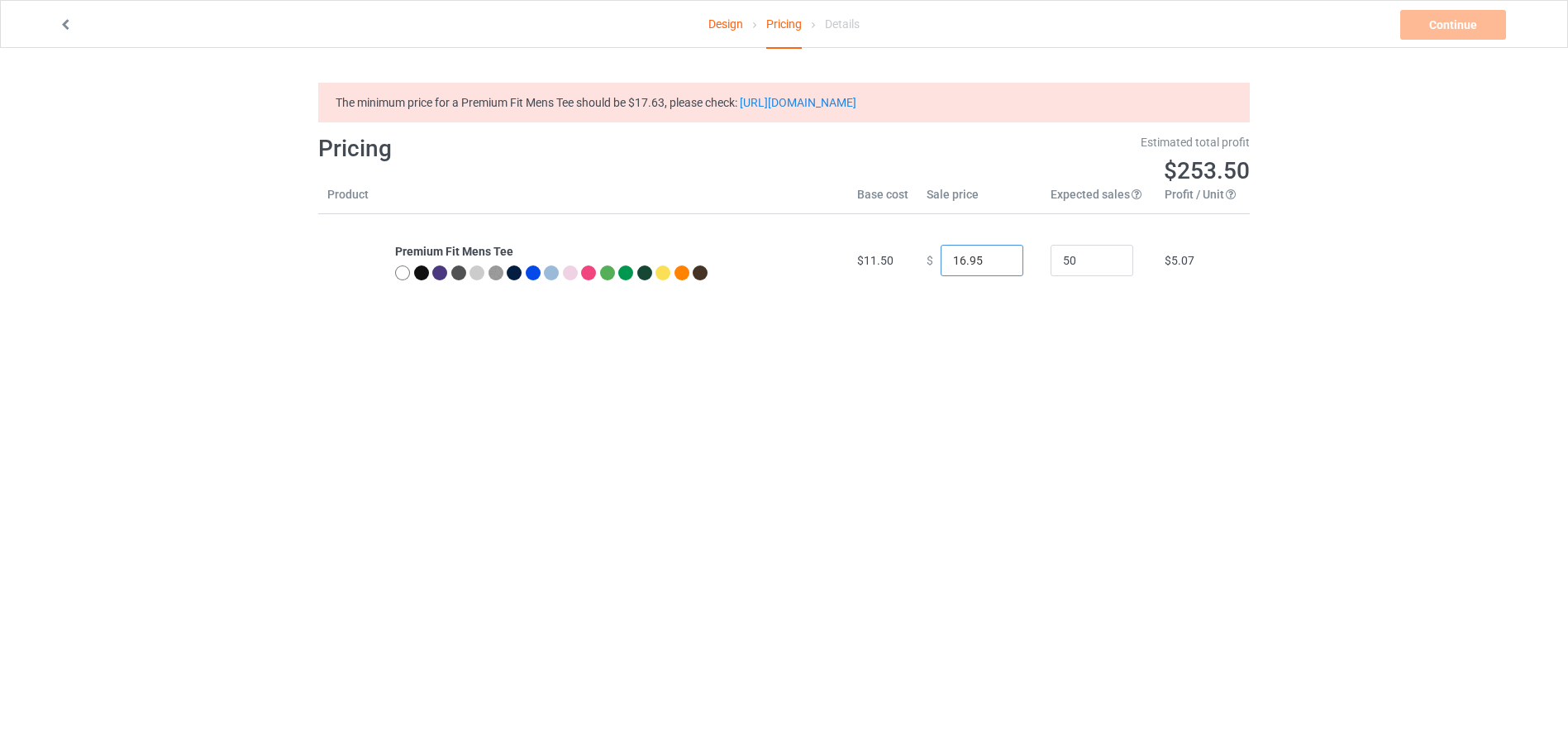
type input "17.95"
click at [996, 255] on input "17.95" at bounding box center [982, 260] width 83 height 31
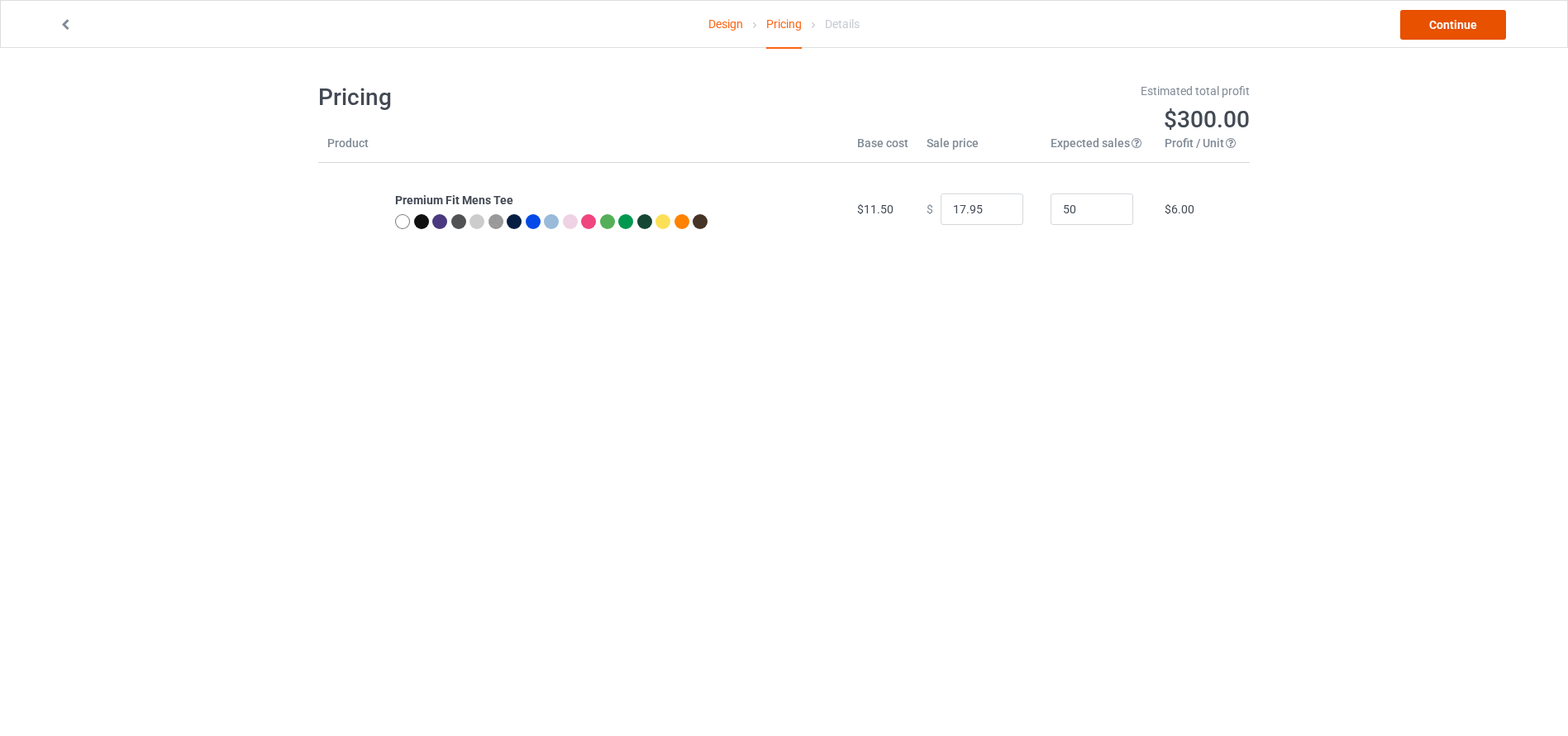
click at [1437, 23] on link "Continue" at bounding box center [1453, 25] width 106 height 30
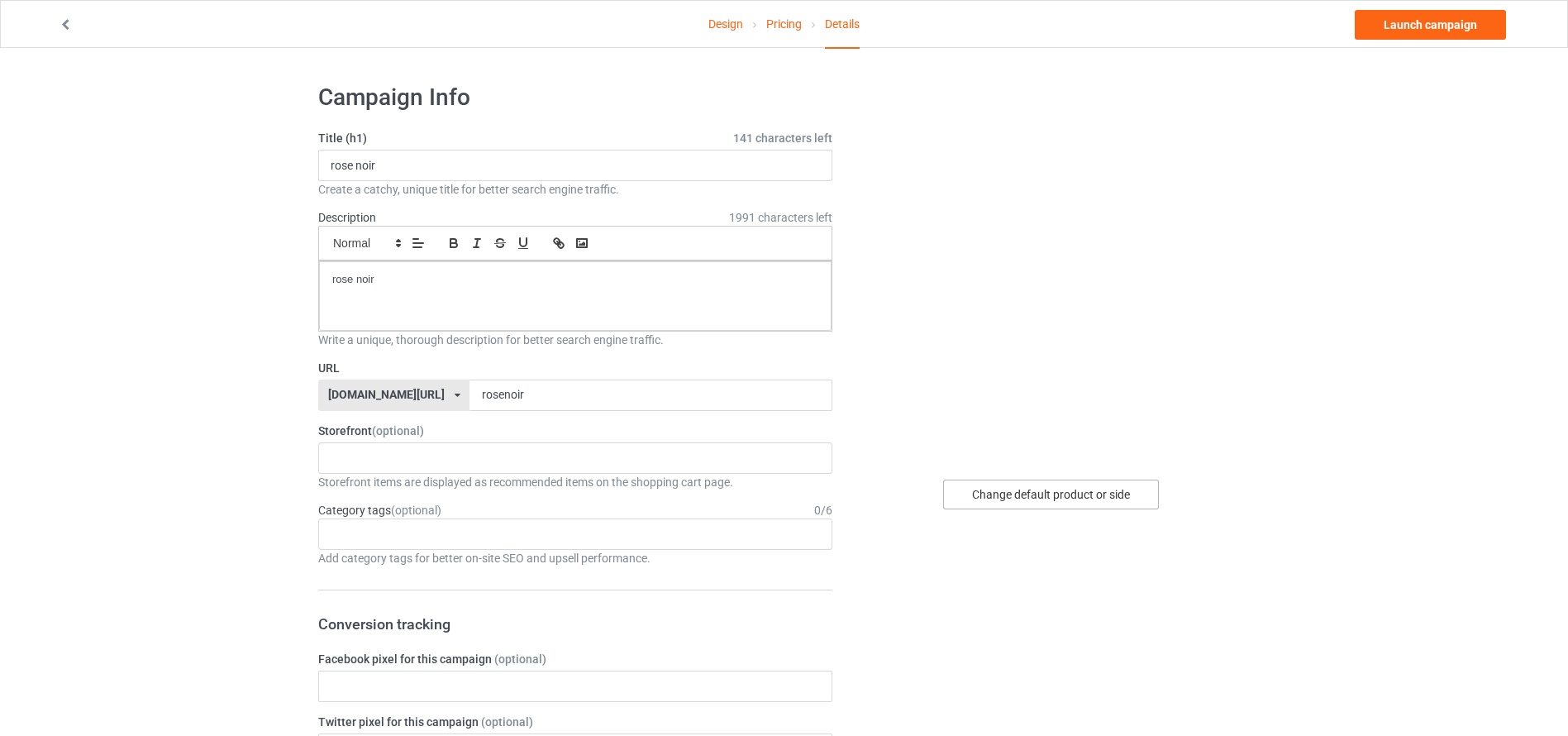
click at [1055, 490] on div "Change default product or side" at bounding box center [1052, 494] width 216 height 30
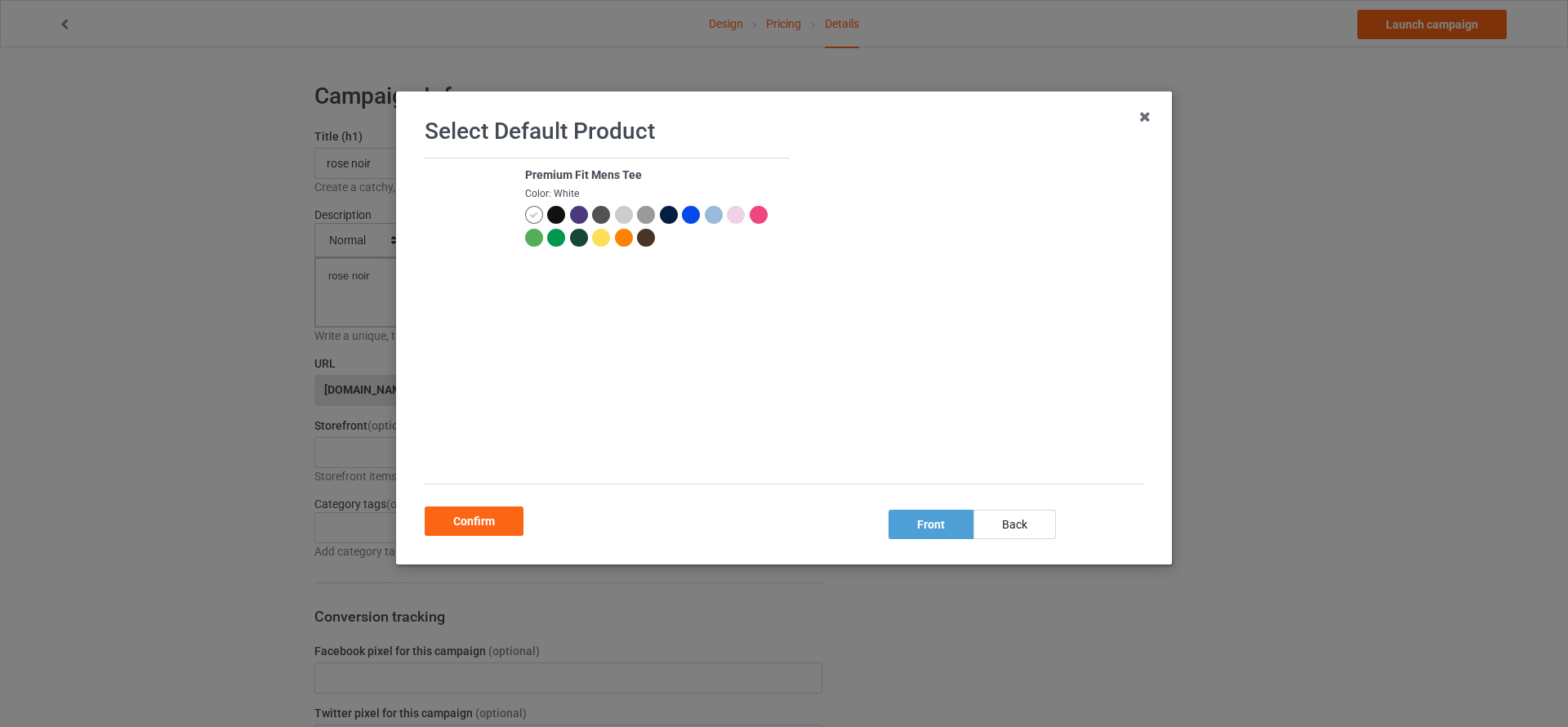
click at [732, 213] on div at bounding box center [736, 215] width 18 height 18
click at [616, 214] on div at bounding box center [623, 215] width 18 height 18
click at [588, 235] on div at bounding box center [579, 238] width 18 height 18
click at [543, 240] on div at bounding box center [534, 238] width 18 height 18
click at [749, 224] on div at bounding box center [758, 215] width 18 height 18
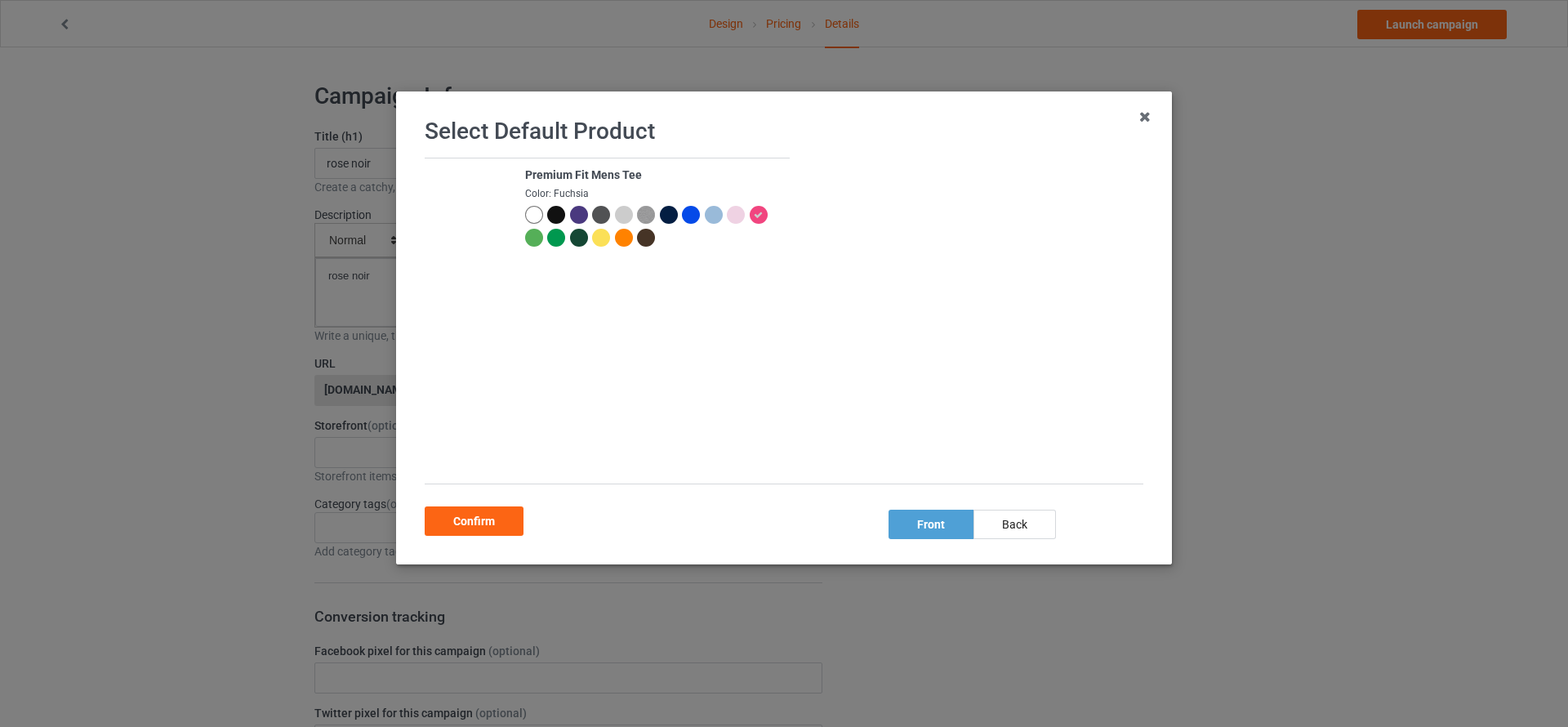
click at [527, 215] on div at bounding box center [534, 215] width 18 height 18
click at [500, 517] on div "Confirm" at bounding box center [473, 521] width 99 height 30
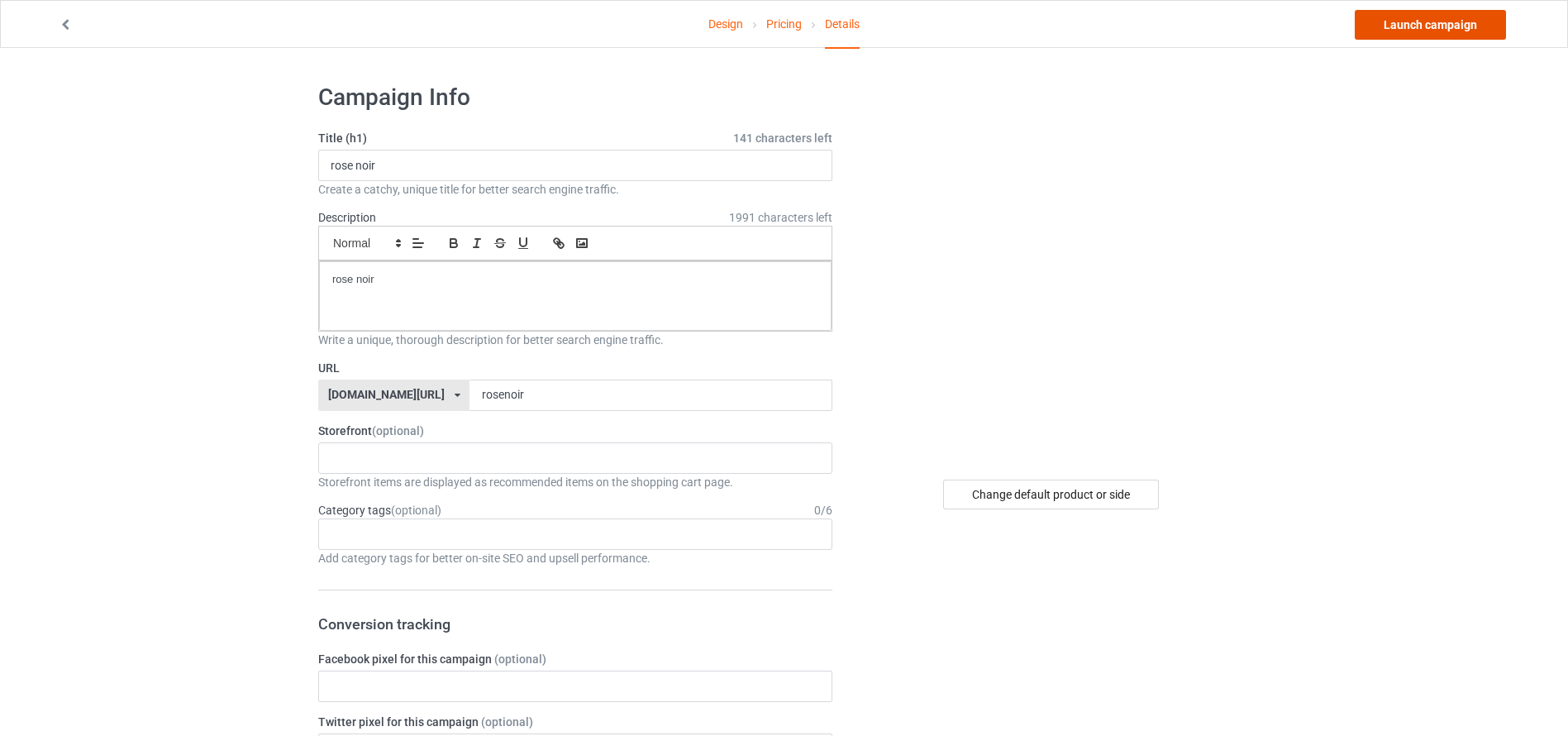
click at [1387, 26] on link "Launch campaign" at bounding box center [1430, 25] width 151 height 30
